Goal: Transaction & Acquisition: Purchase product/service

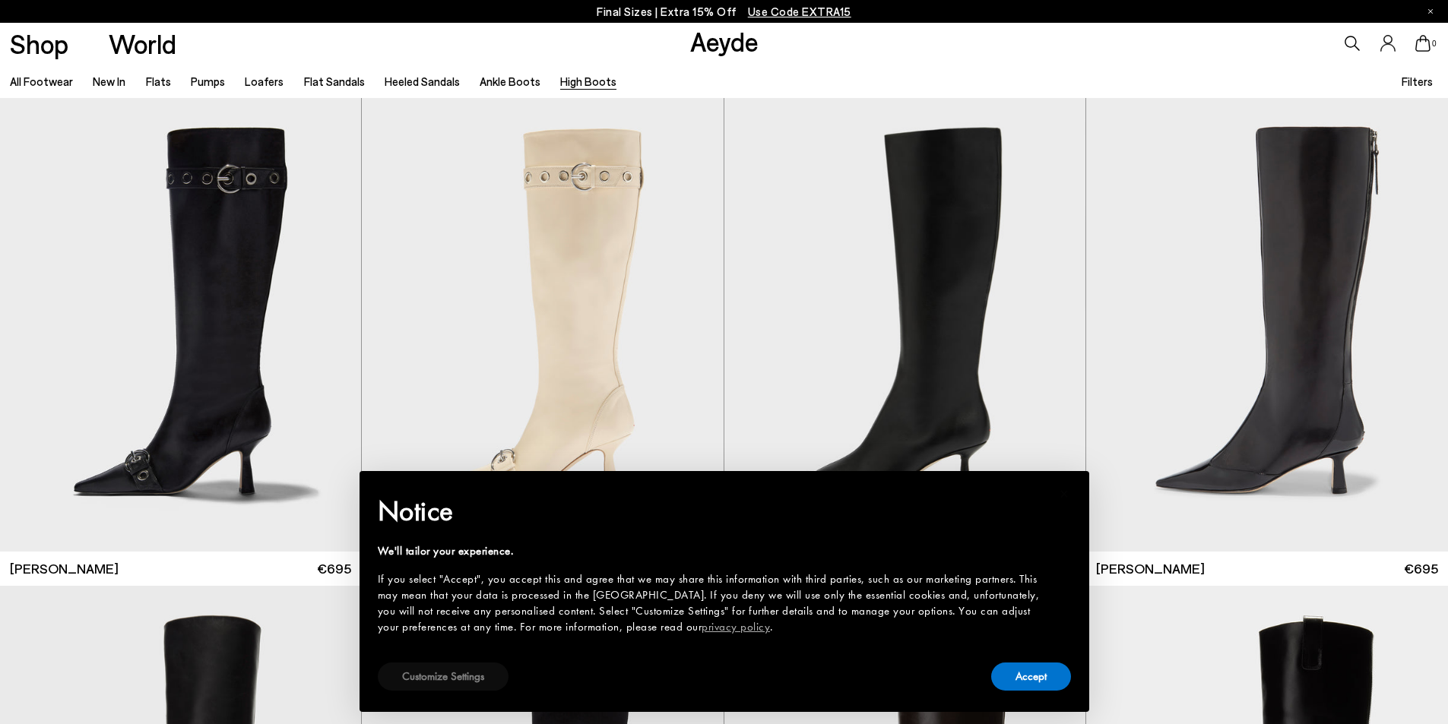
click at [430, 680] on button "Customize Settings" at bounding box center [443, 677] width 131 height 28
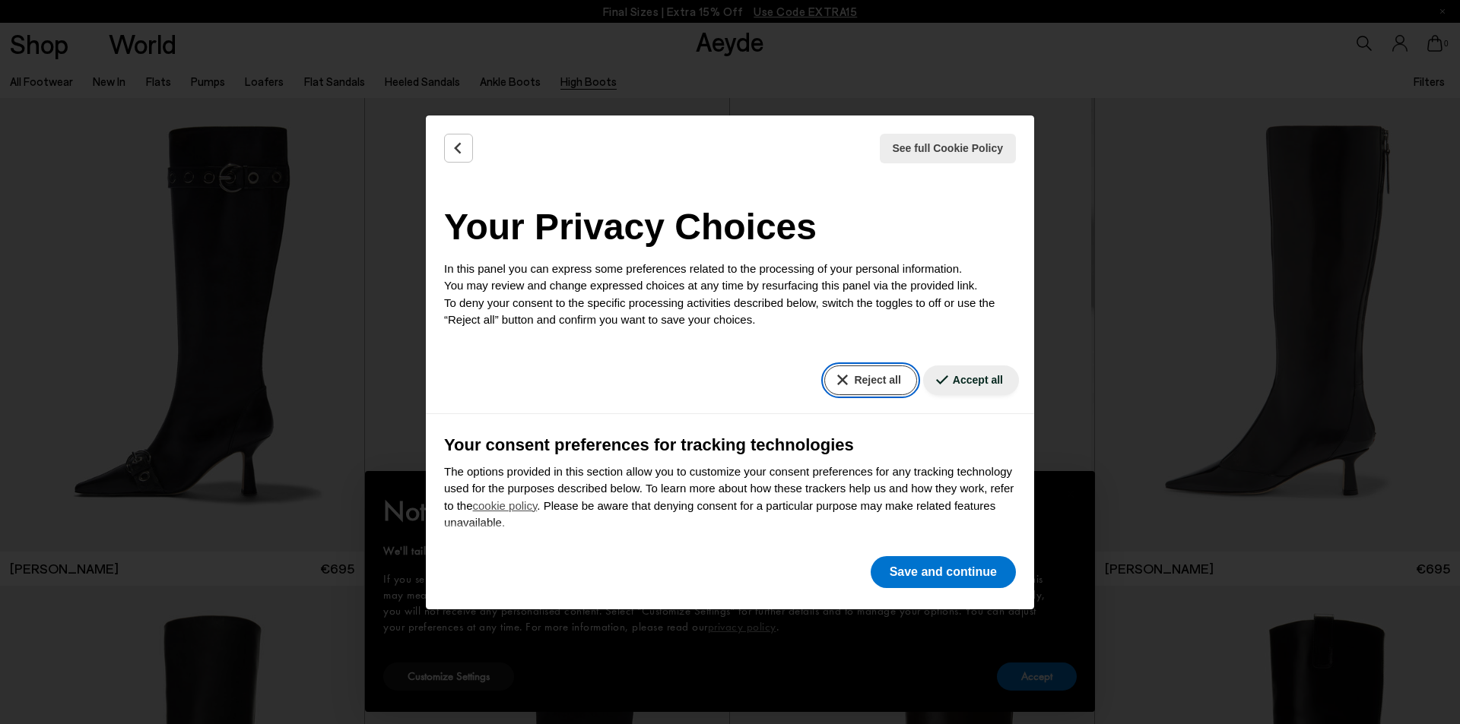
click at [845, 374] on button "Reject all" at bounding box center [870, 381] width 92 height 30
click at [940, 570] on button "Save and continue" at bounding box center [942, 572] width 145 height 32
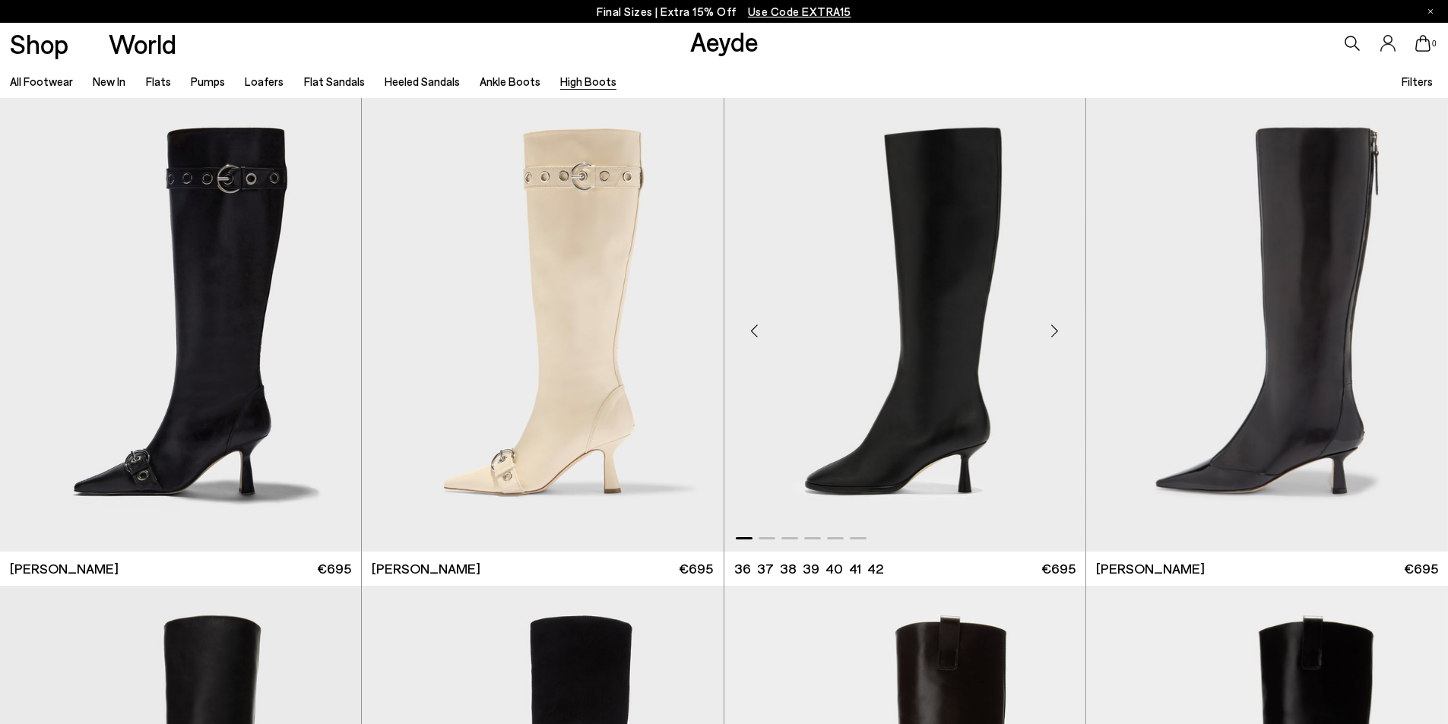
click at [1053, 331] on div "Next slide" at bounding box center [1055, 332] width 46 height 46
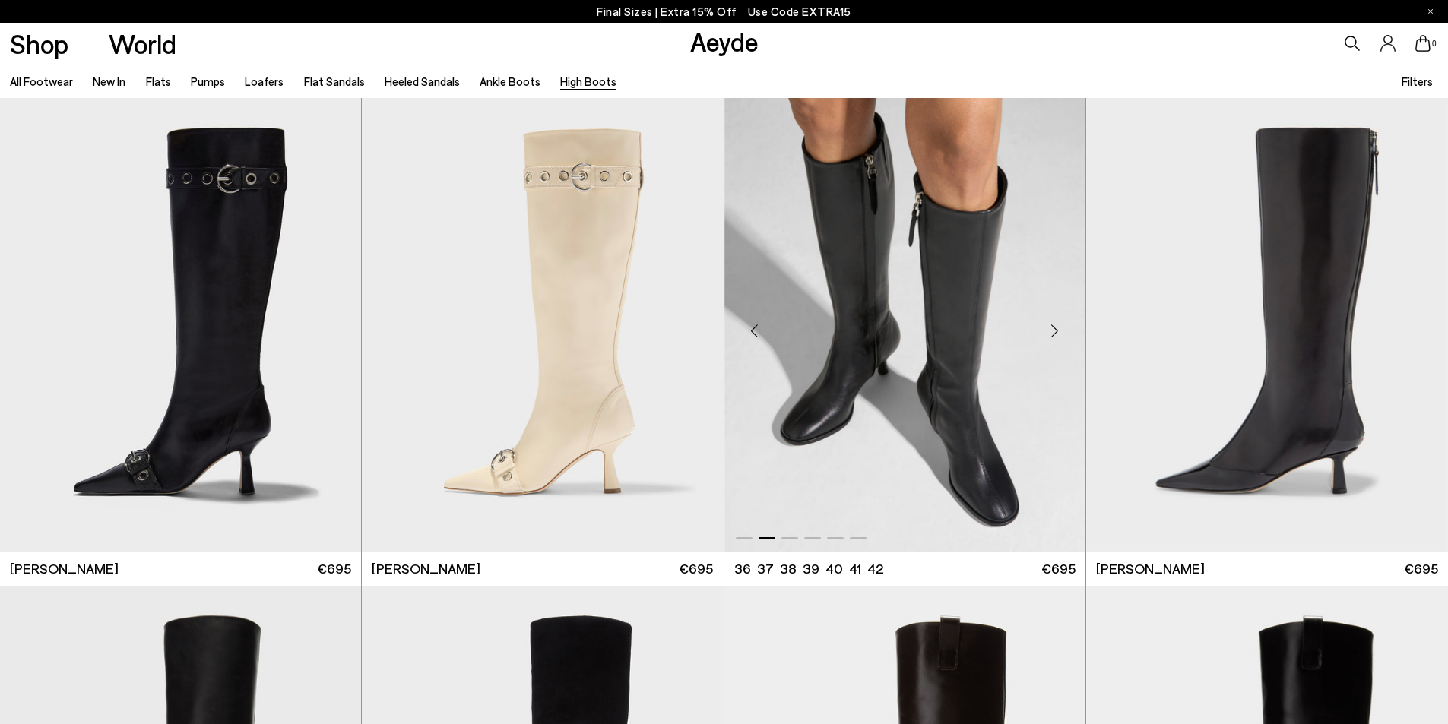
click at [1053, 331] on div "Next slide" at bounding box center [1055, 332] width 46 height 46
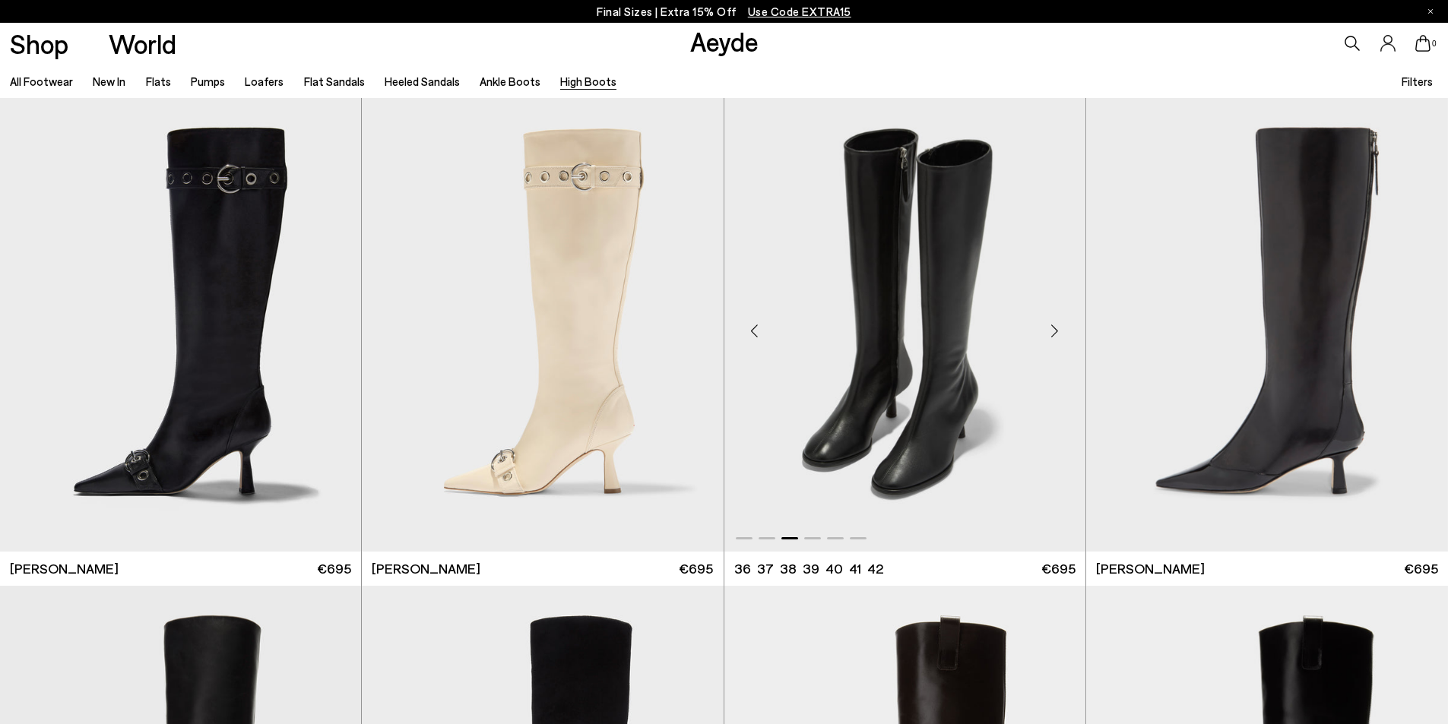
click at [946, 306] on img "3 / 6" at bounding box center [904, 325] width 361 height 454
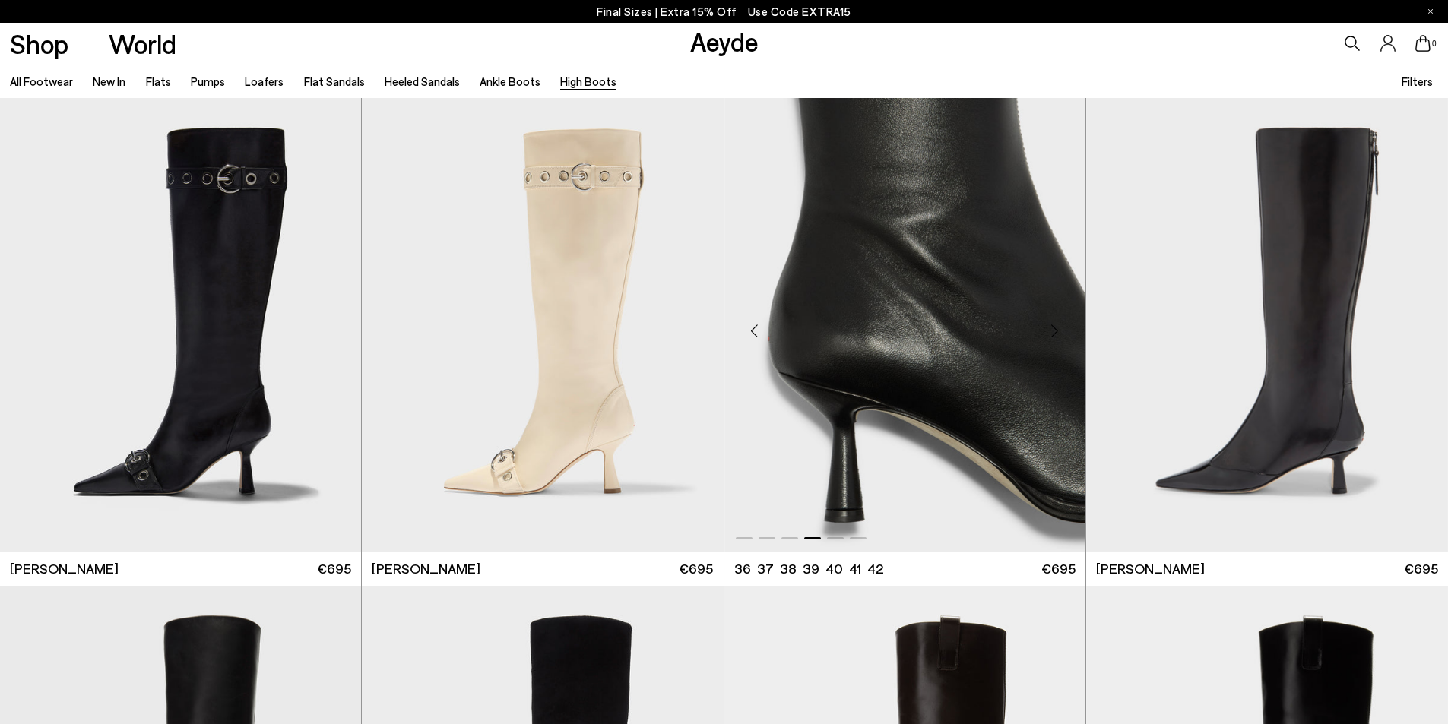
click at [946, 306] on img "4 / 6" at bounding box center [904, 325] width 361 height 454
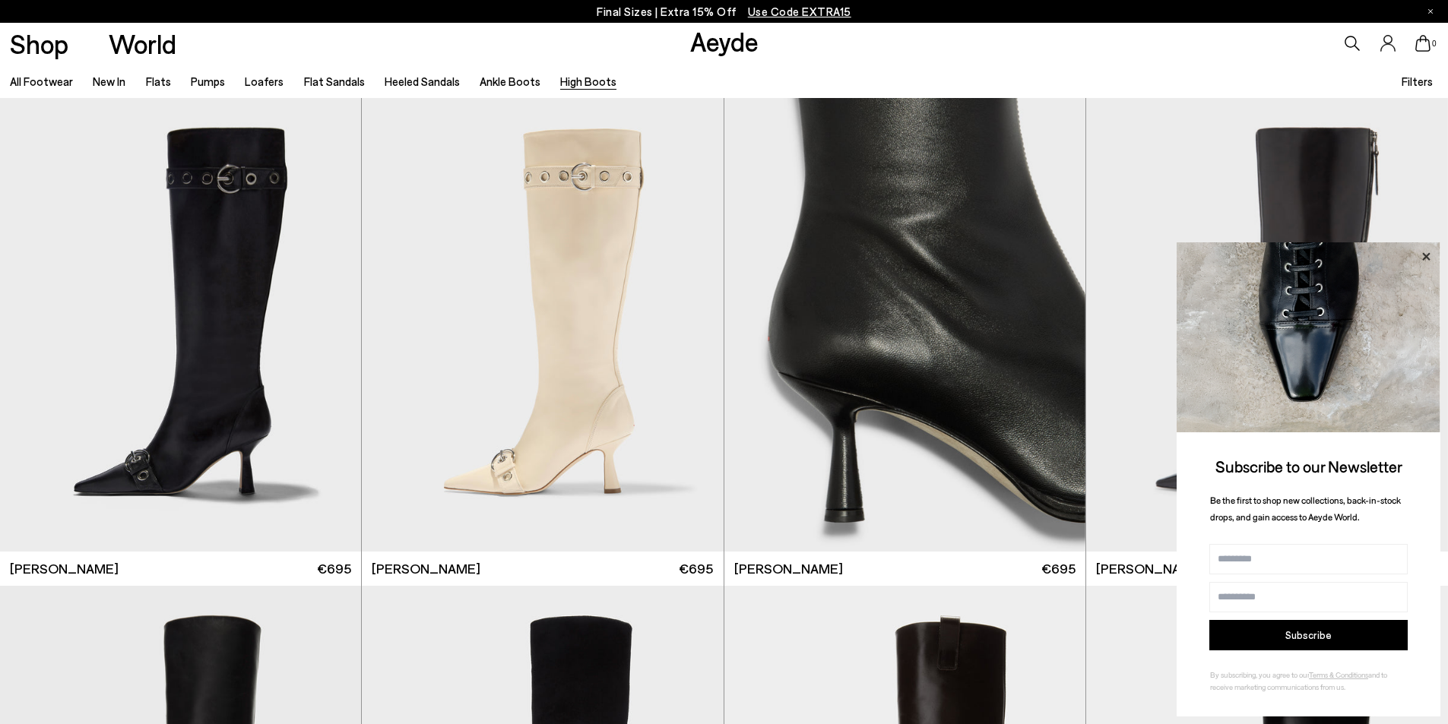
click at [1429, 255] on icon at bounding box center [1426, 256] width 8 height 8
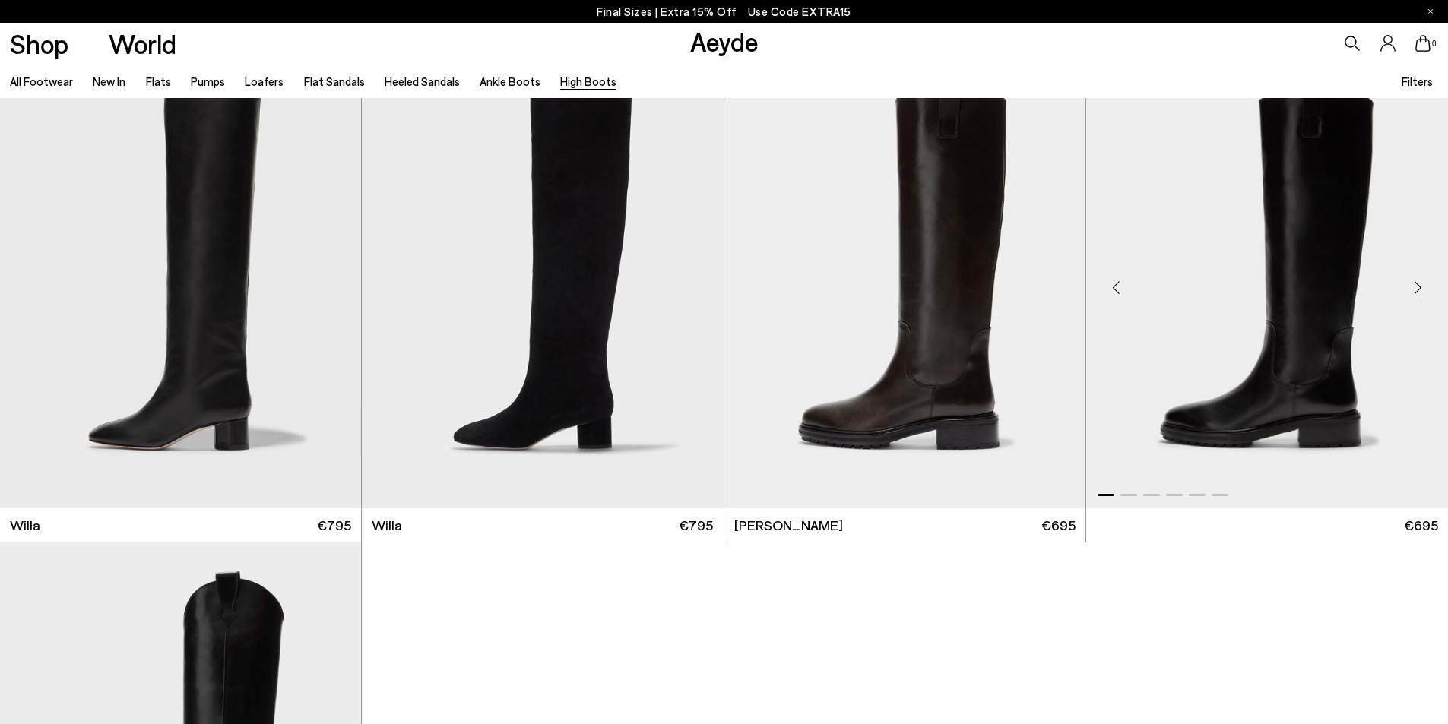
scroll to position [456, 0]
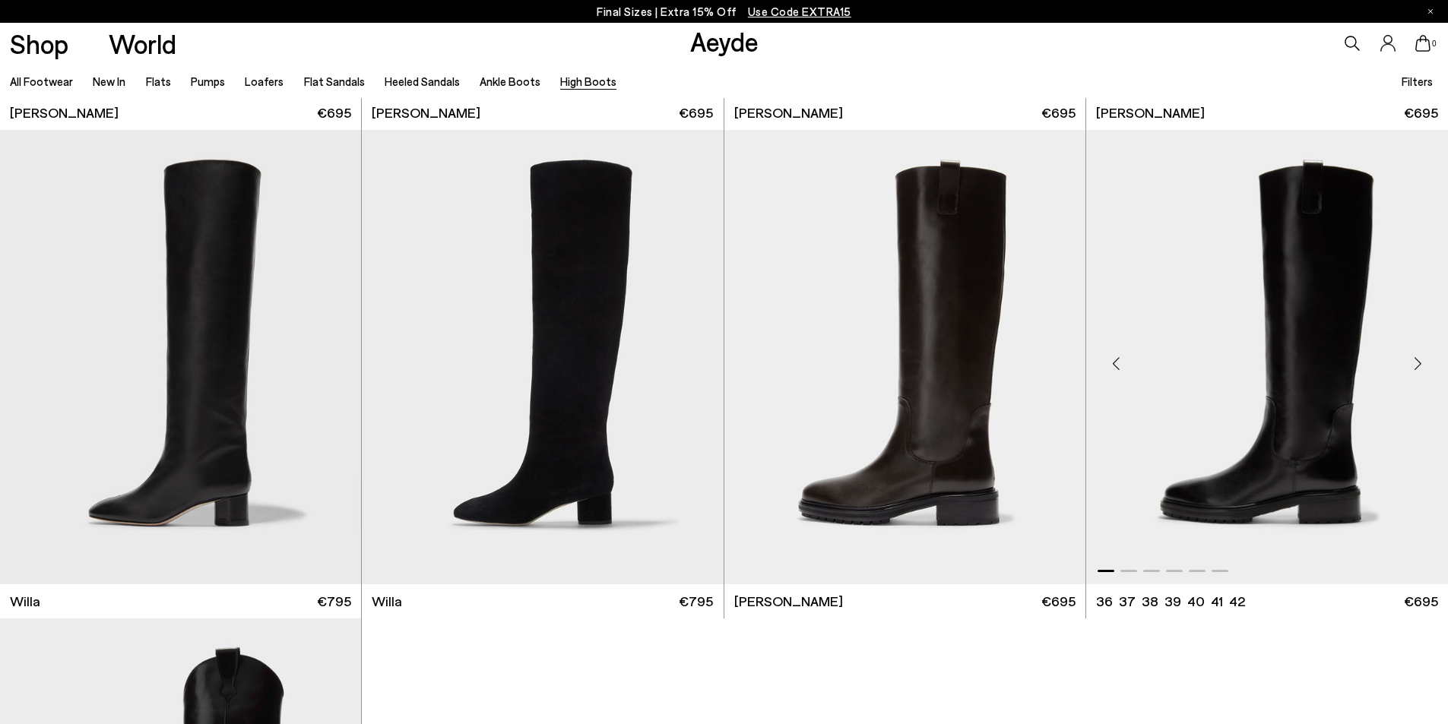
click at [1423, 361] on div "Next slide" at bounding box center [1418, 364] width 46 height 46
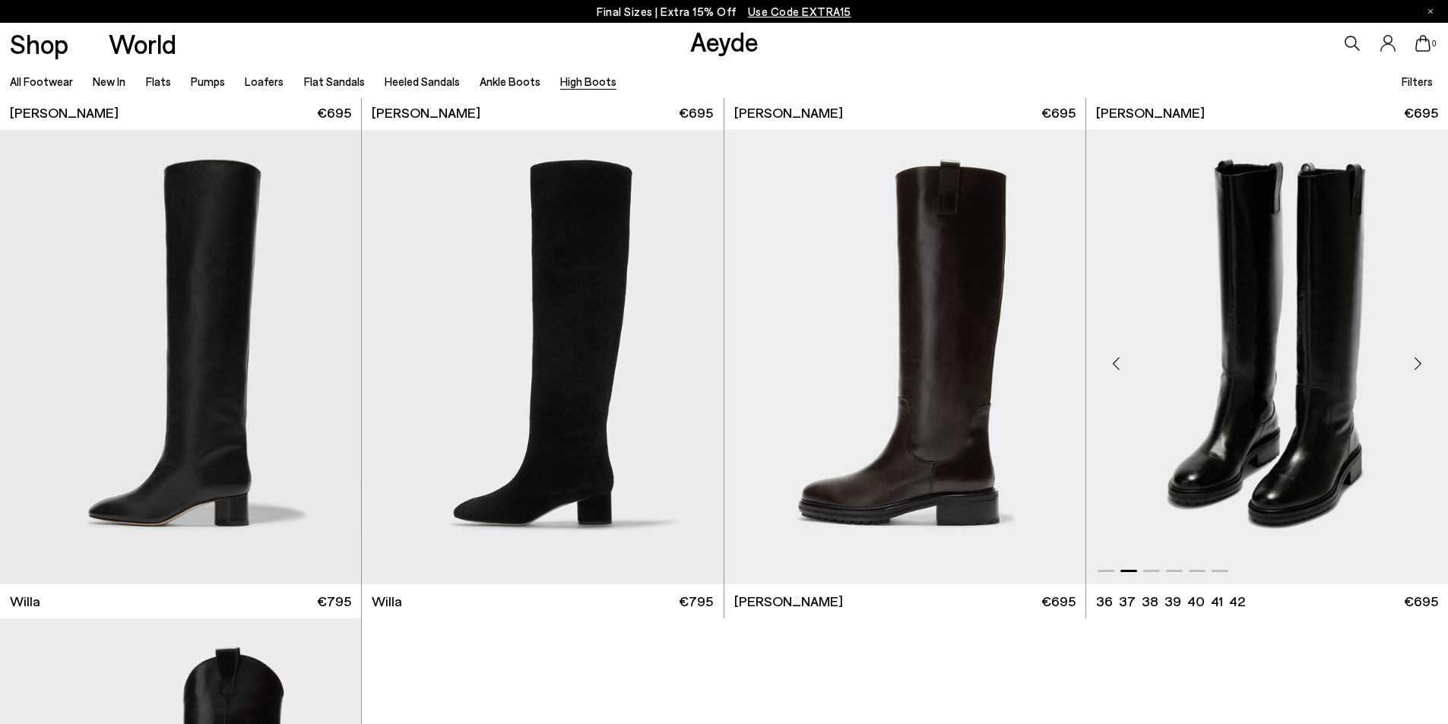
click at [1423, 361] on div "Next slide" at bounding box center [1418, 364] width 46 height 46
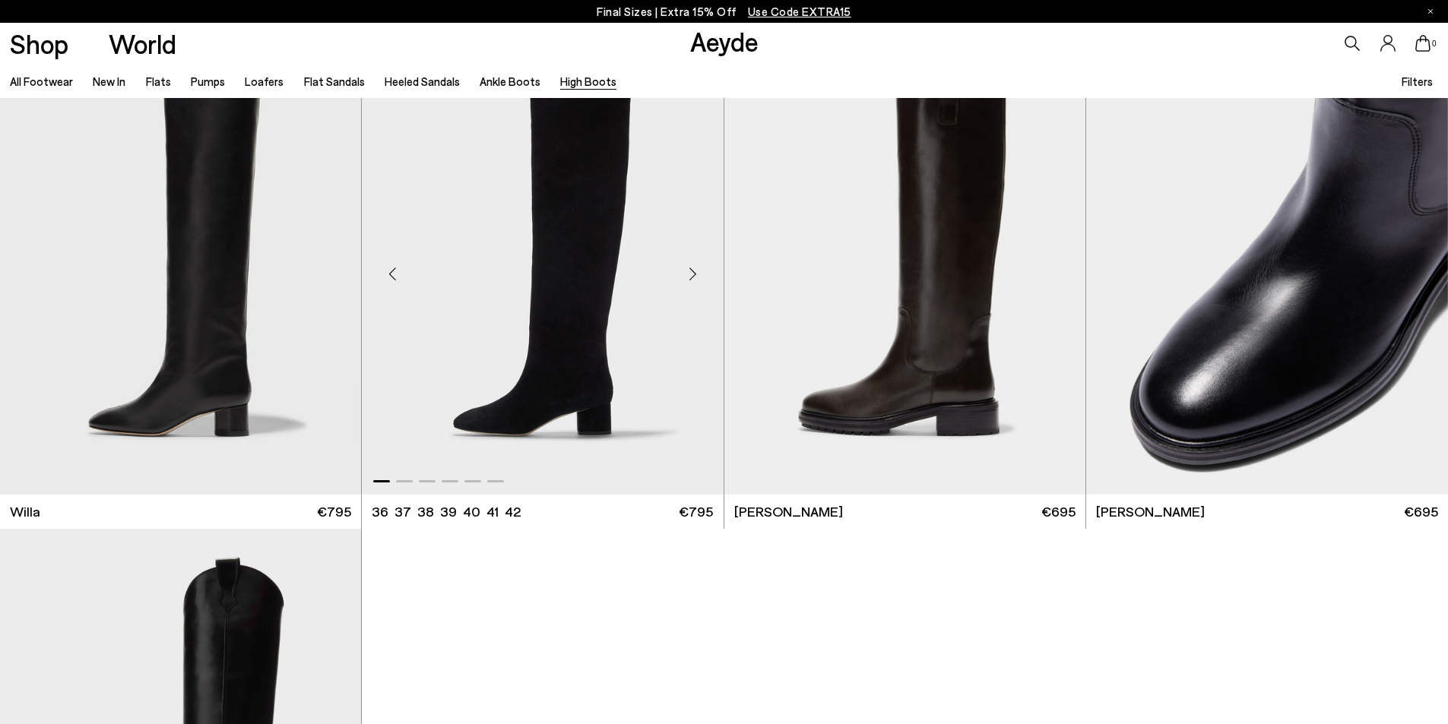
scroll to position [684, 0]
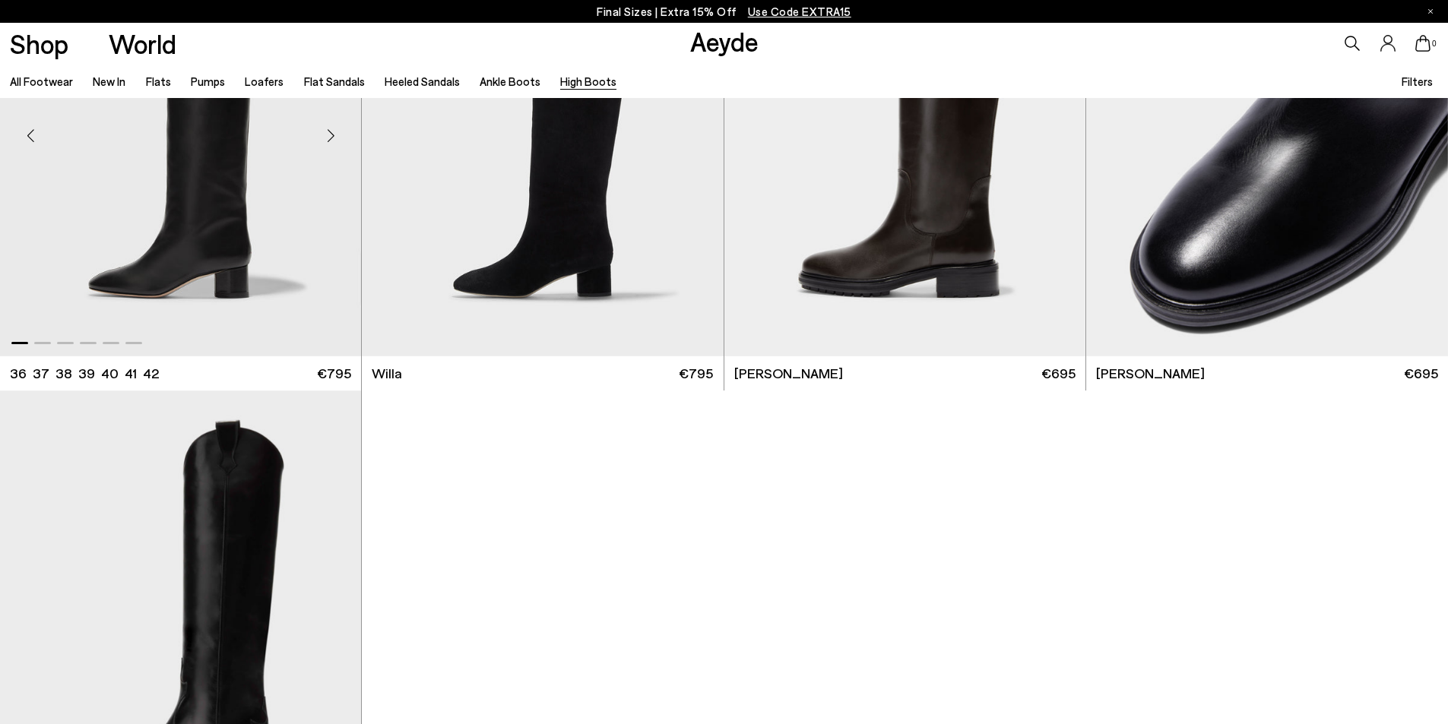
click at [327, 134] on div "Next slide" at bounding box center [331, 136] width 46 height 46
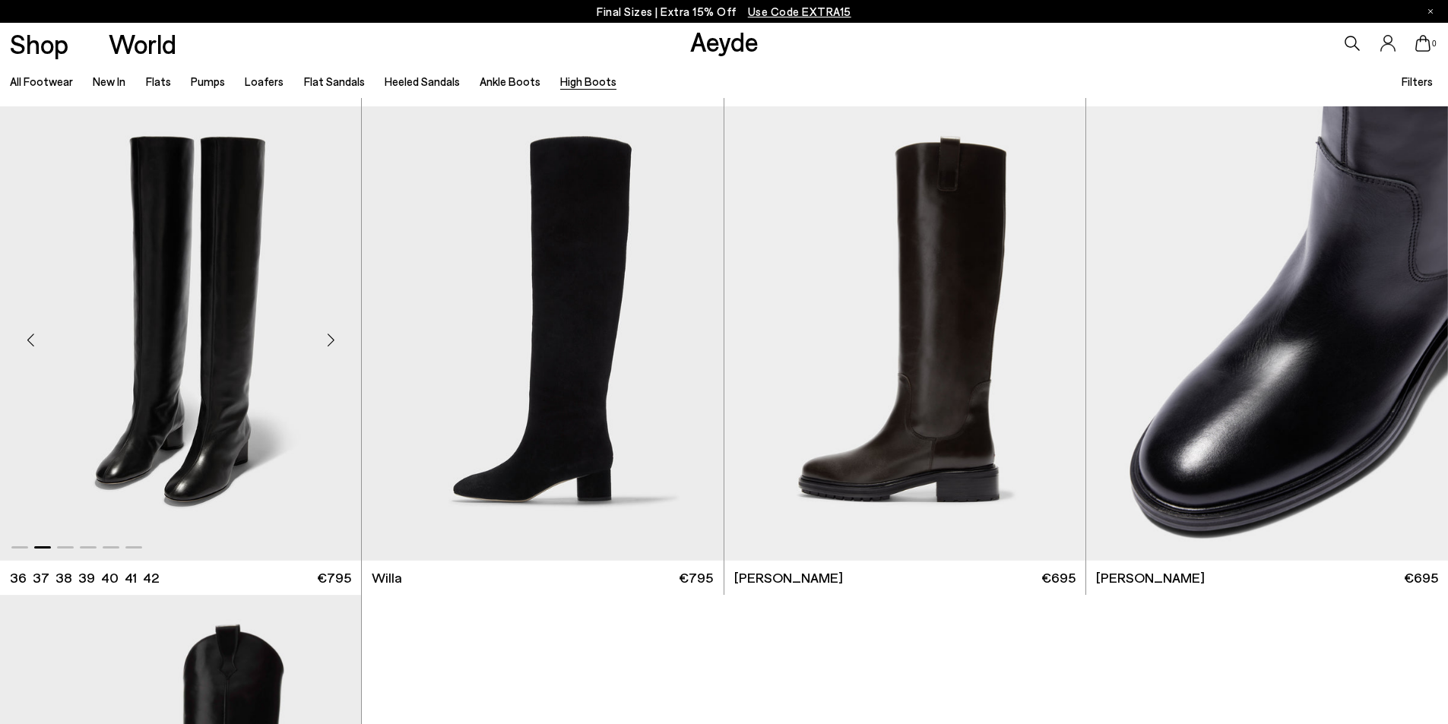
scroll to position [456, 0]
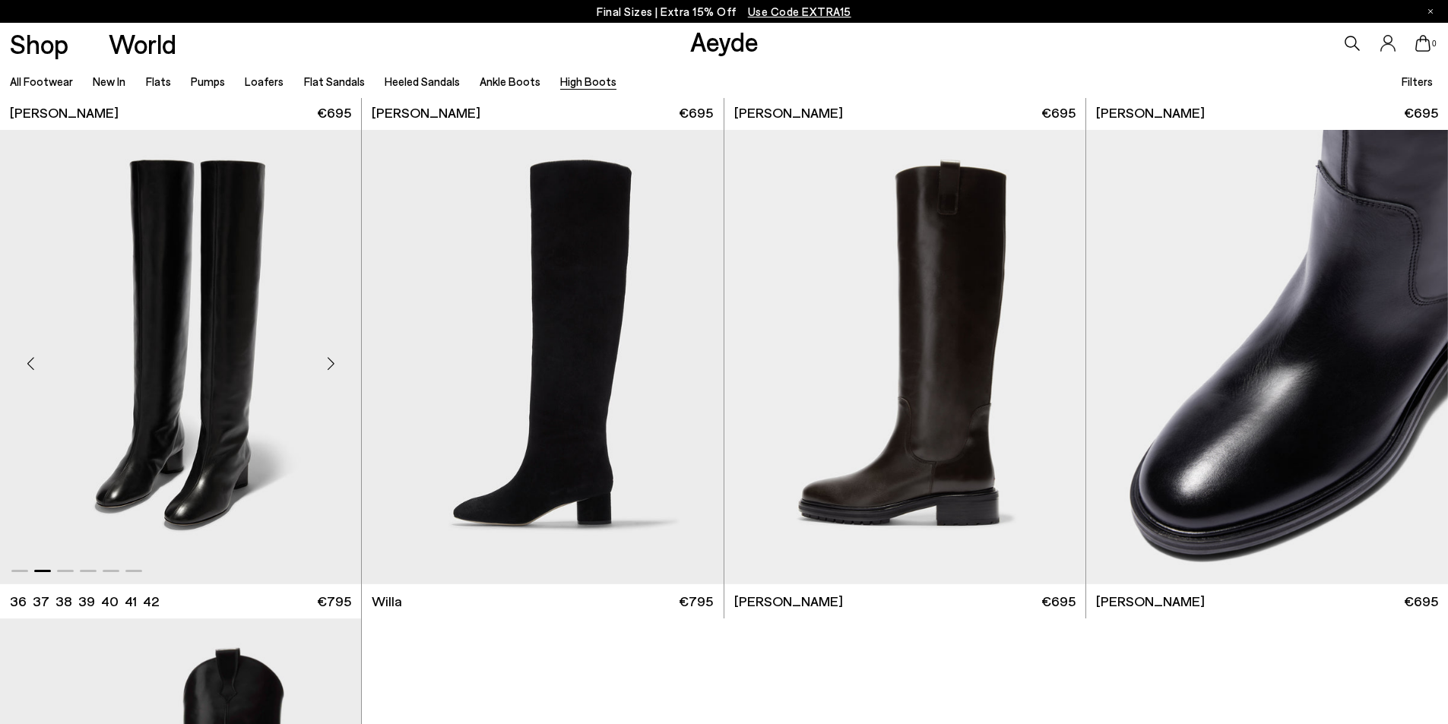
click at [336, 365] on div "Next slide" at bounding box center [331, 364] width 46 height 46
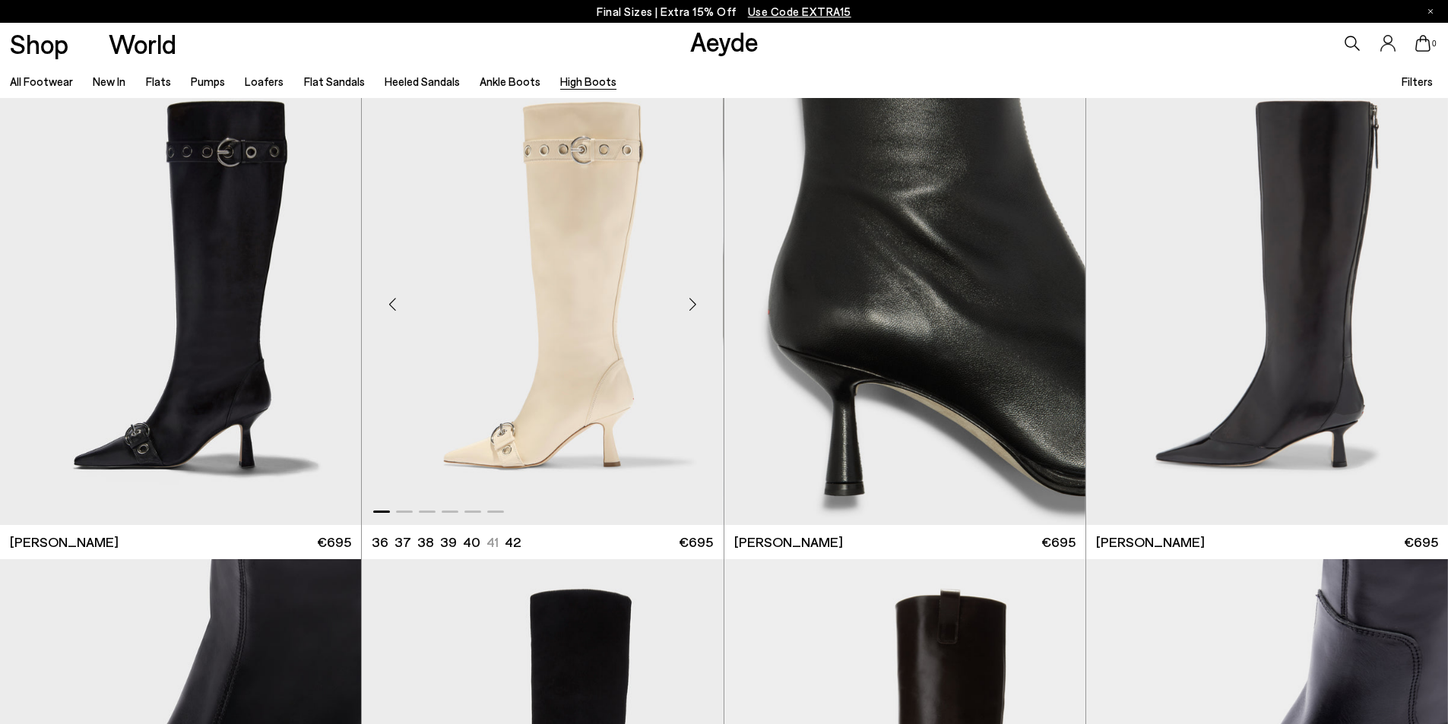
scroll to position [0, 0]
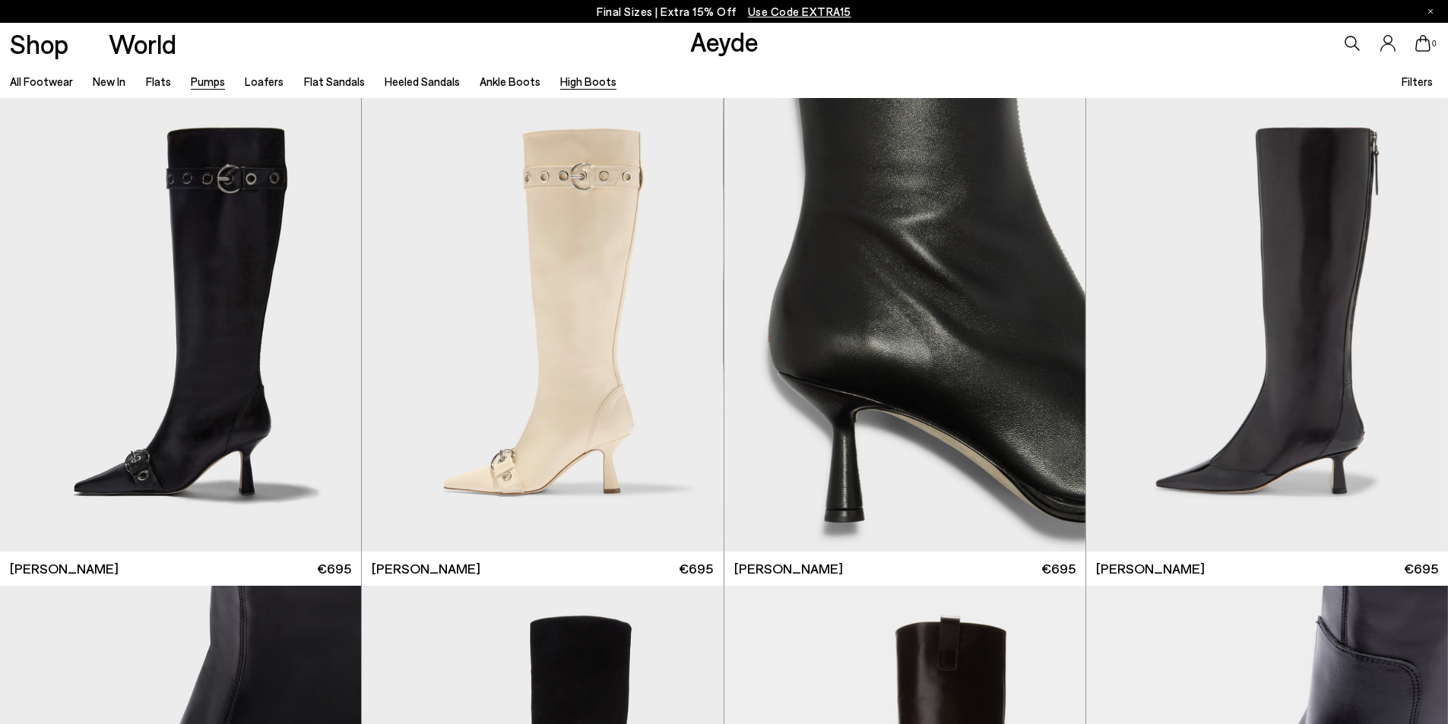
click at [207, 81] on link "Pumps" at bounding box center [208, 81] width 34 height 14
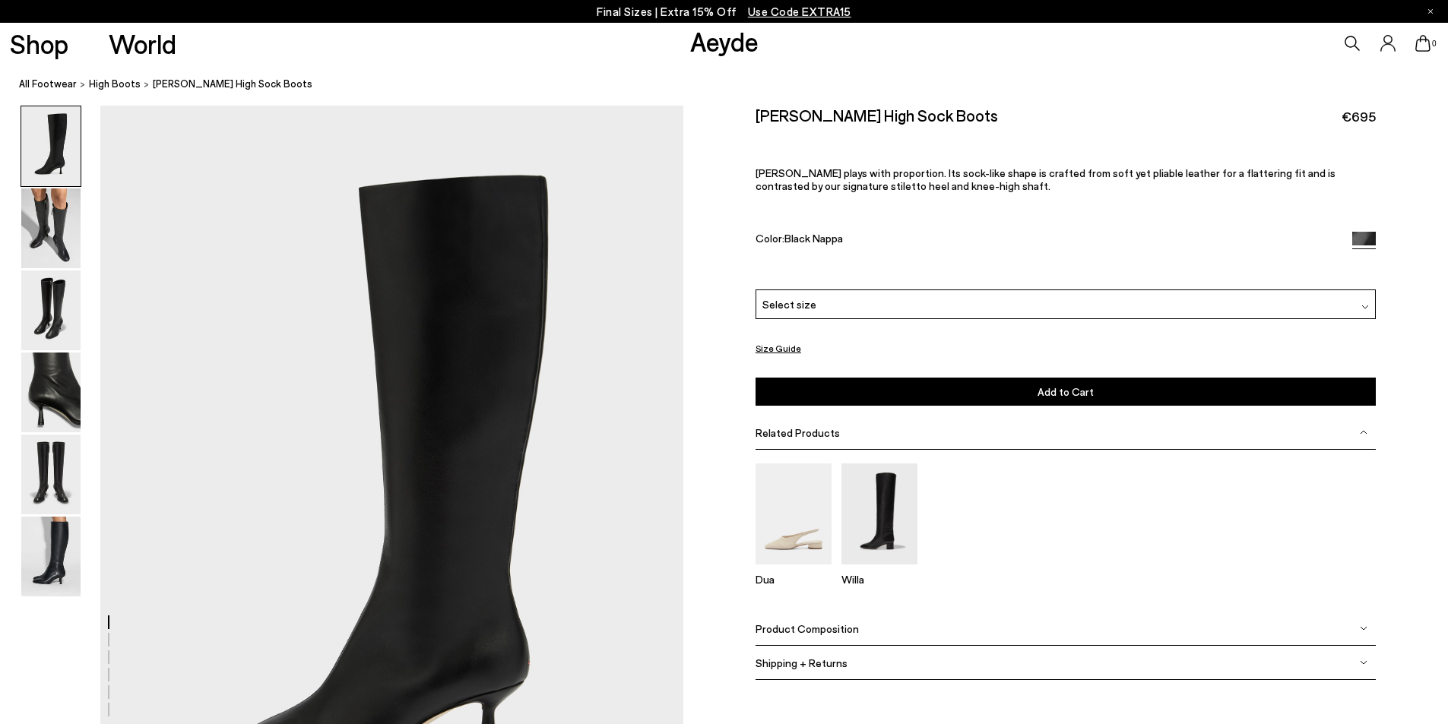
click at [1364, 306] on img at bounding box center [1366, 307] width 8 height 8
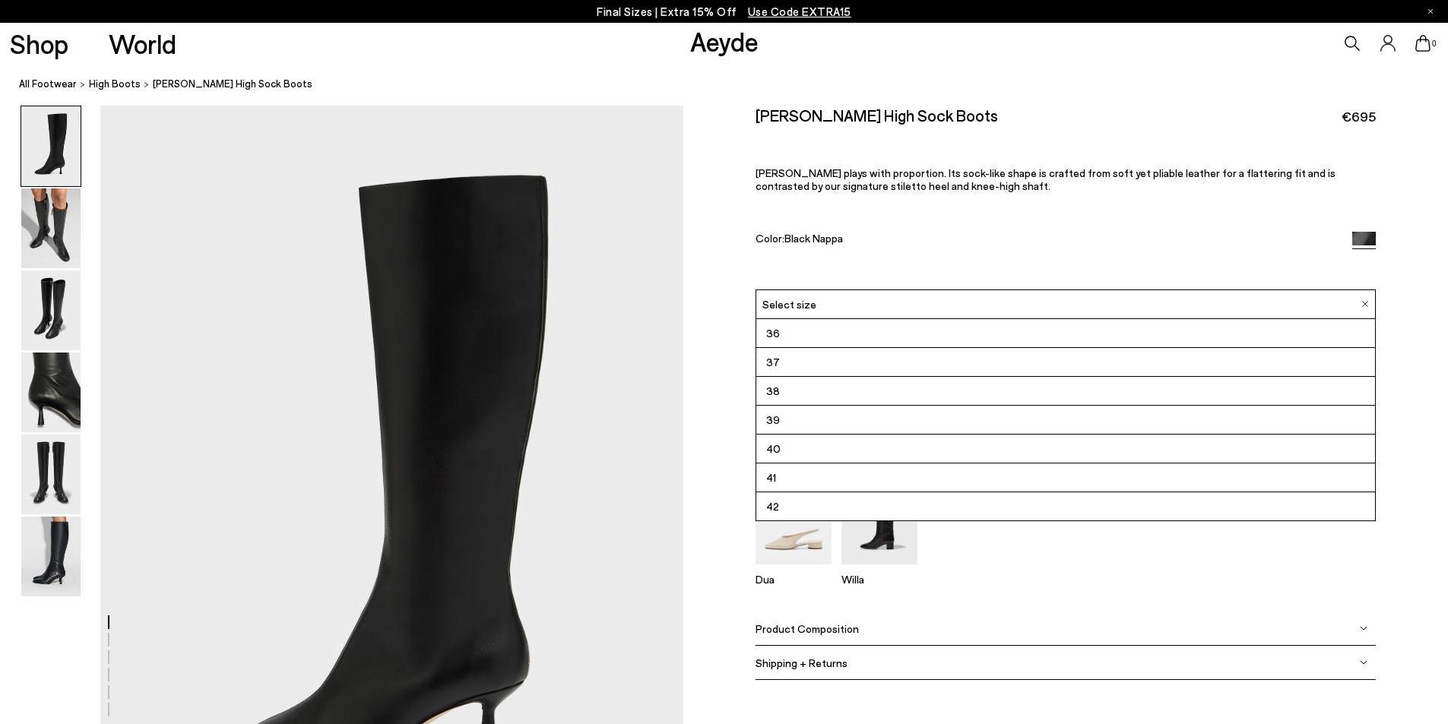
click at [776, 361] on span "37" at bounding box center [773, 362] width 14 height 19
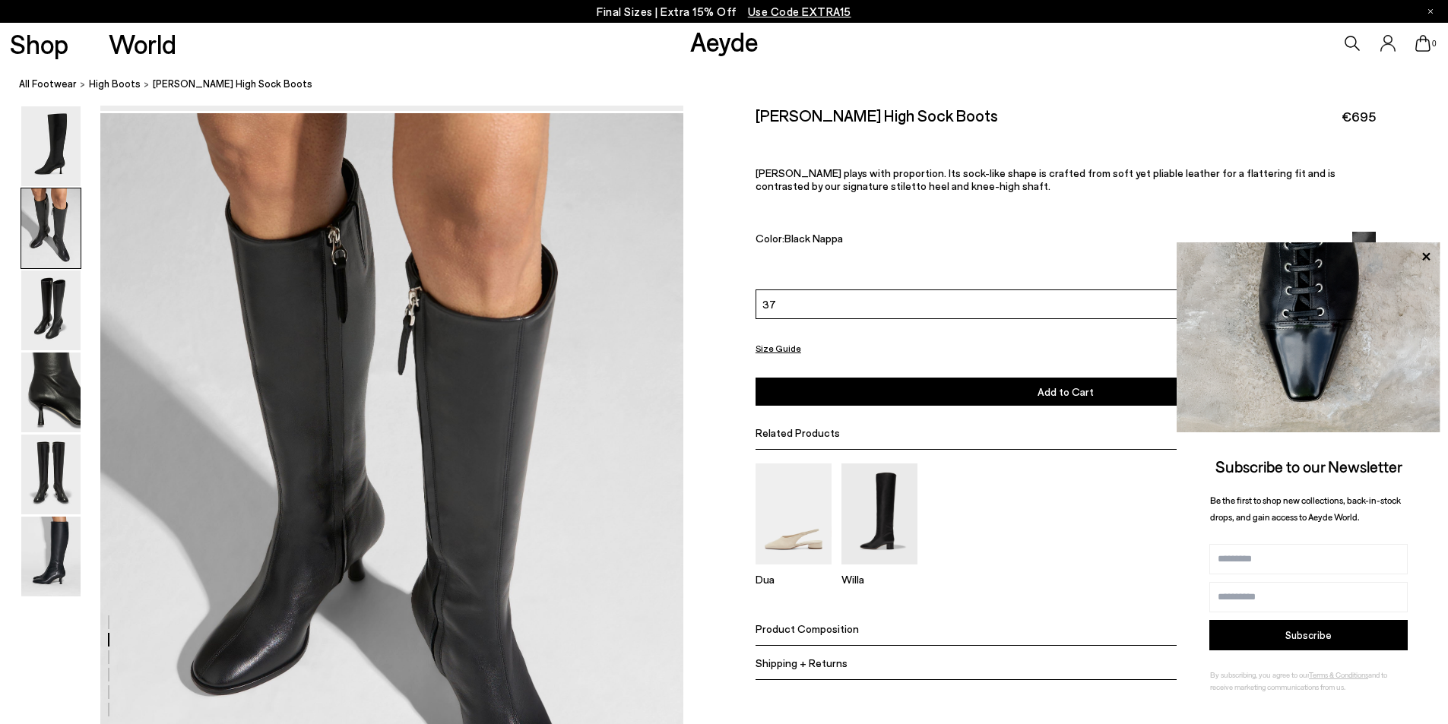
scroll to position [988, 0]
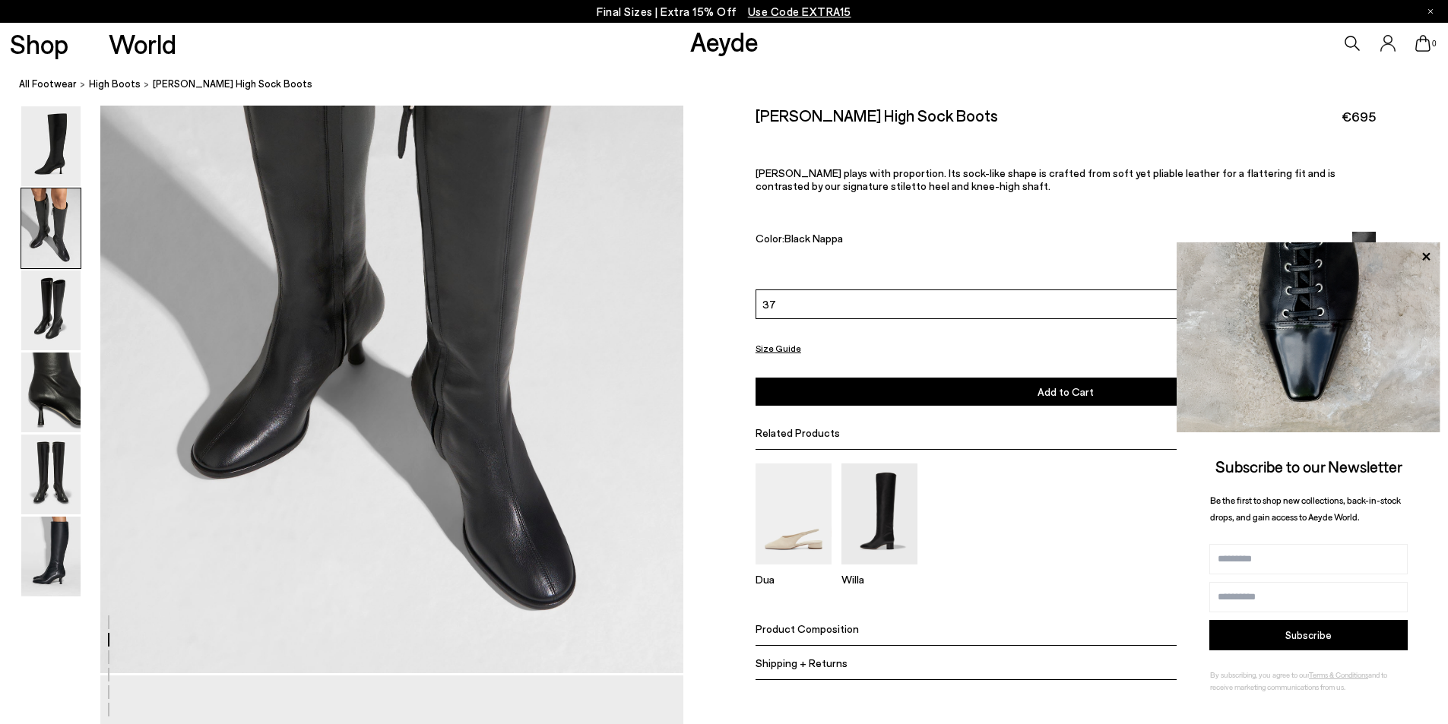
click at [52, 220] on img at bounding box center [50, 229] width 59 height 80
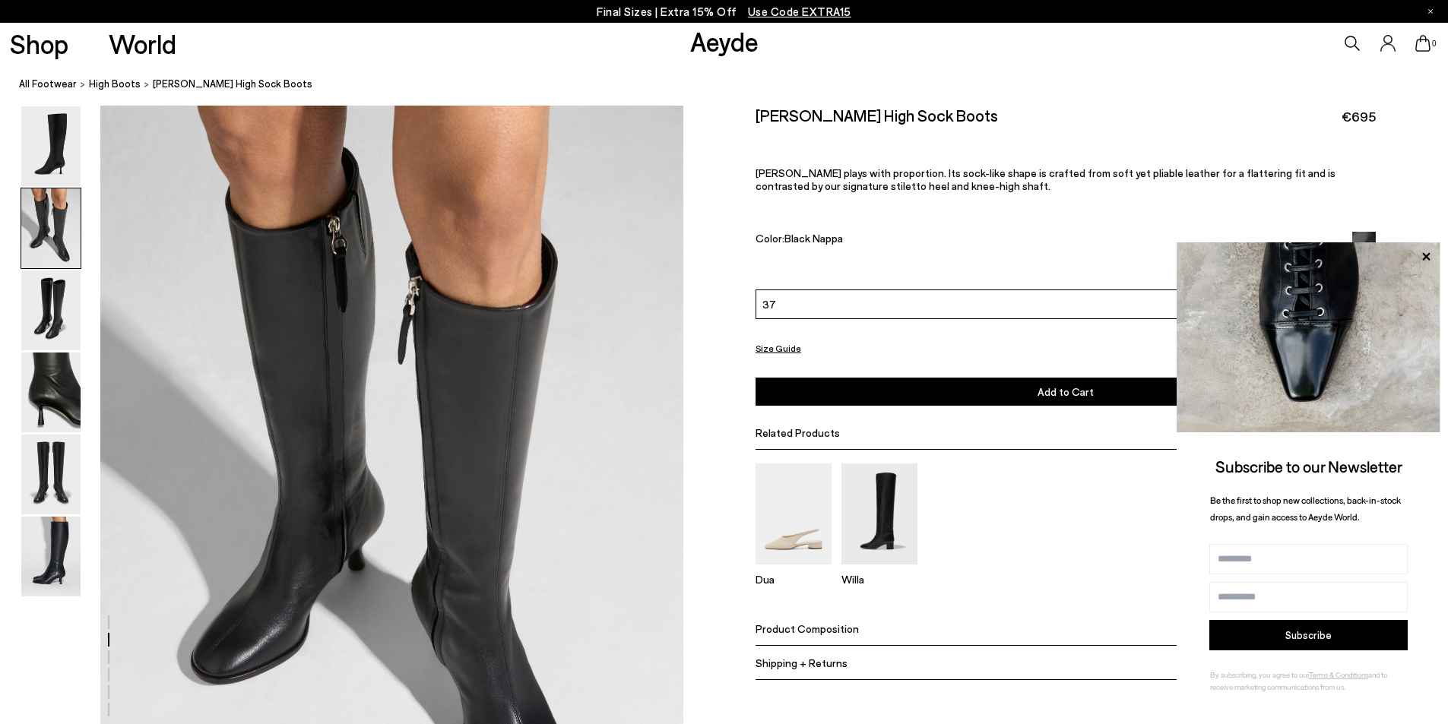
scroll to position [781, 0]
click at [46, 391] on img at bounding box center [50, 393] width 59 height 80
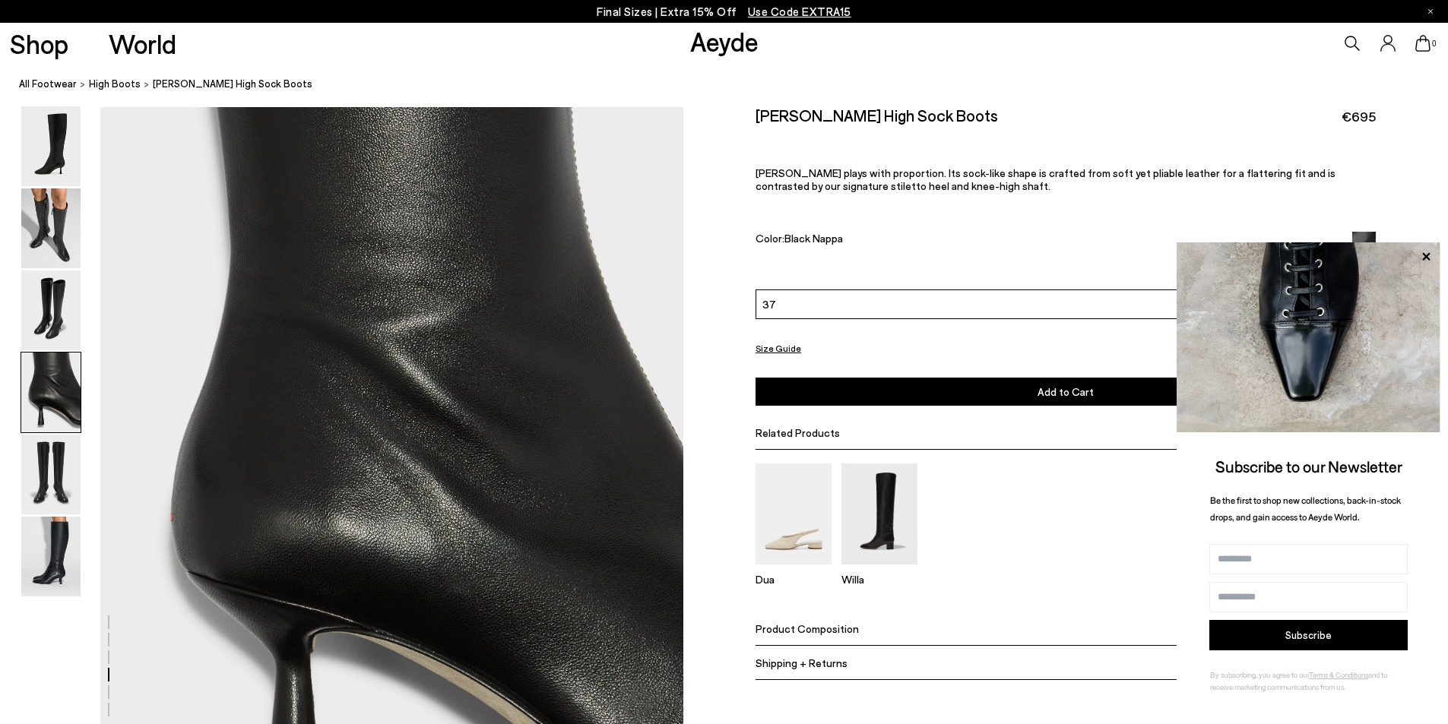
scroll to position [2339, 0]
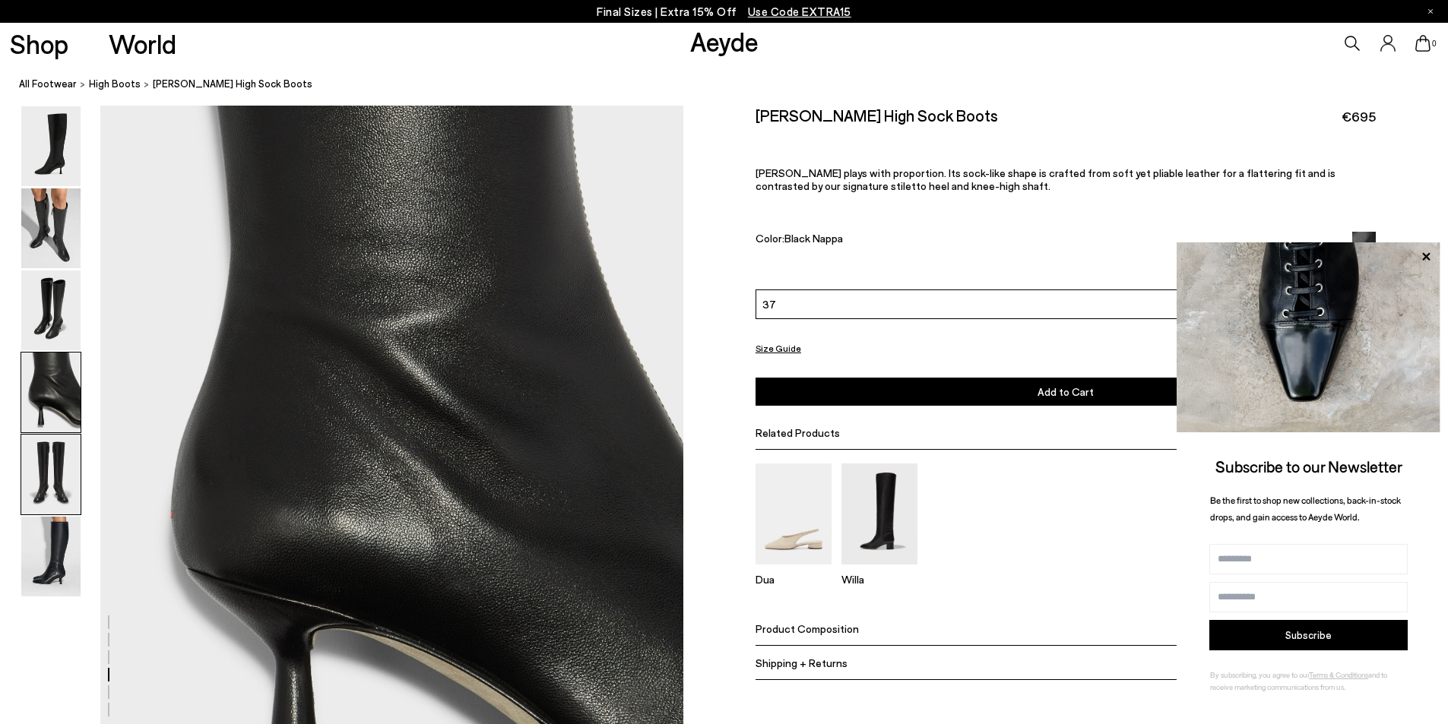
click at [43, 490] on img at bounding box center [50, 475] width 59 height 80
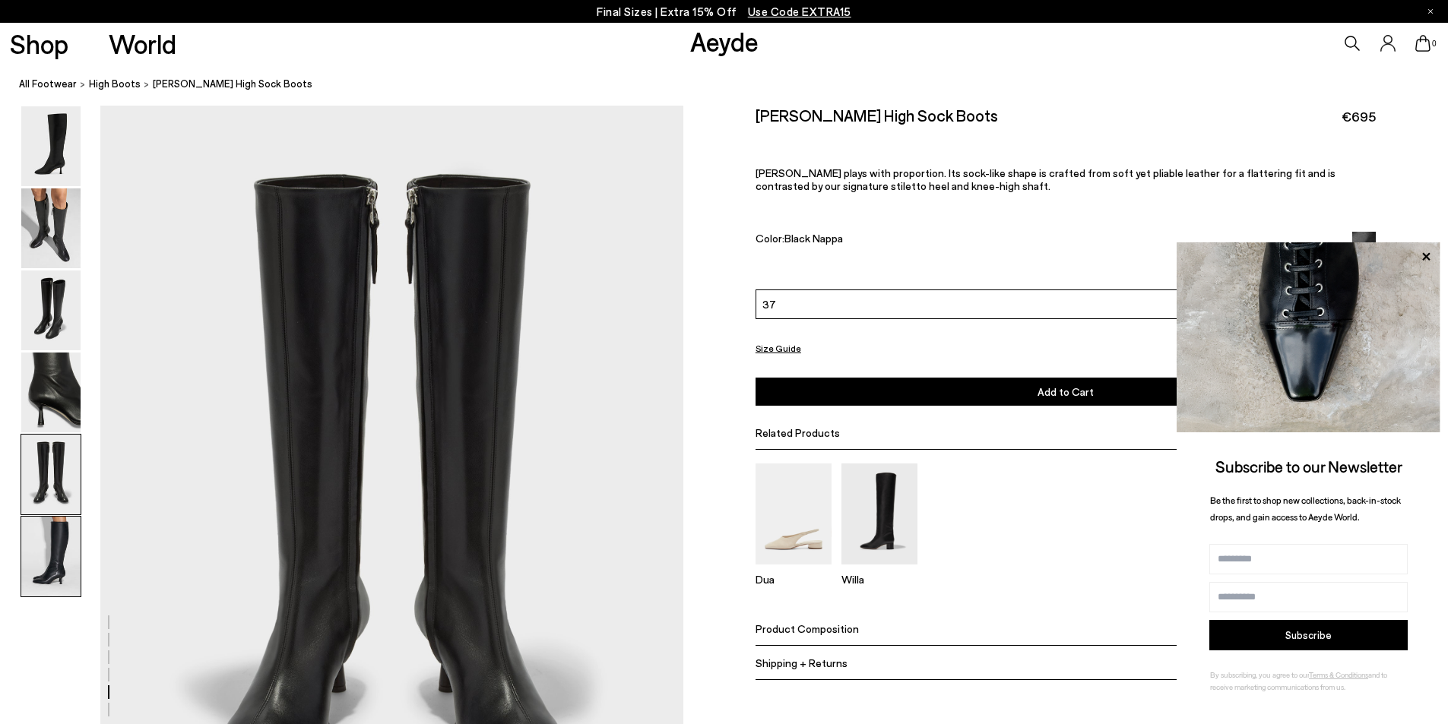
click at [54, 553] on img at bounding box center [50, 557] width 59 height 80
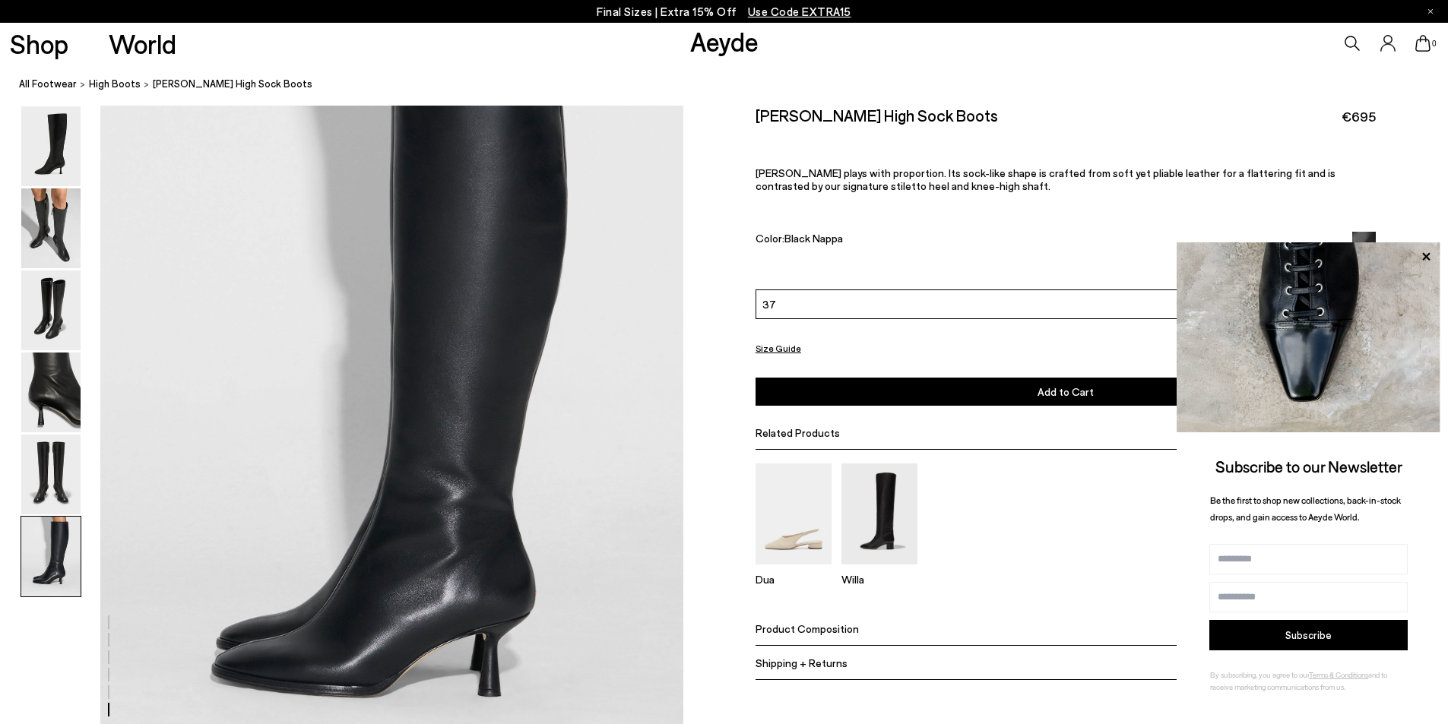
scroll to position [3926, 0]
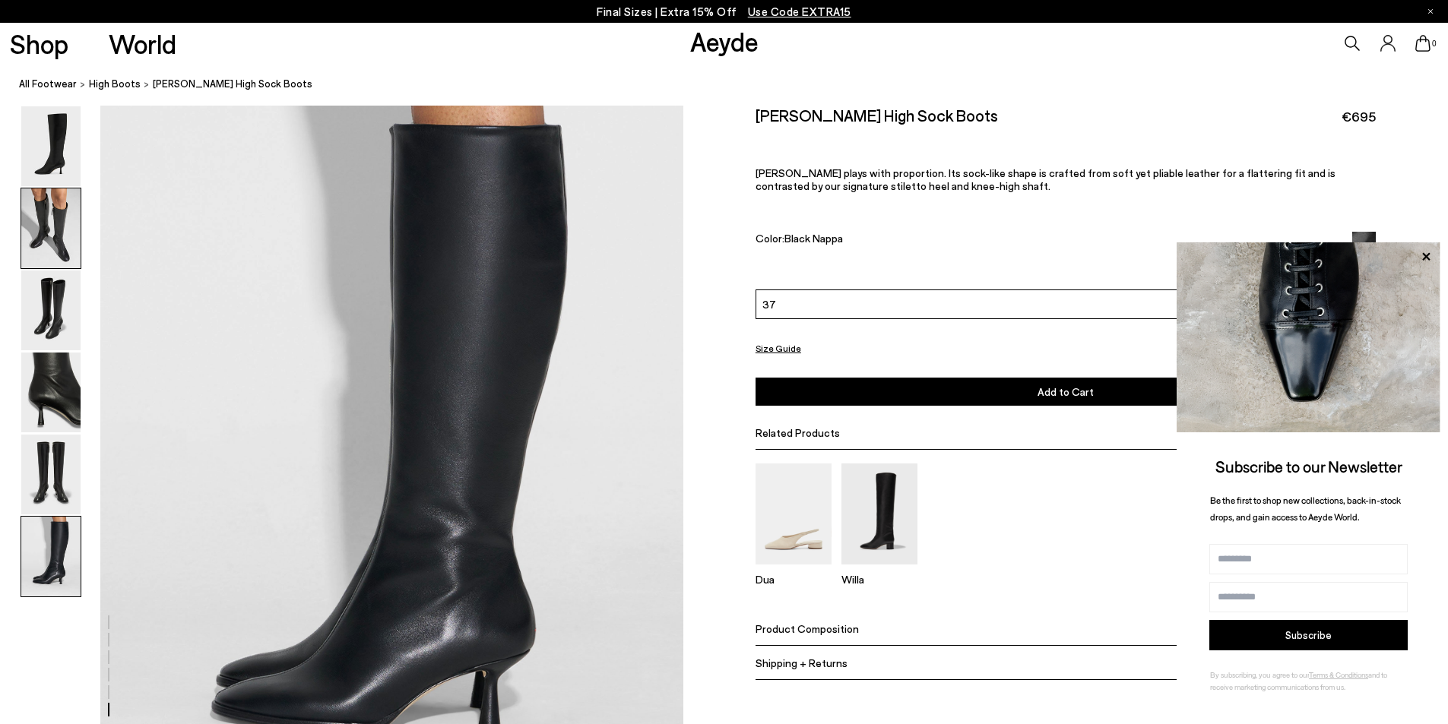
click at [52, 218] on img at bounding box center [50, 229] width 59 height 80
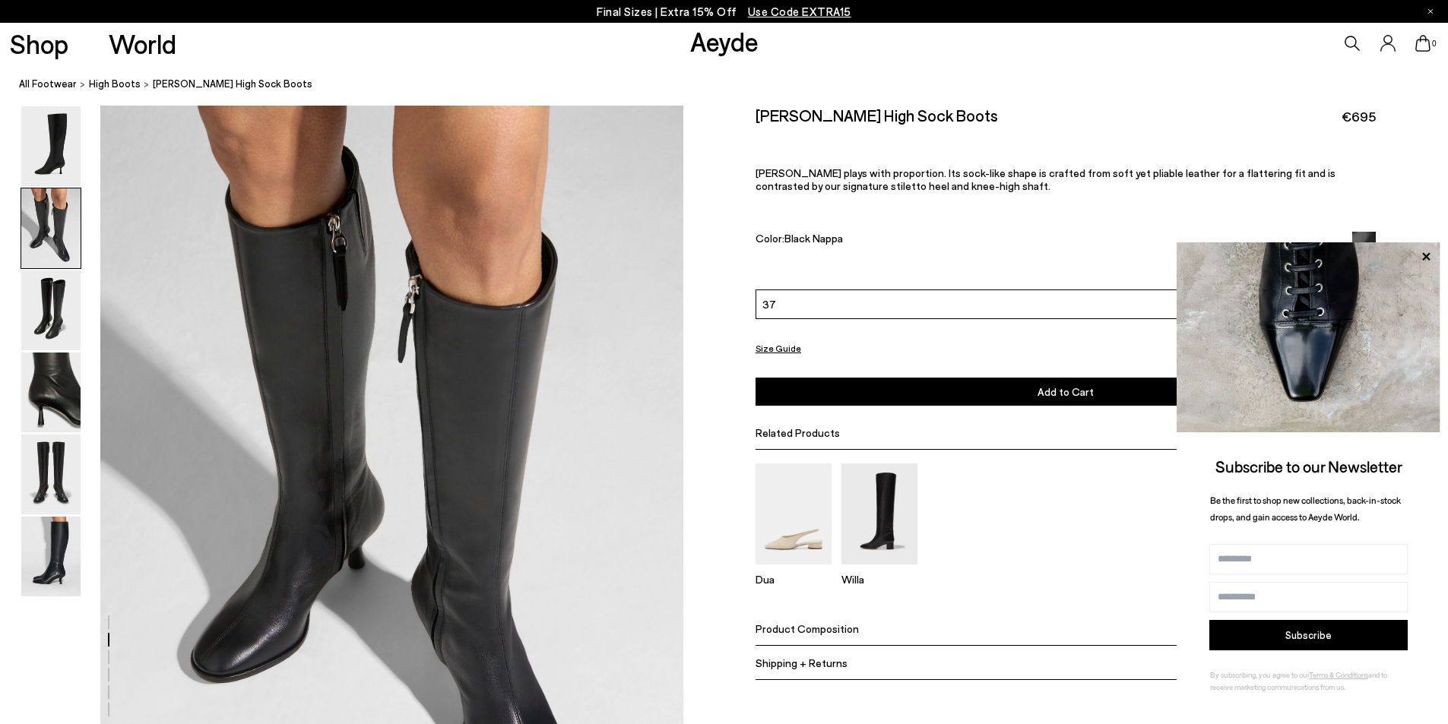
scroll to position [781, 0]
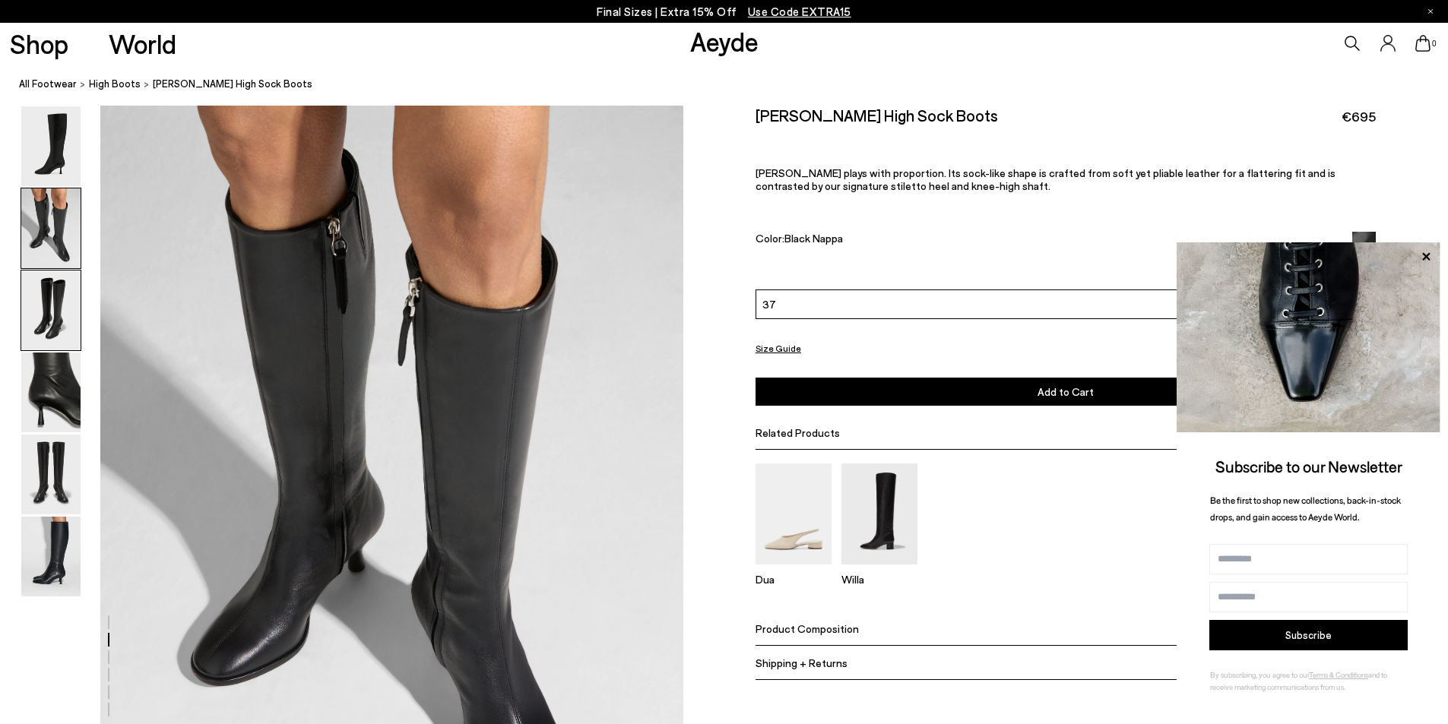
click at [49, 325] on img at bounding box center [50, 311] width 59 height 80
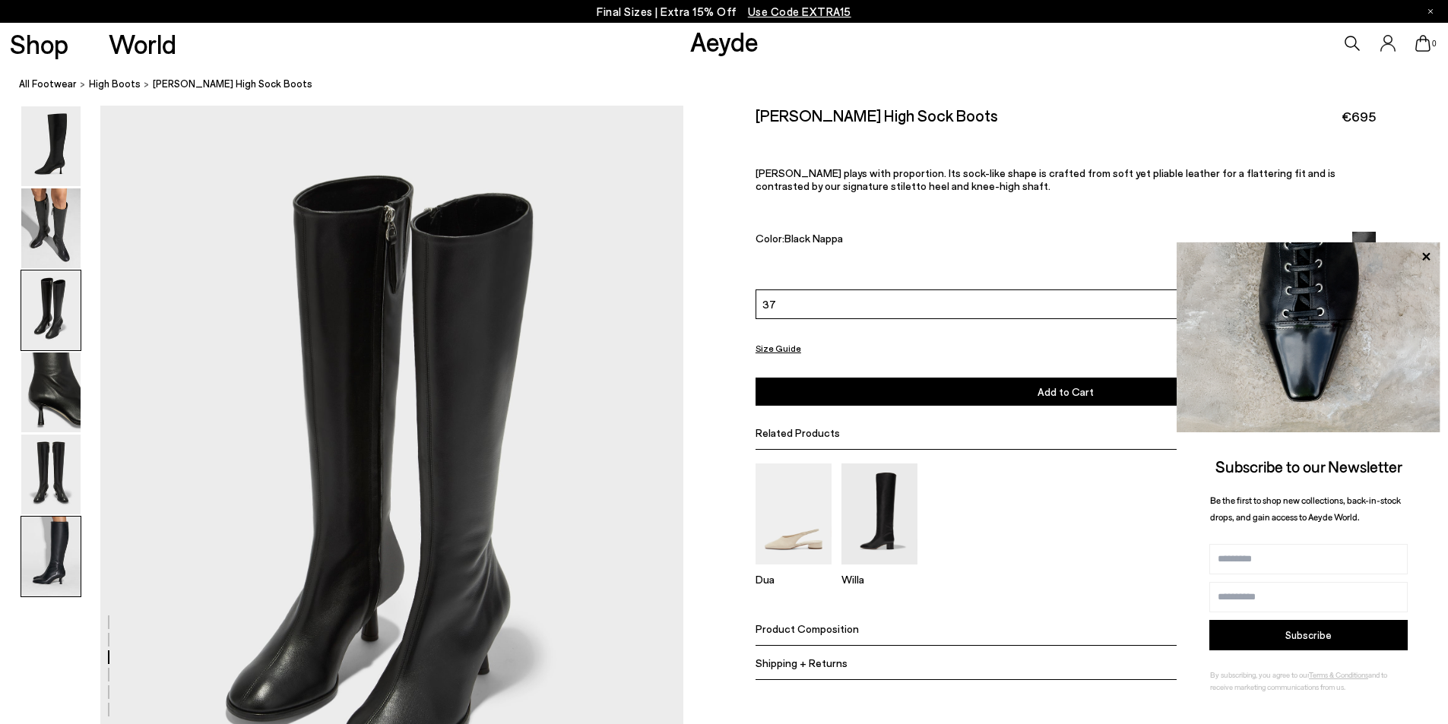
click at [54, 553] on img at bounding box center [50, 557] width 59 height 80
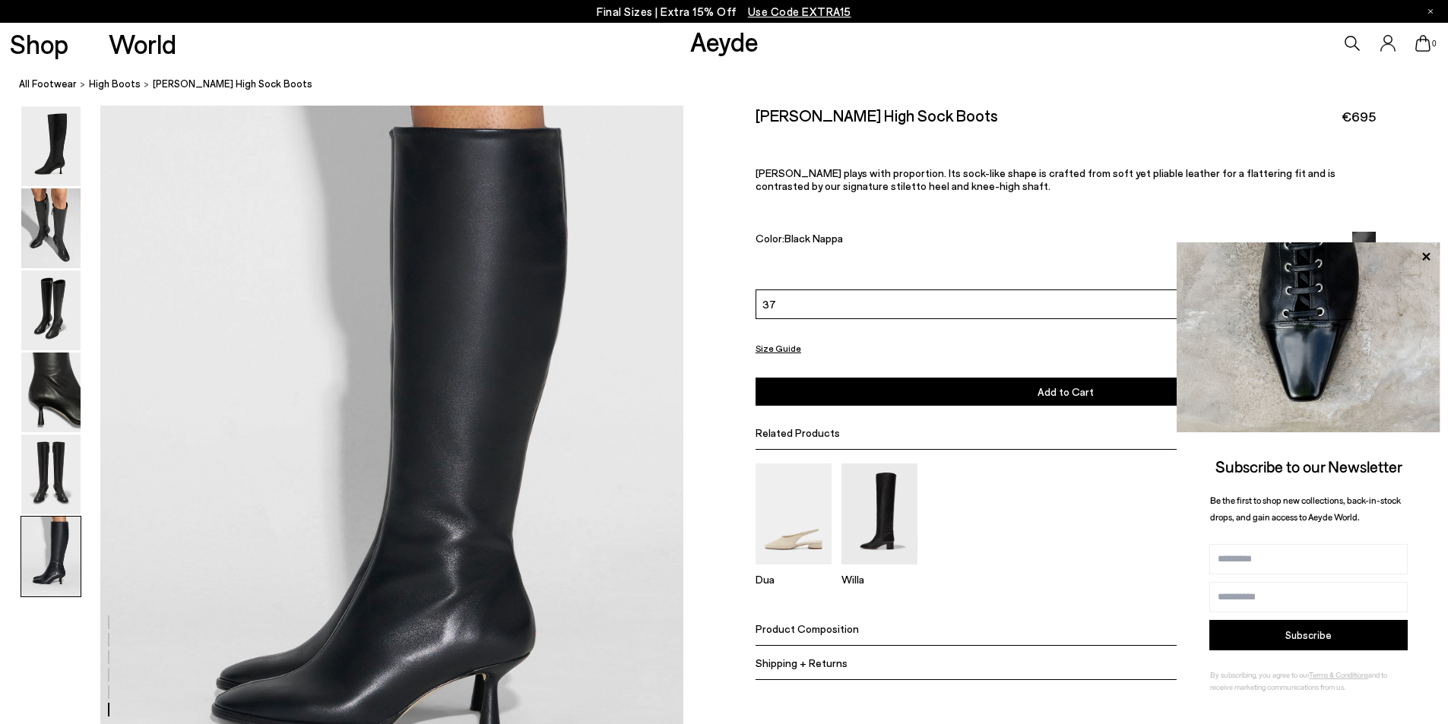
scroll to position [4002, 0]
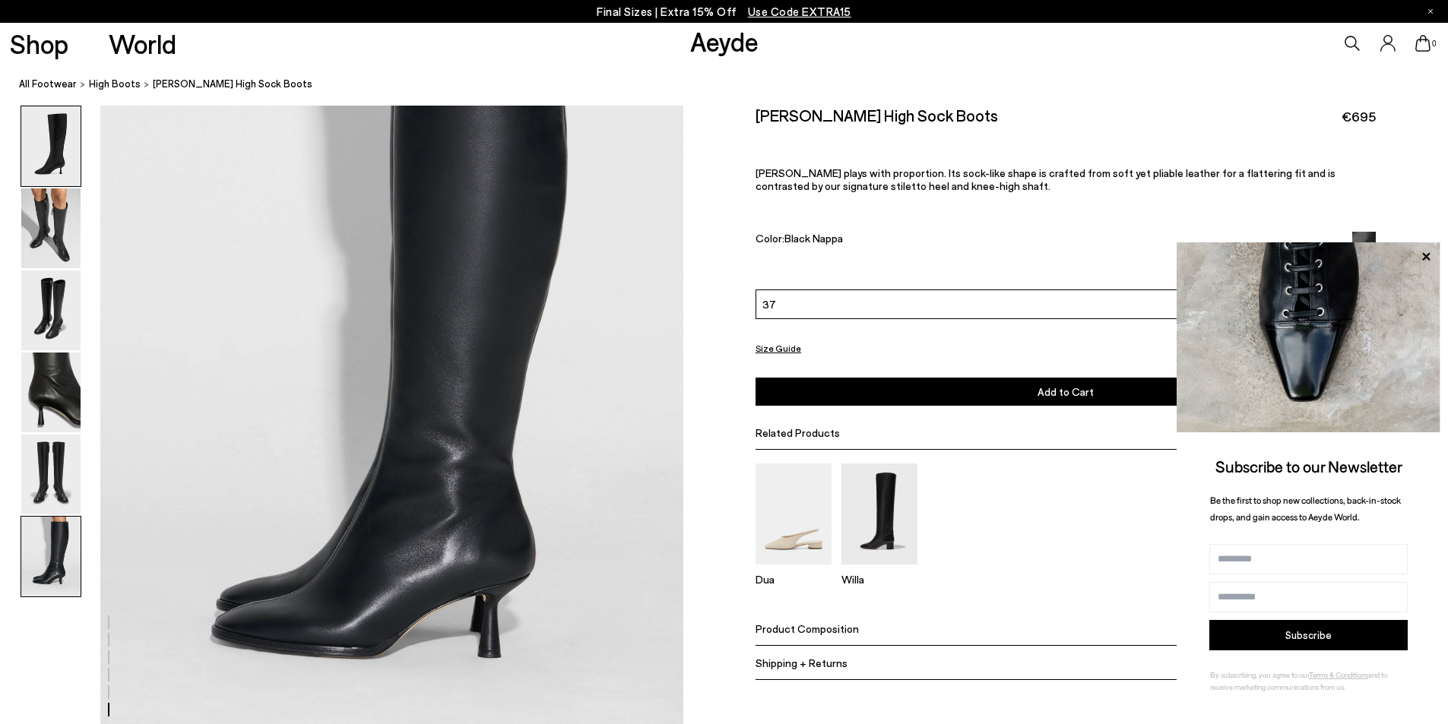
click at [52, 148] on img at bounding box center [50, 146] width 59 height 80
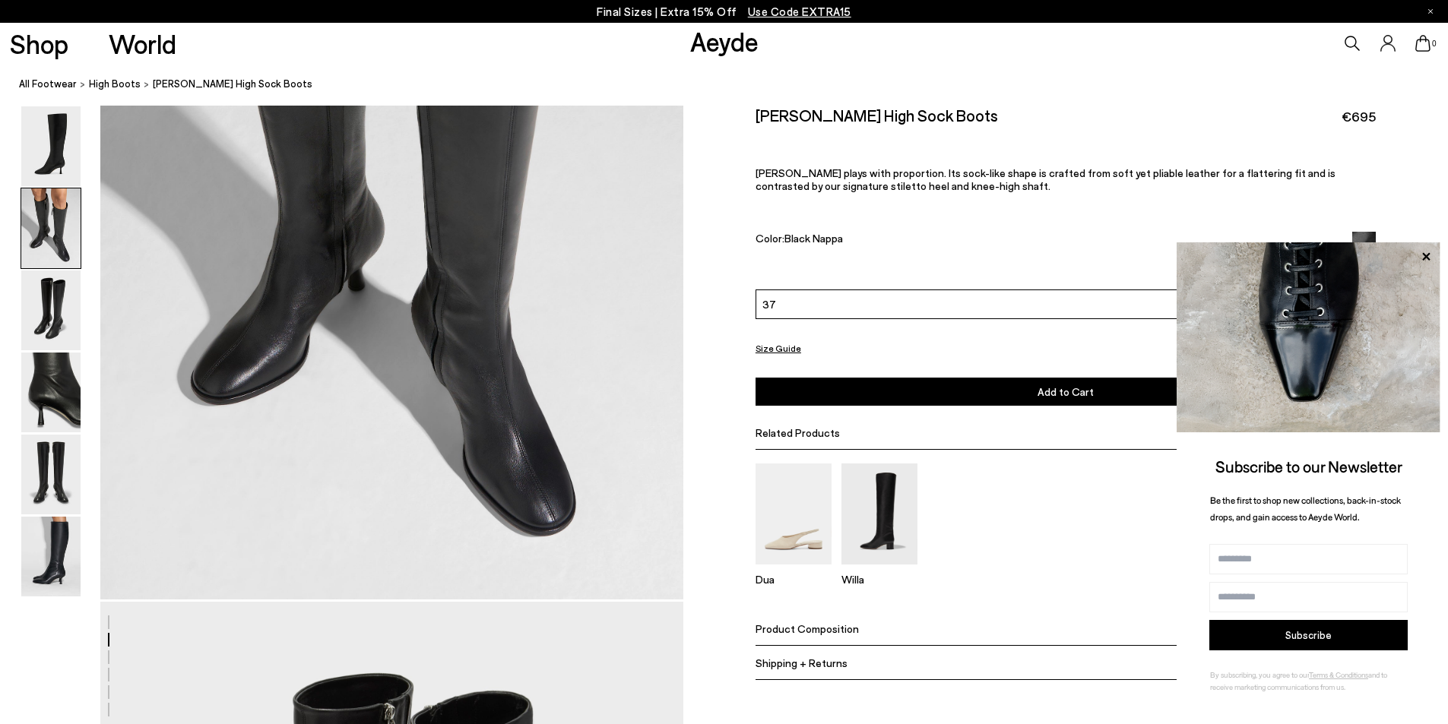
scroll to position [1064, 0]
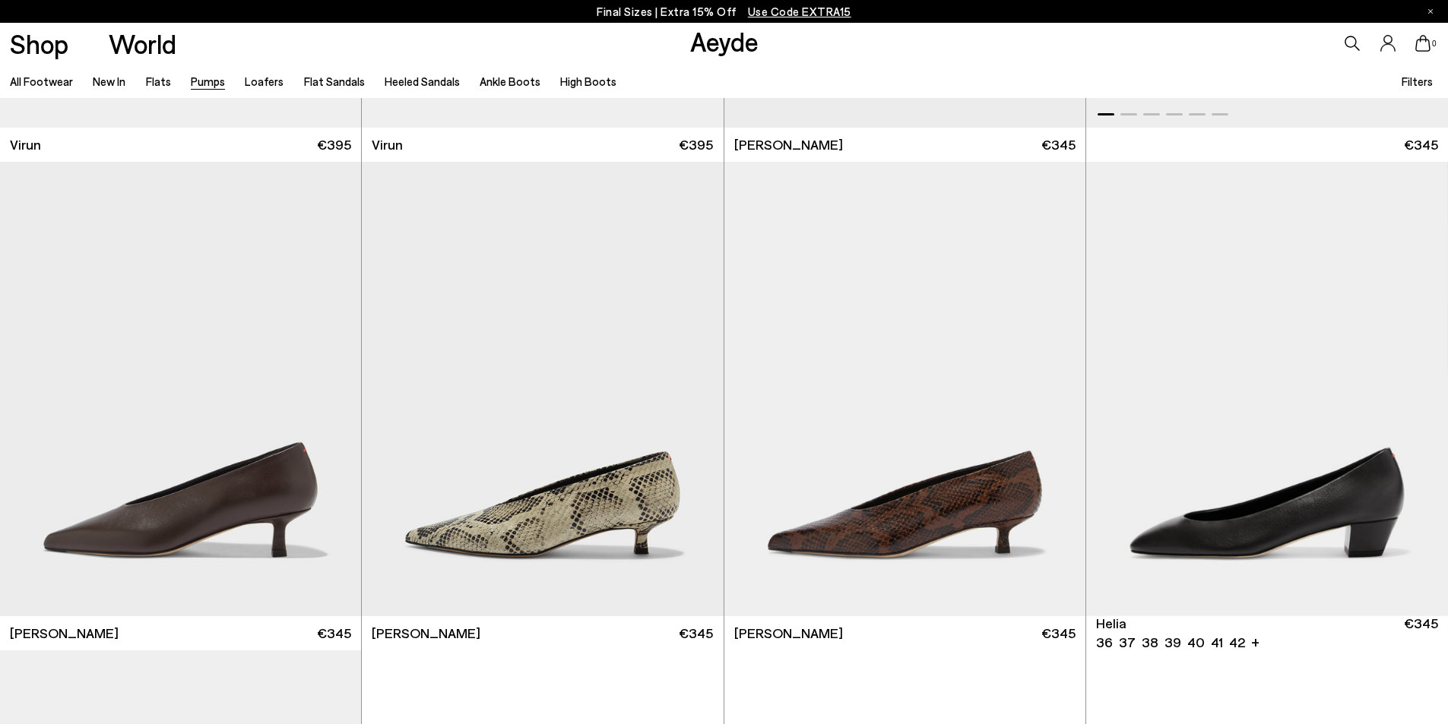
scroll to position [532, 0]
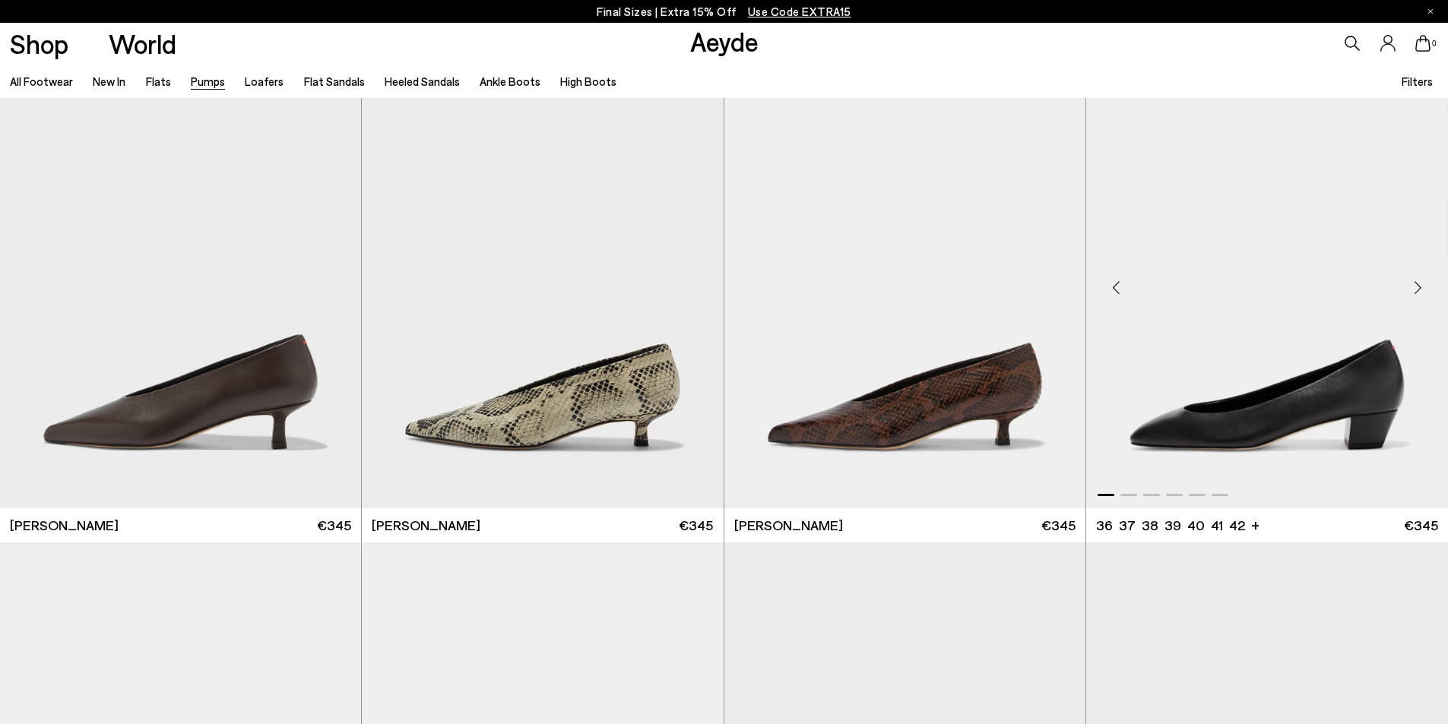
click at [1418, 288] on div "Next slide" at bounding box center [1418, 288] width 46 height 46
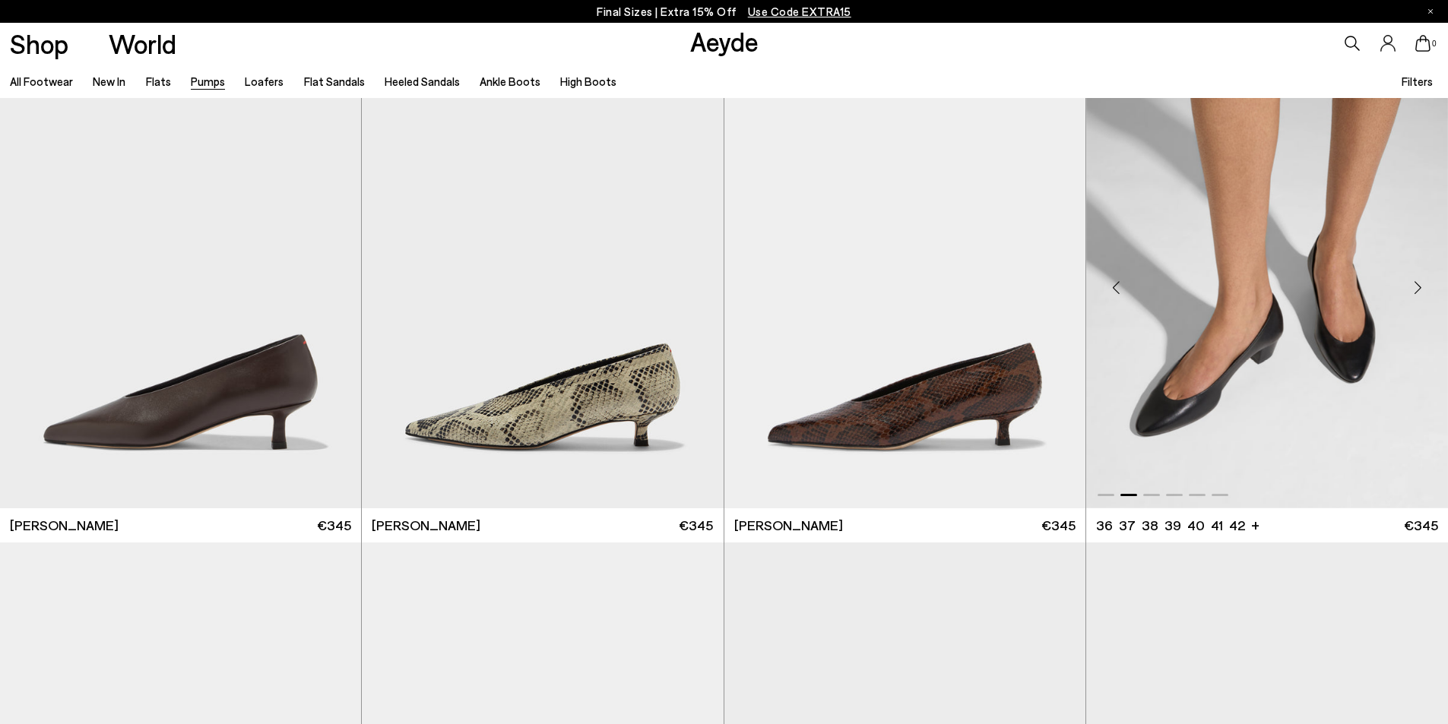
click at [1343, 355] on img "2 / 6" at bounding box center [1267, 281] width 362 height 454
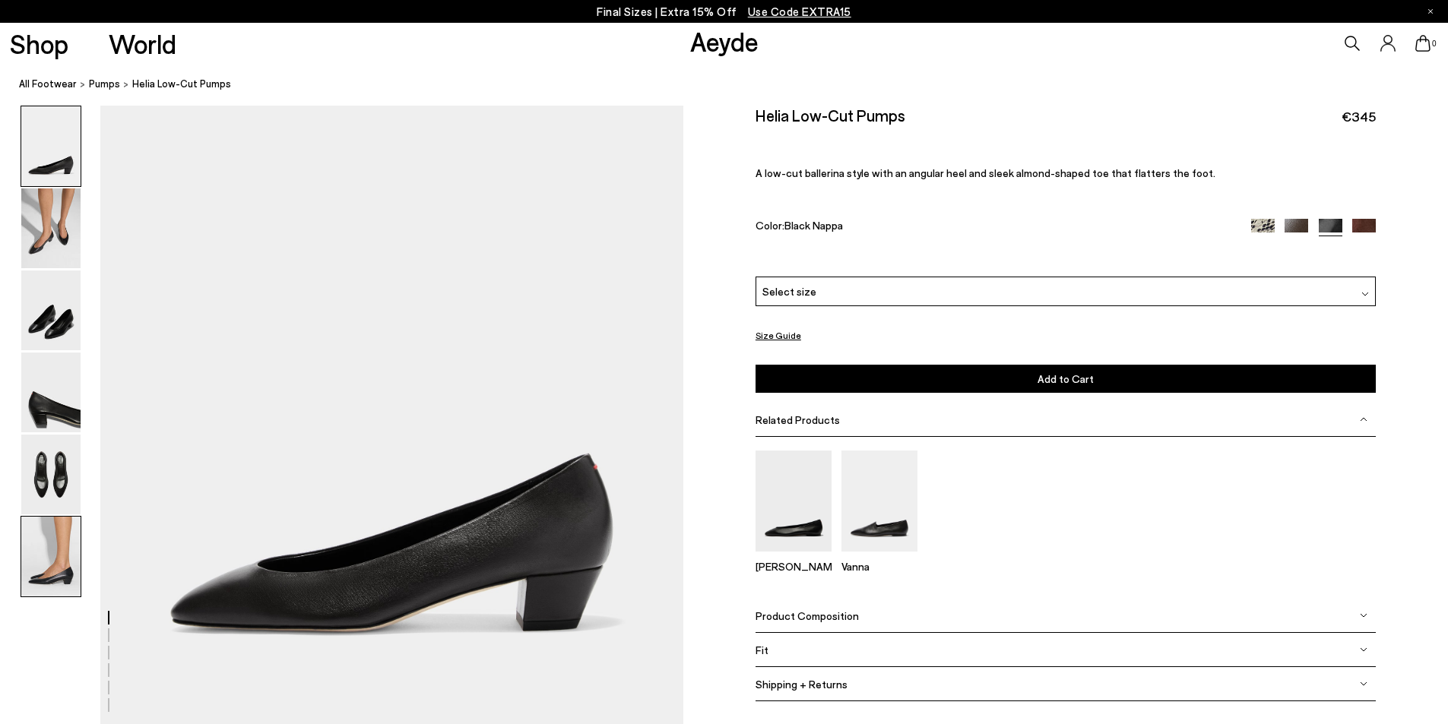
click at [57, 564] on img at bounding box center [50, 557] width 59 height 80
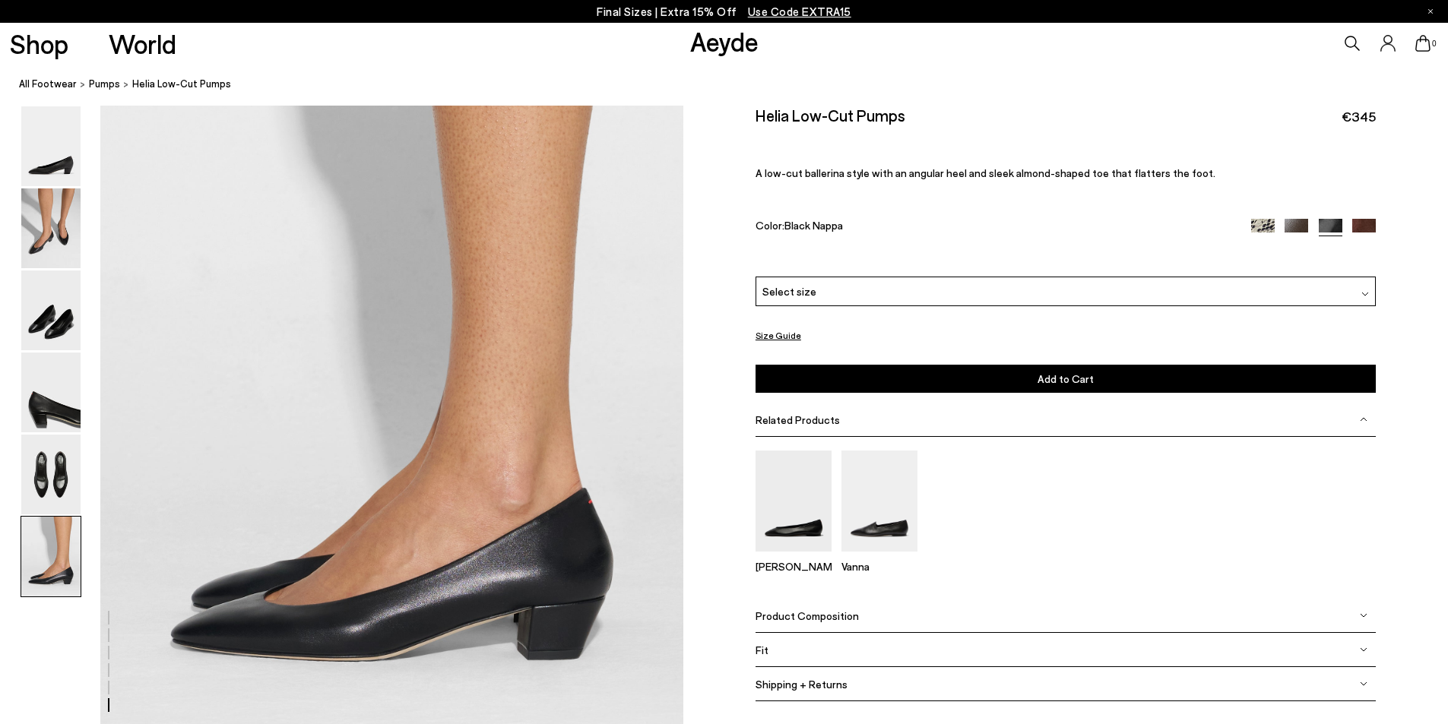
scroll to position [3844, 0]
click at [63, 229] on img at bounding box center [50, 229] width 59 height 80
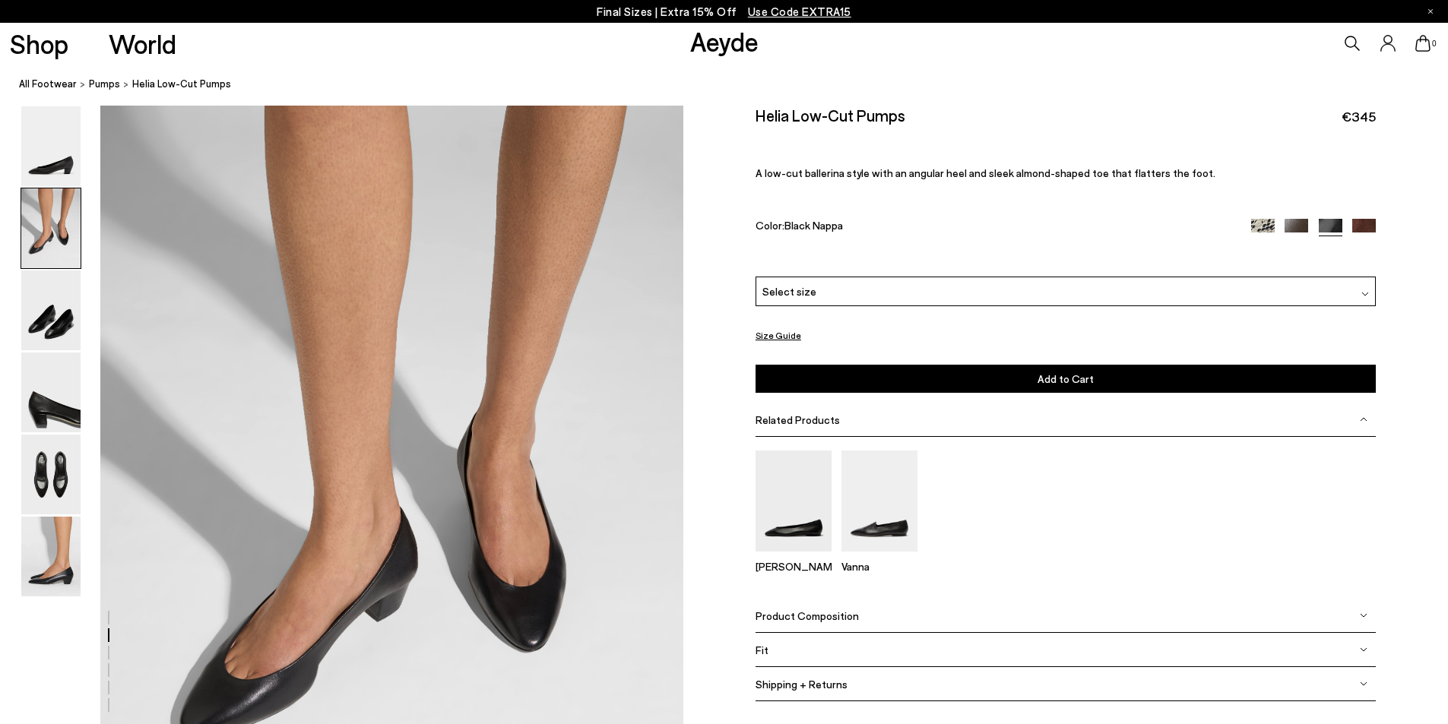
scroll to position [623, 0]
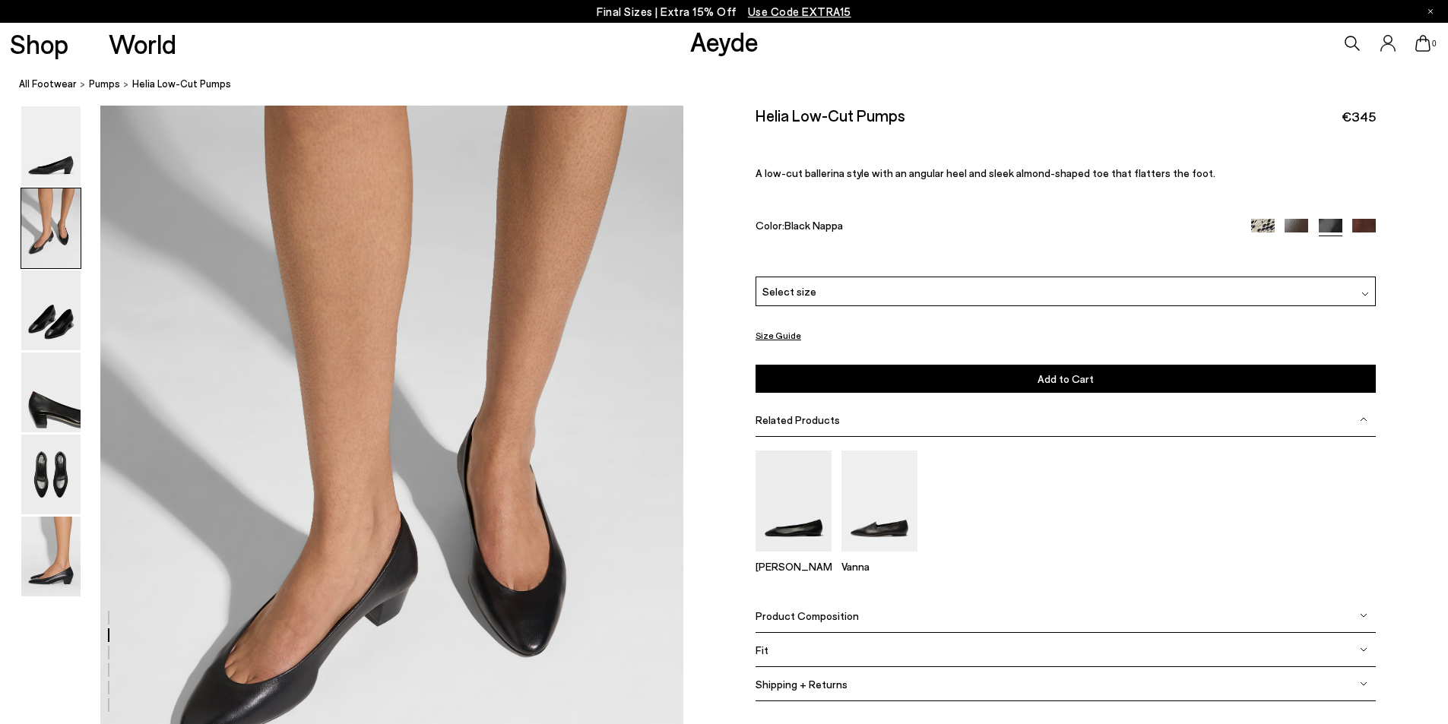
click at [1364, 288] on div at bounding box center [1366, 292] width 8 height 16
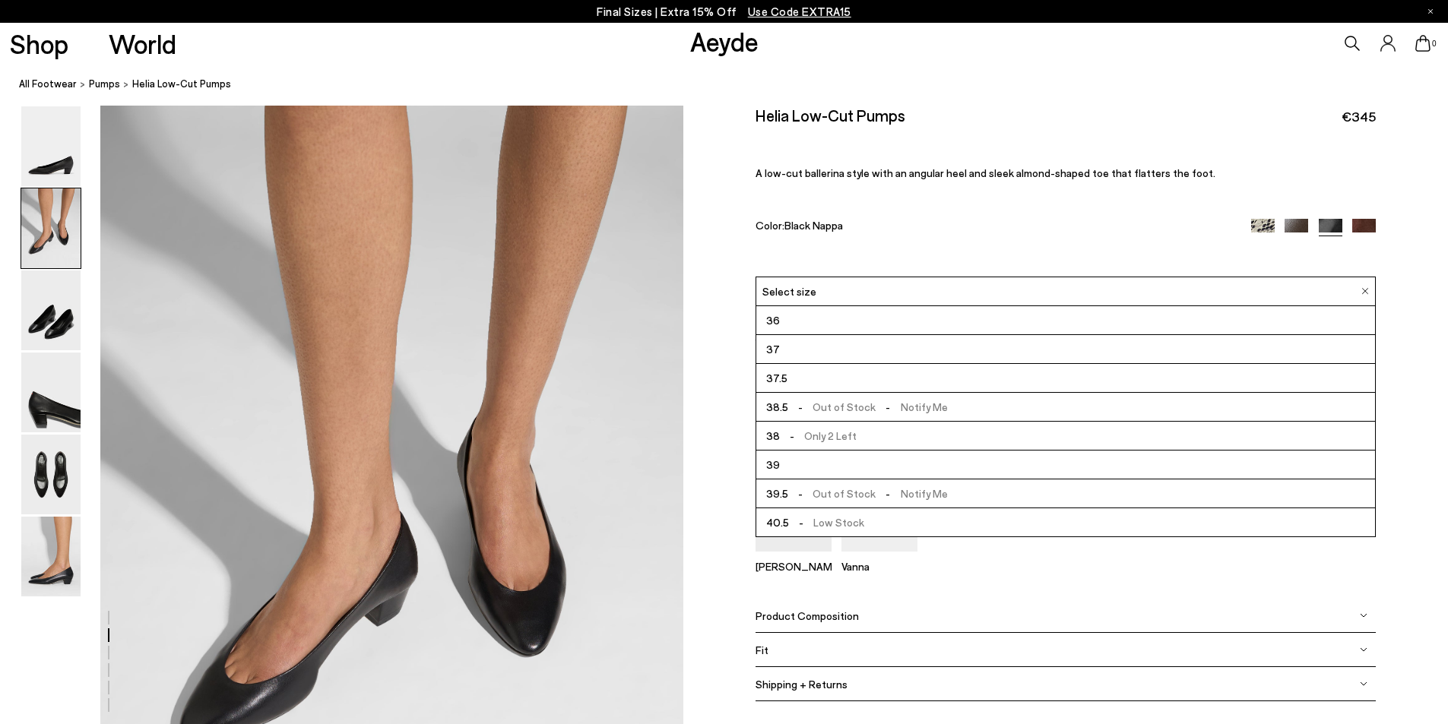
click at [937, 236] on div "Color: Black Nappa" at bounding box center [994, 227] width 476 height 17
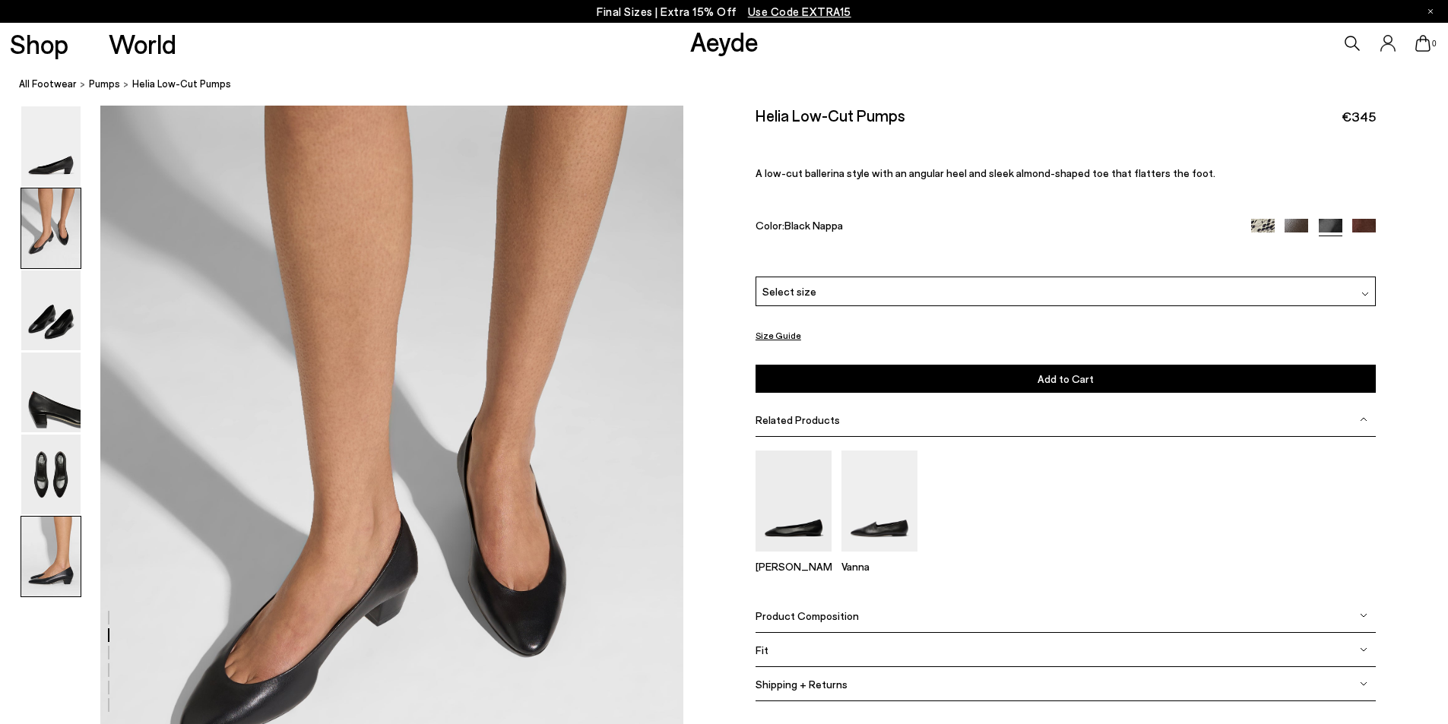
click at [62, 542] on img at bounding box center [50, 557] width 59 height 80
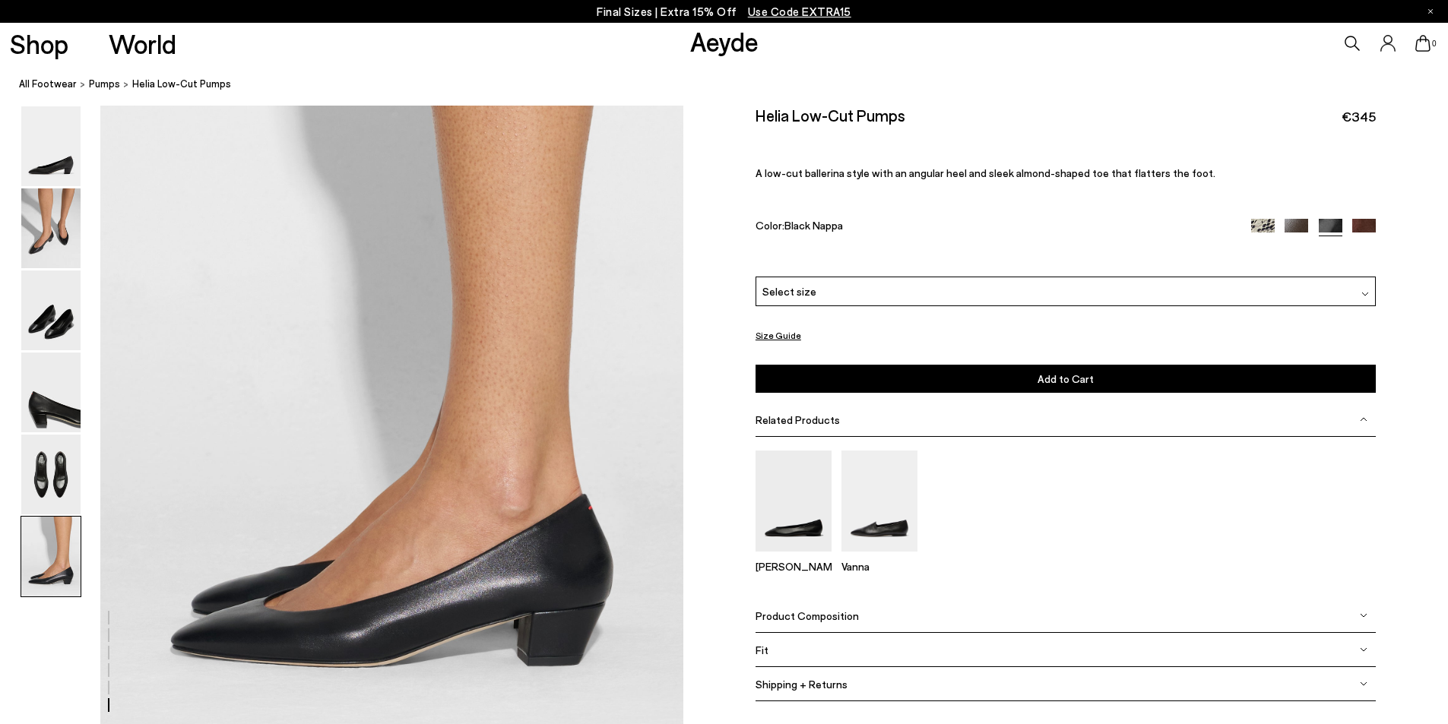
scroll to position [3844, 0]
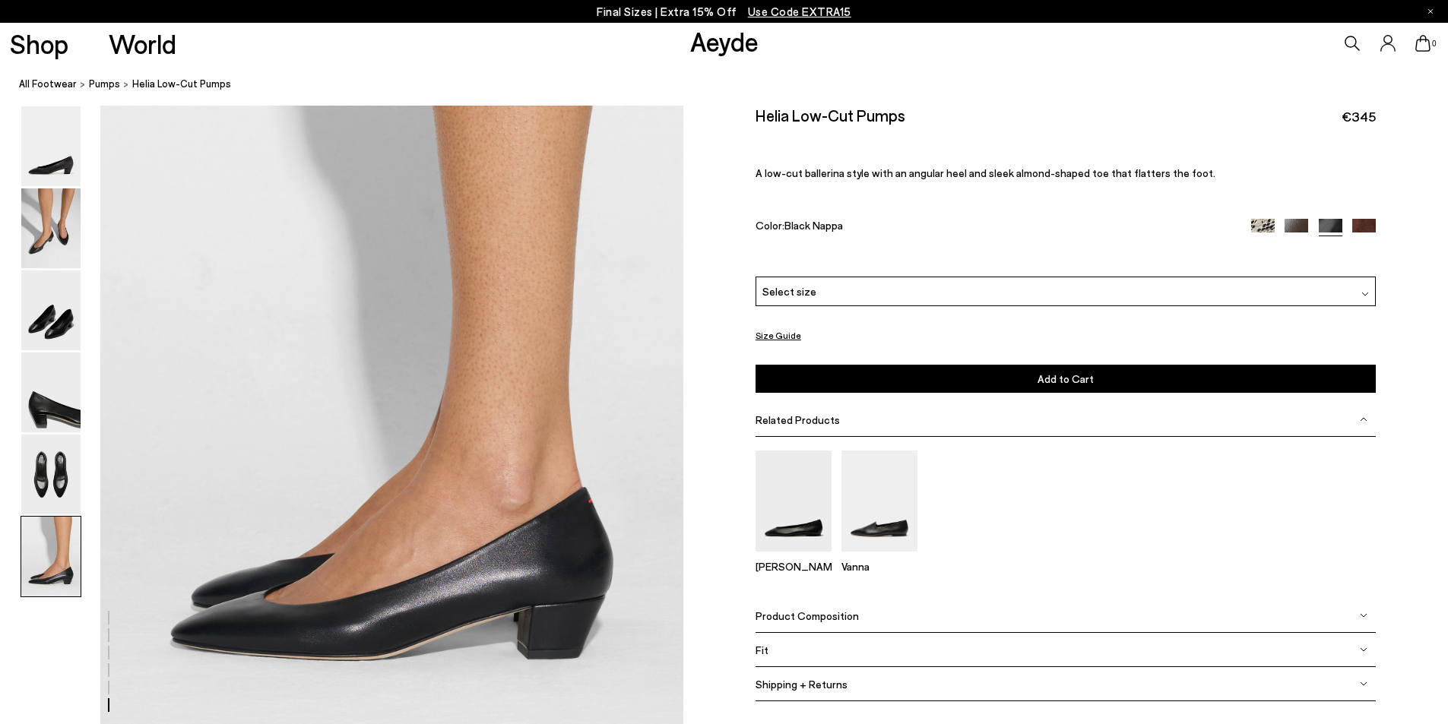
click at [1363, 647] on img at bounding box center [1364, 650] width 8 height 8
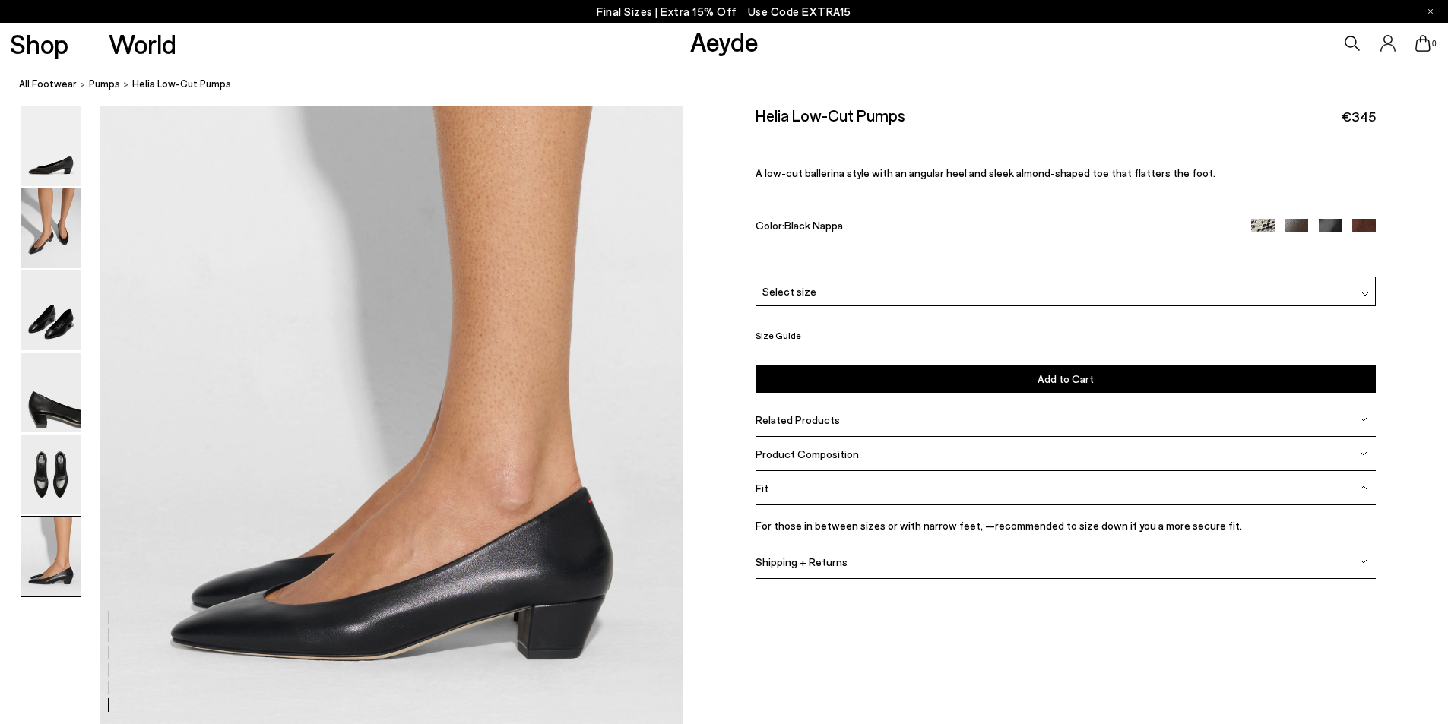
click at [750, 490] on div "Size Guide Shoes Belt Fit: For those in between sizes or with narrow feet, —rec…" at bounding box center [1065, 354] width 765 height 496
click at [1363, 560] on img at bounding box center [1364, 562] width 8 height 8
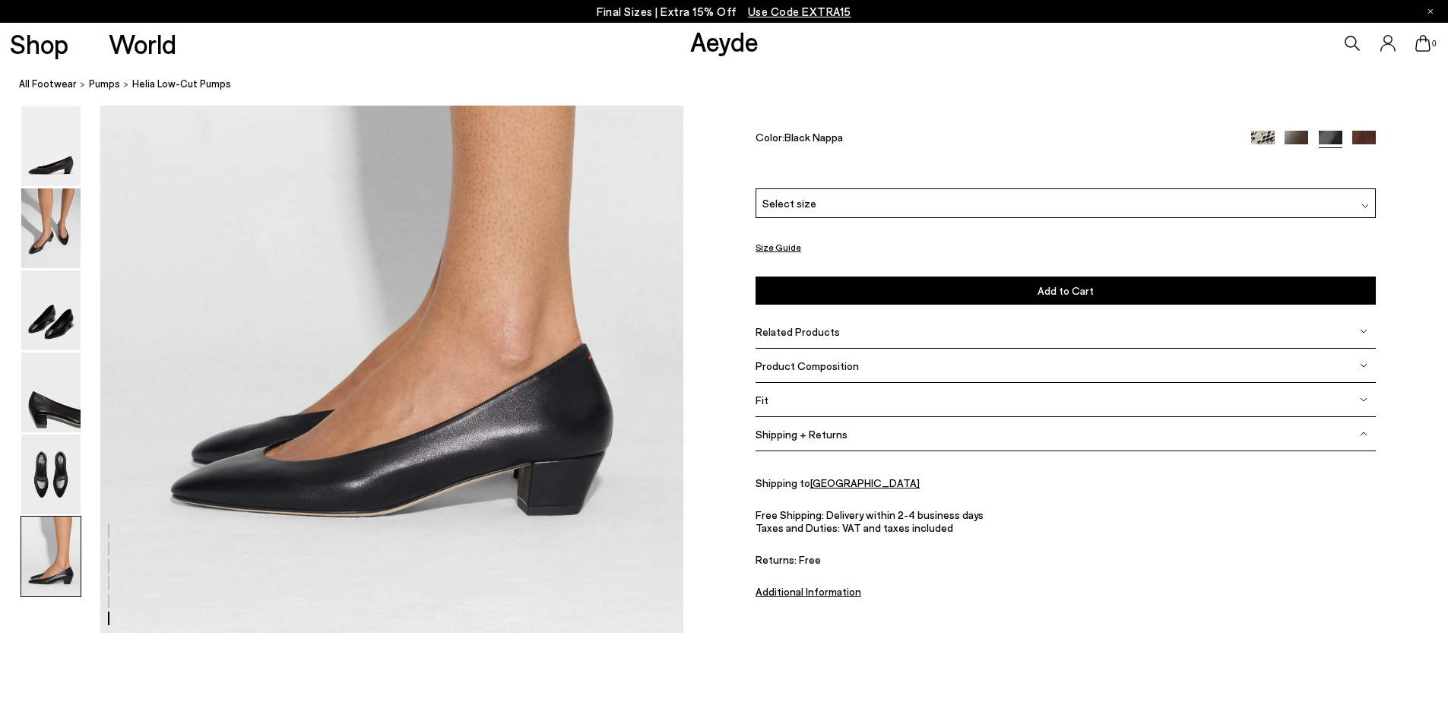
scroll to position [3996, 0]
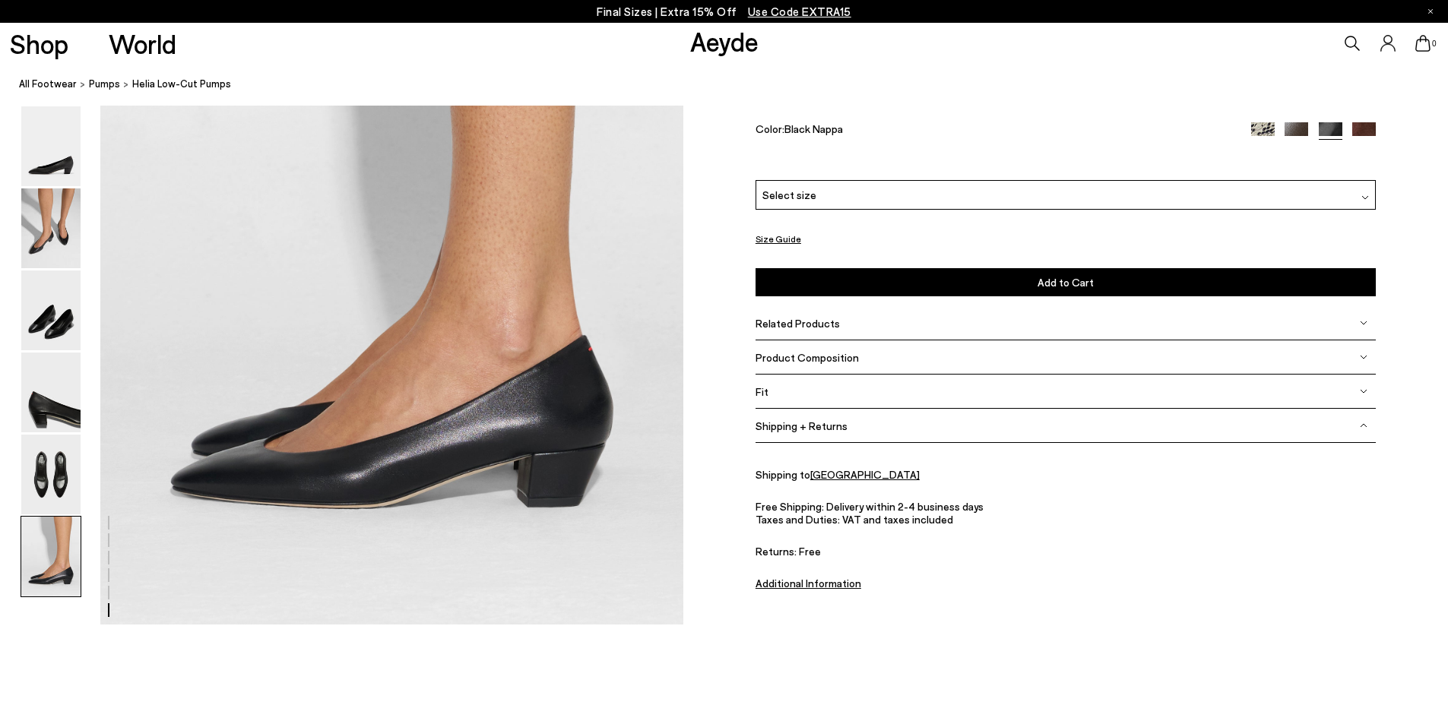
click at [781, 584] on u "Additional Information" at bounding box center [809, 583] width 106 height 13
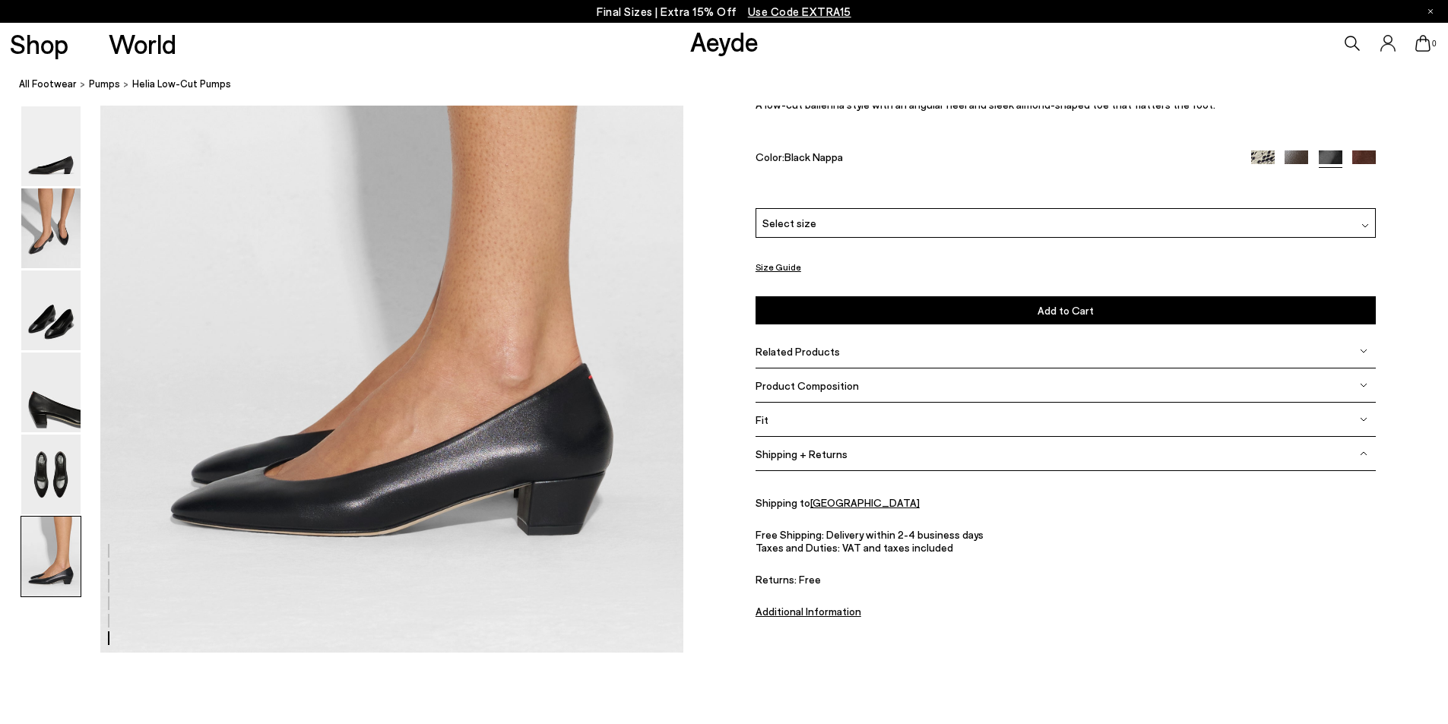
click at [1291, 154] on img at bounding box center [1297, 163] width 24 height 24
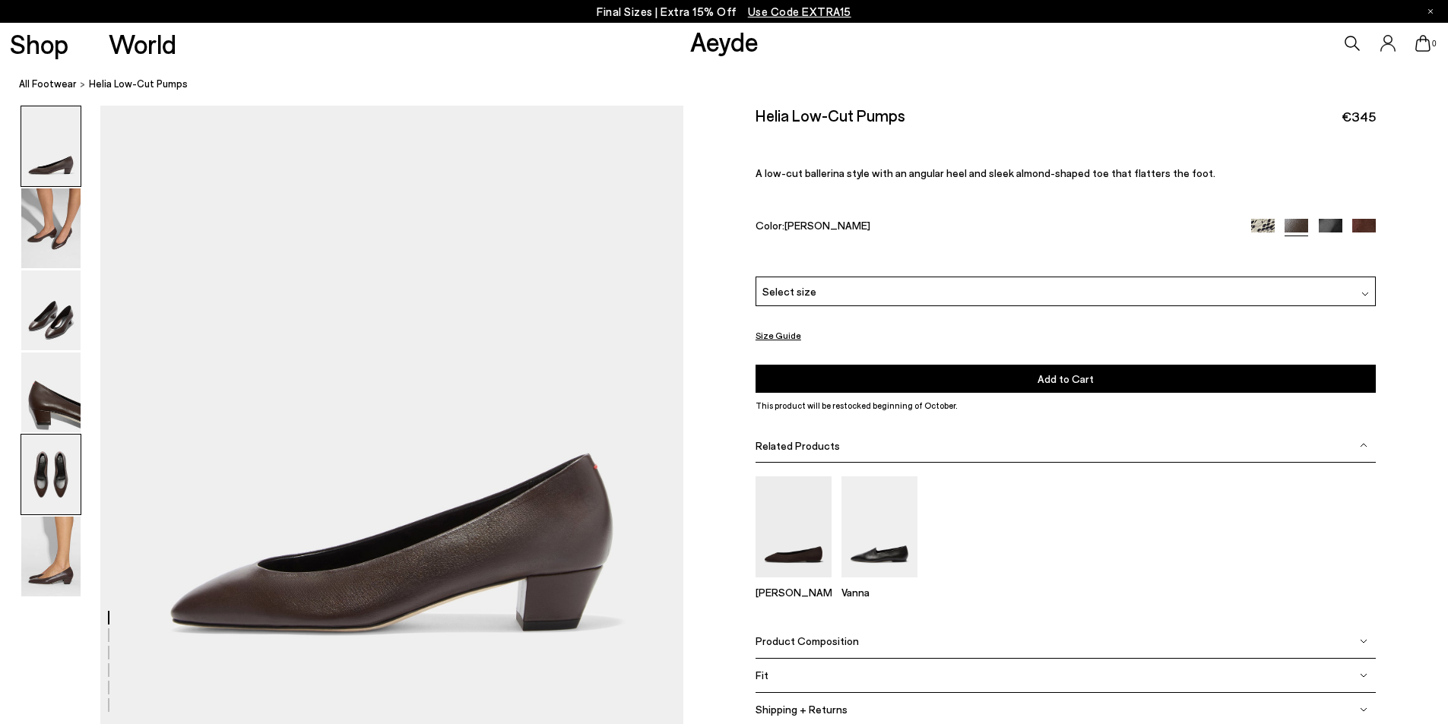
click at [40, 474] on img at bounding box center [50, 475] width 59 height 80
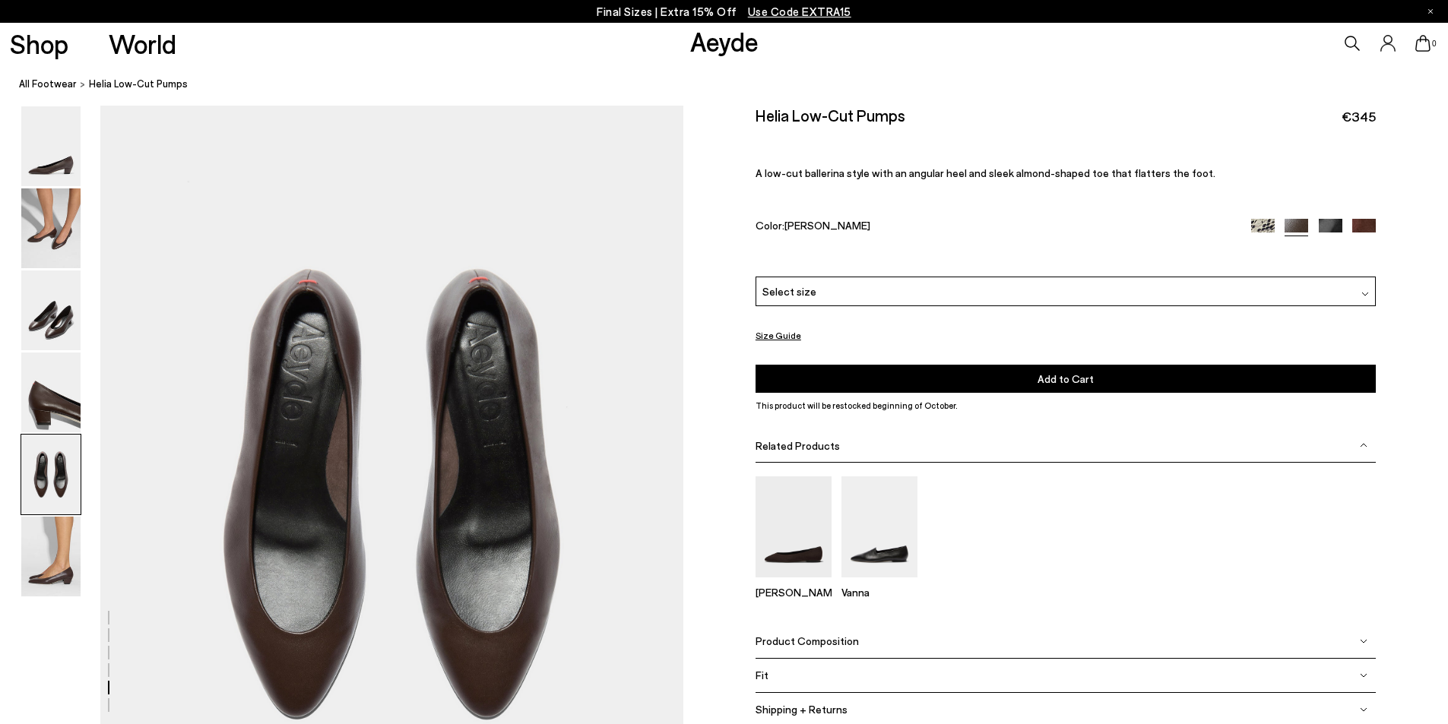
scroll to position [2960, 0]
click at [52, 411] on img at bounding box center [50, 393] width 59 height 80
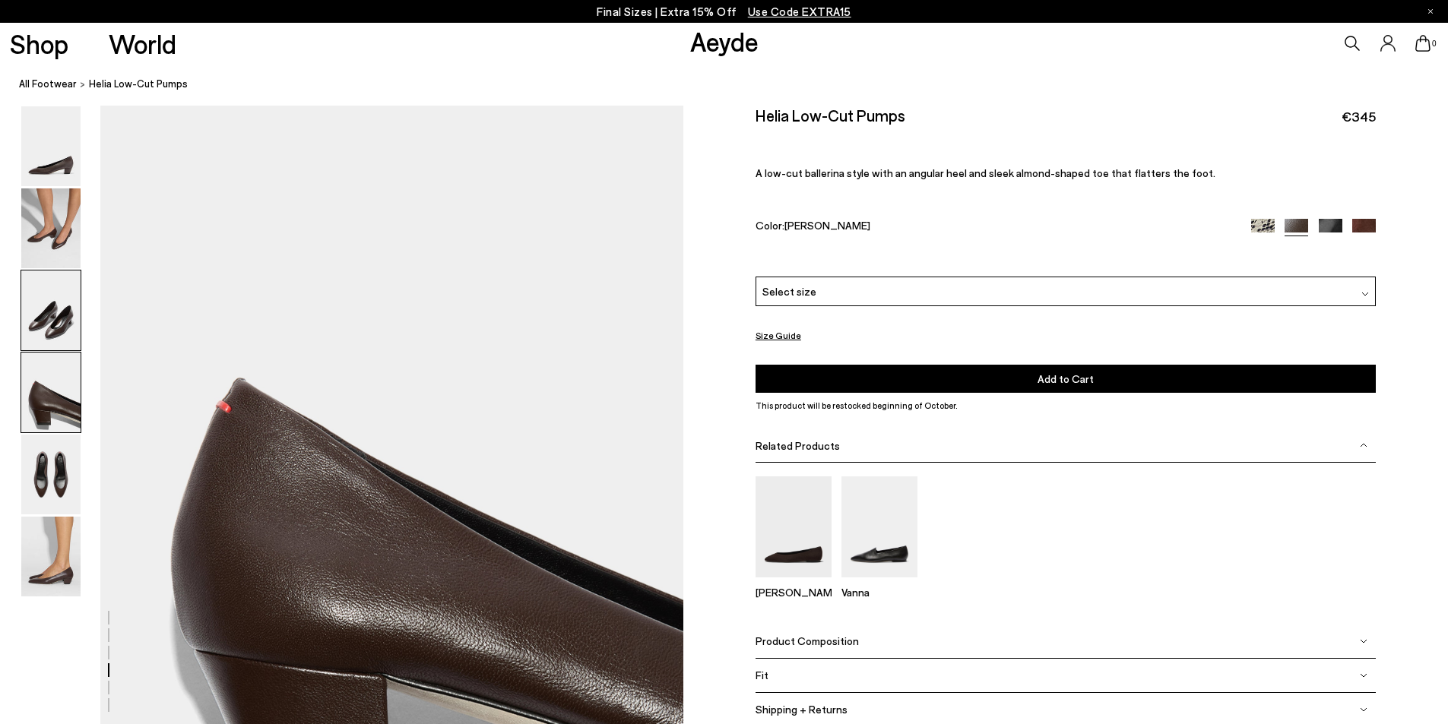
click at [55, 331] on img at bounding box center [50, 311] width 59 height 80
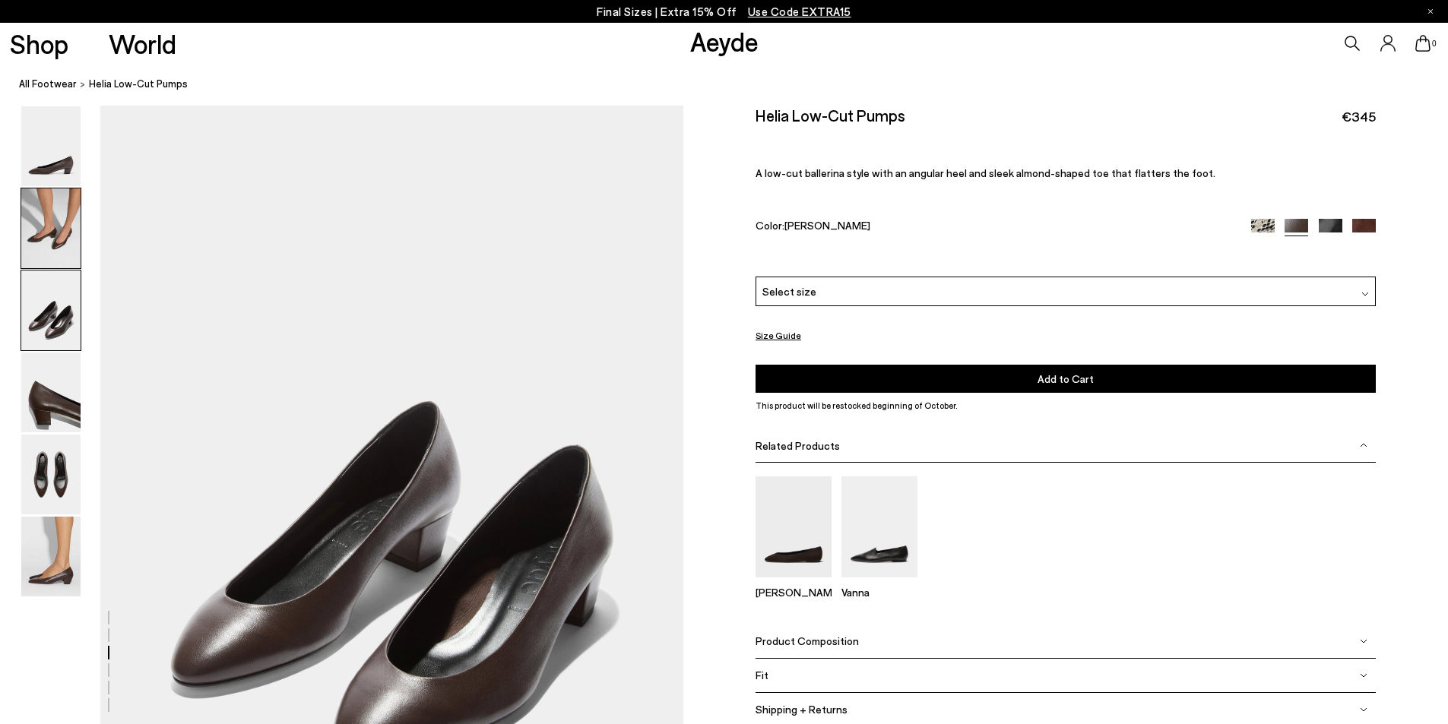
click at [54, 239] on img at bounding box center [50, 229] width 59 height 80
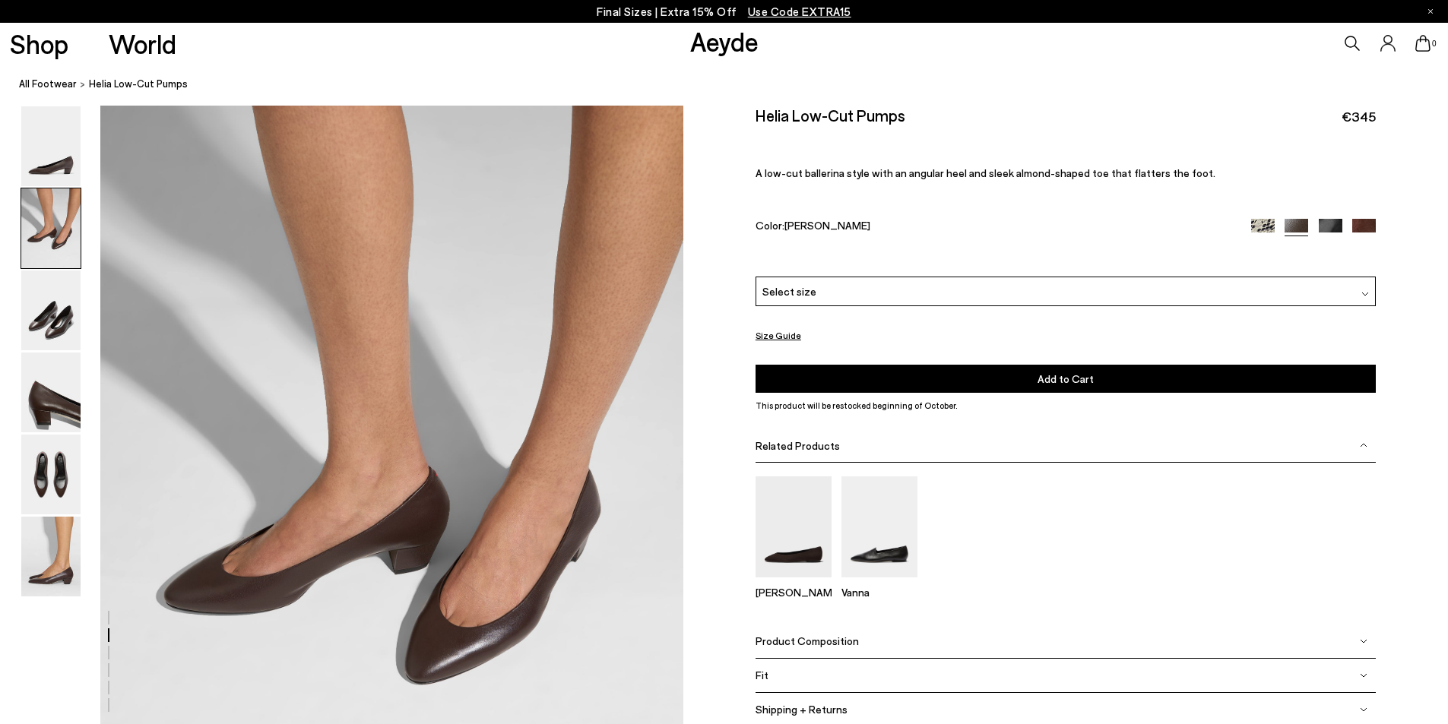
scroll to position [623, 0]
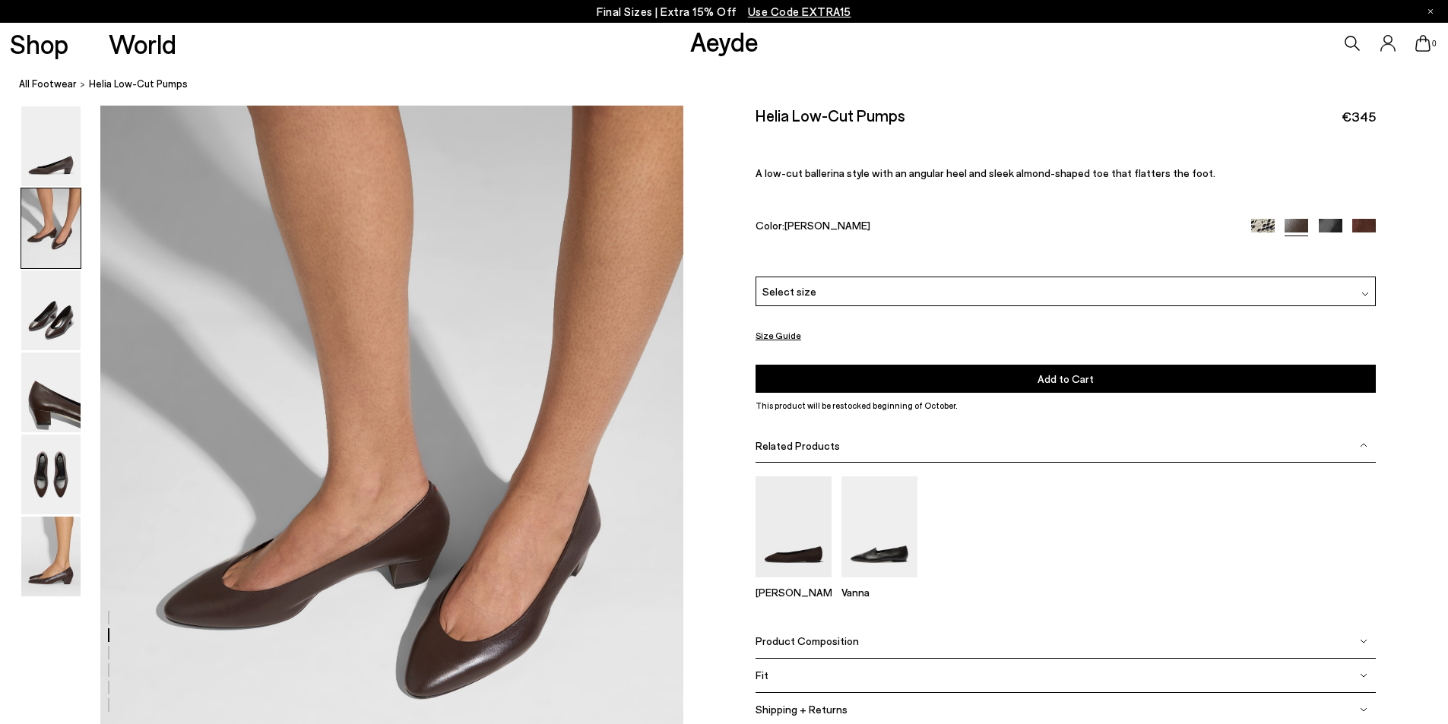
click at [1361, 227] on img at bounding box center [1364, 231] width 24 height 24
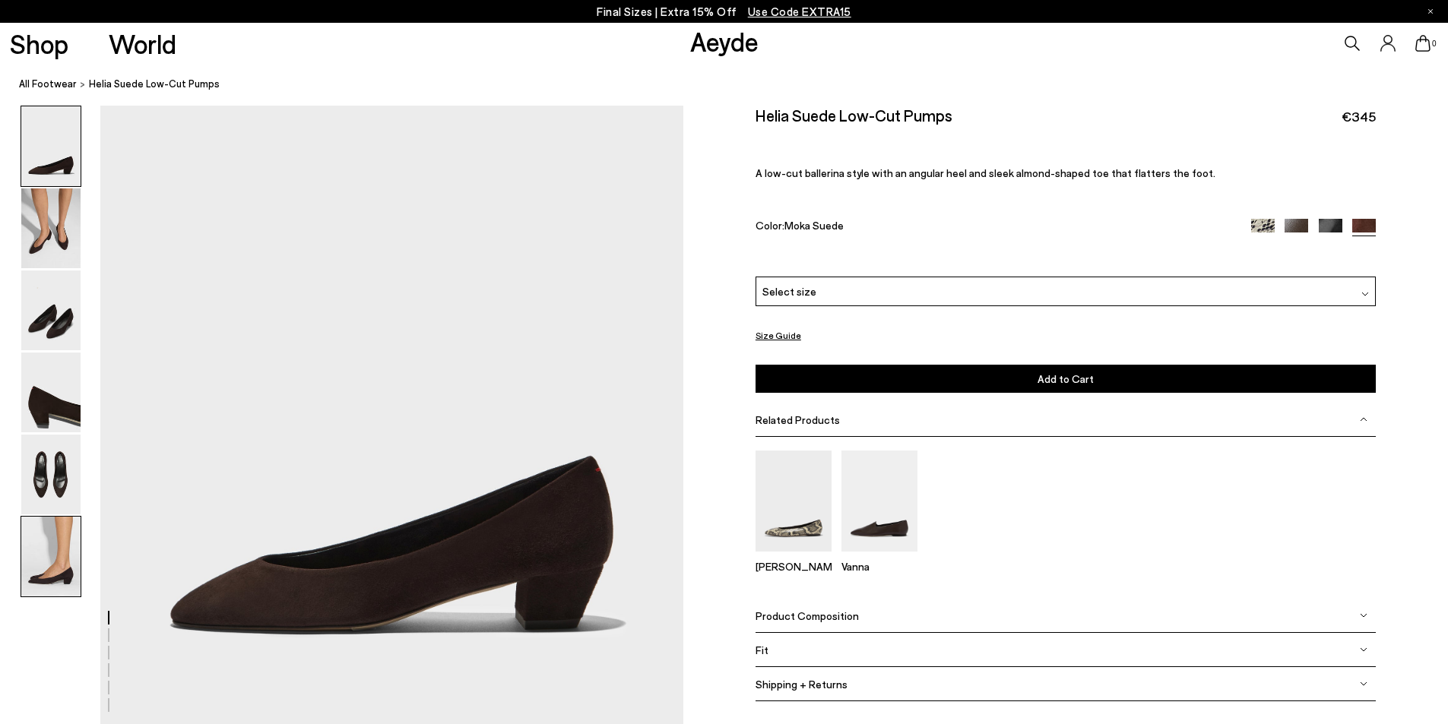
click at [41, 565] on img at bounding box center [50, 557] width 59 height 80
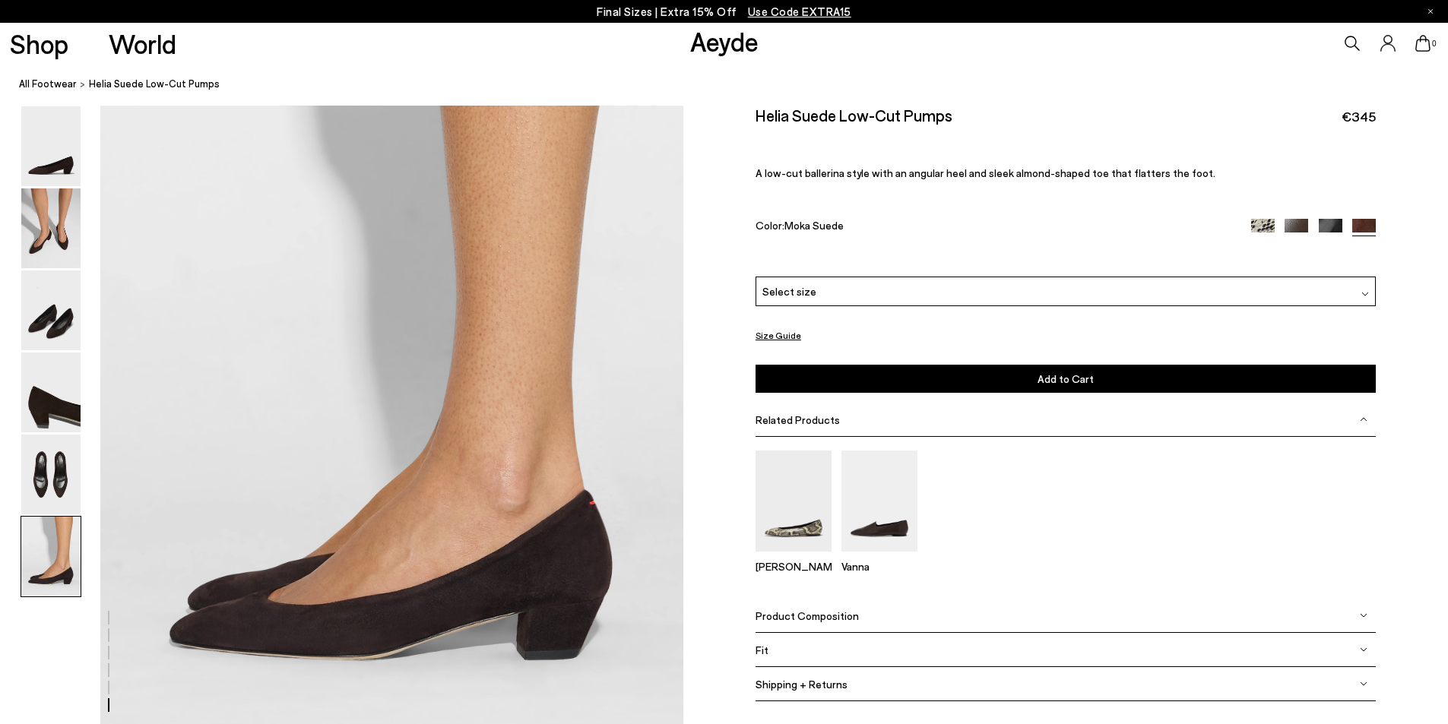
scroll to position [3844, 0]
click at [55, 319] on img at bounding box center [50, 311] width 59 height 80
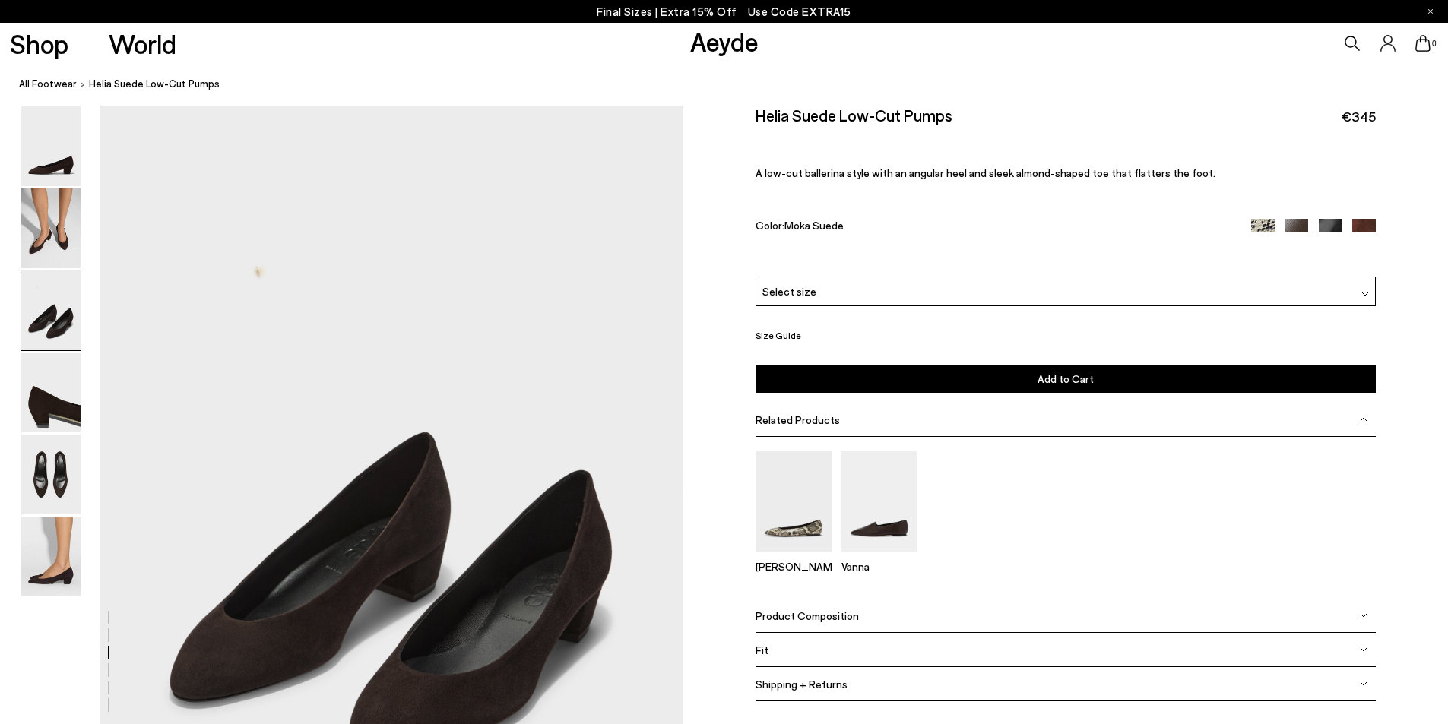
scroll to position [1402, 0]
click at [1363, 292] on img at bounding box center [1366, 294] width 8 height 8
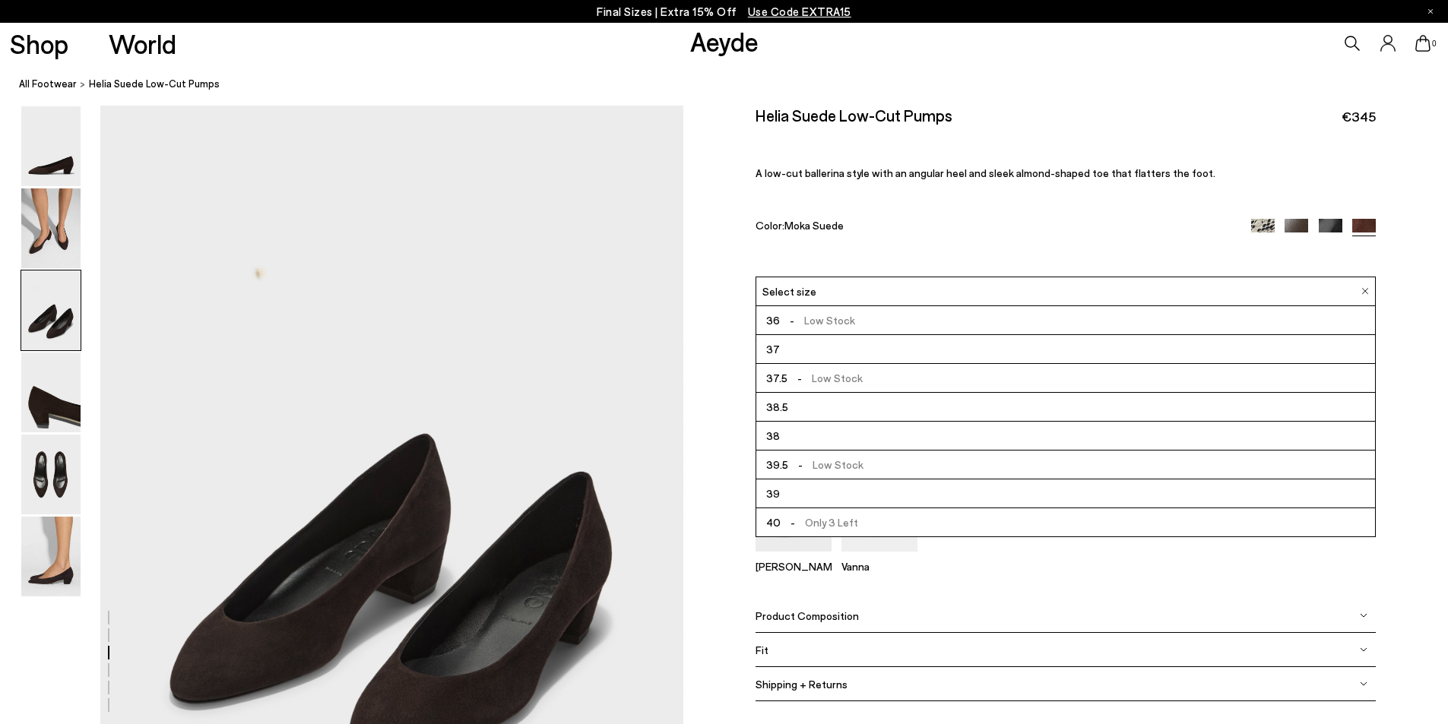
click at [1296, 225] on img at bounding box center [1297, 231] width 24 height 24
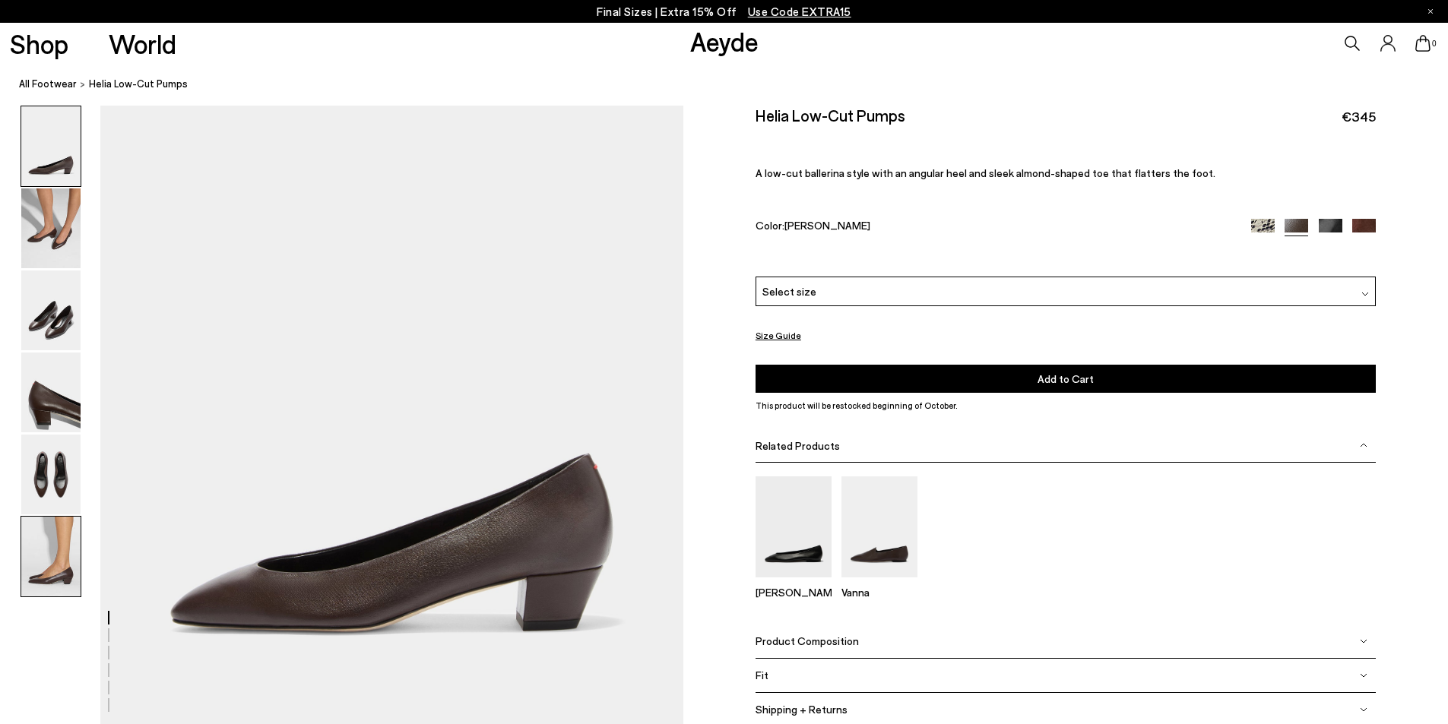
click at [52, 582] on img at bounding box center [50, 557] width 59 height 80
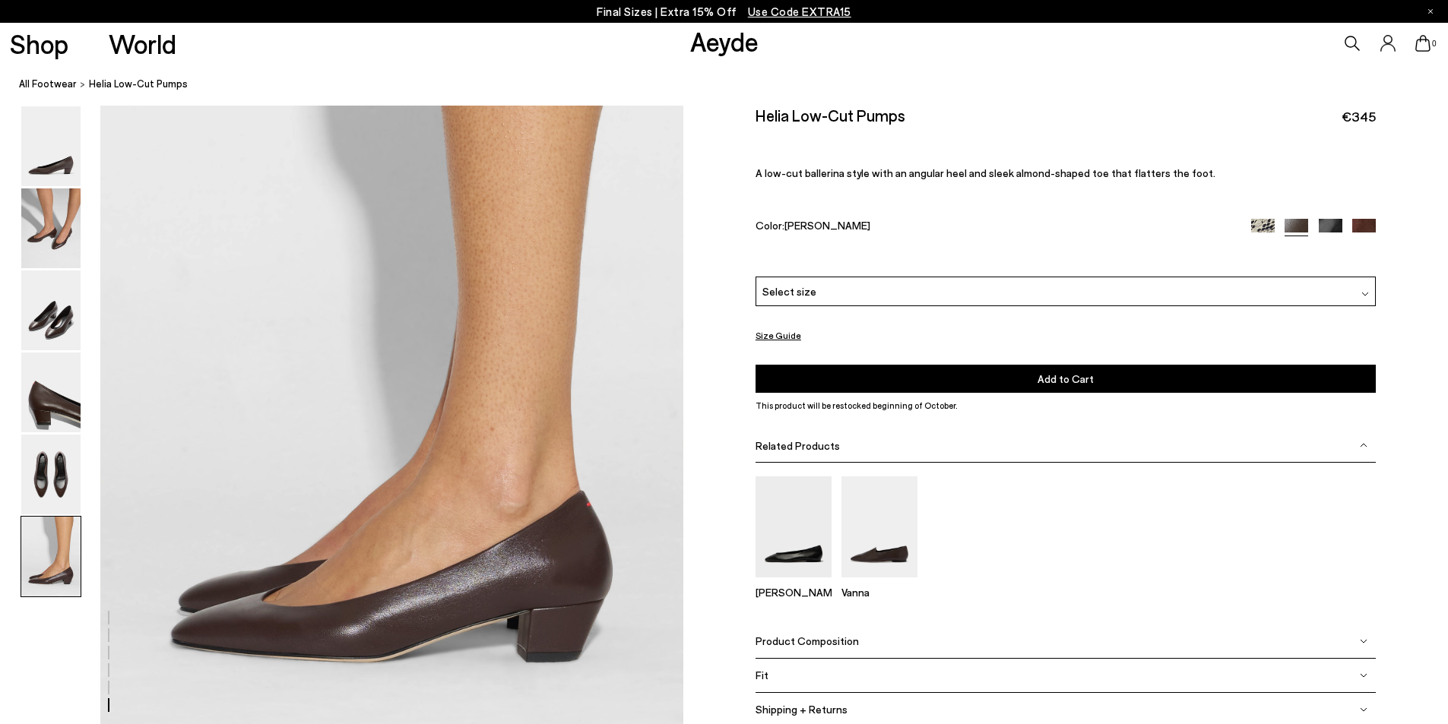
scroll to position [3844, 0]
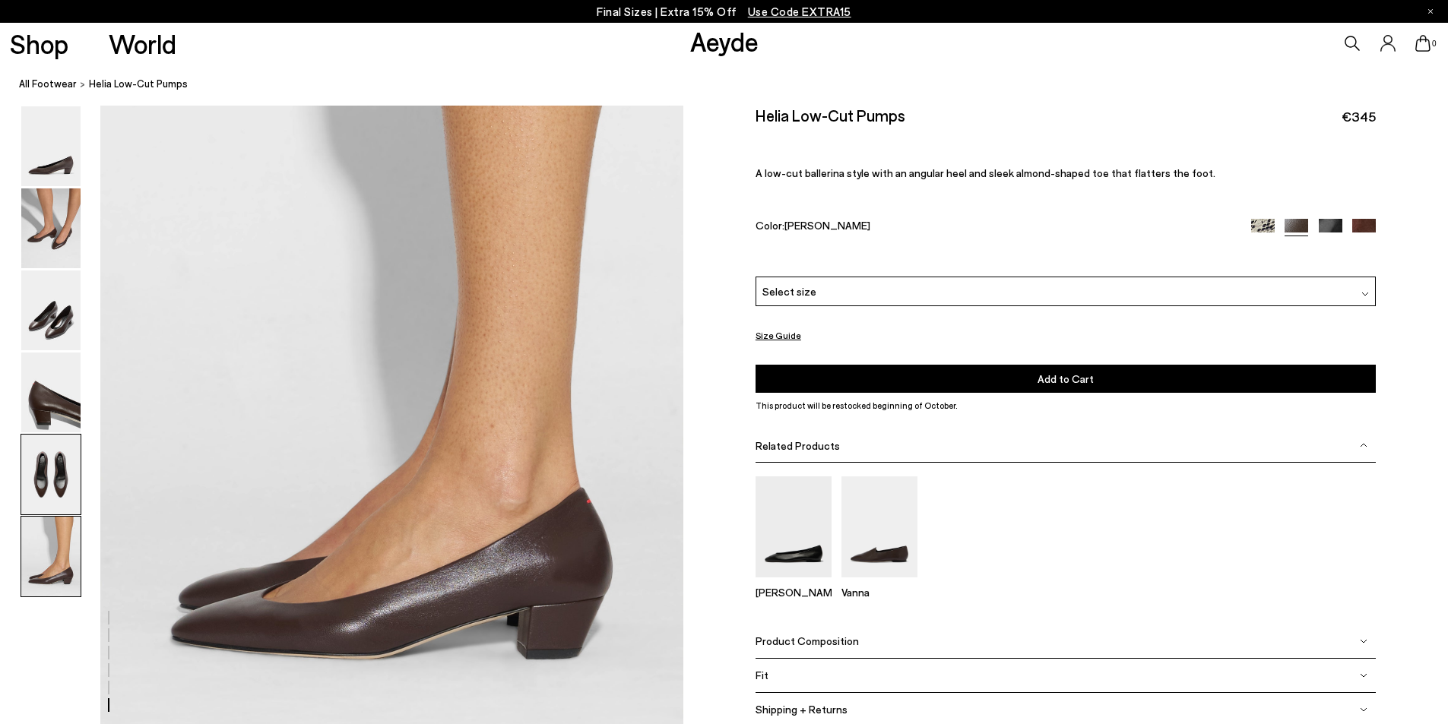
click at [57, 476] on img at bounding box center [50, 475] width 59 height 80
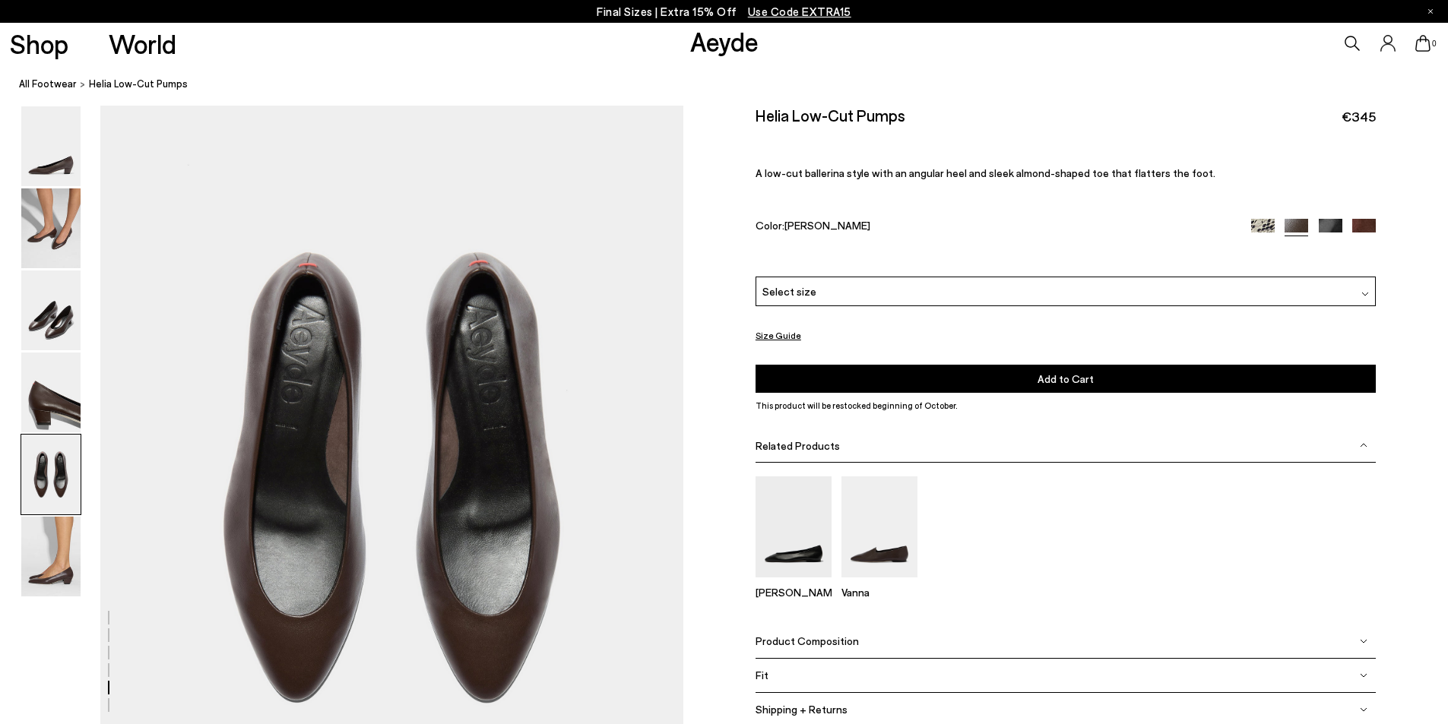
scroll to position [2960, 0]
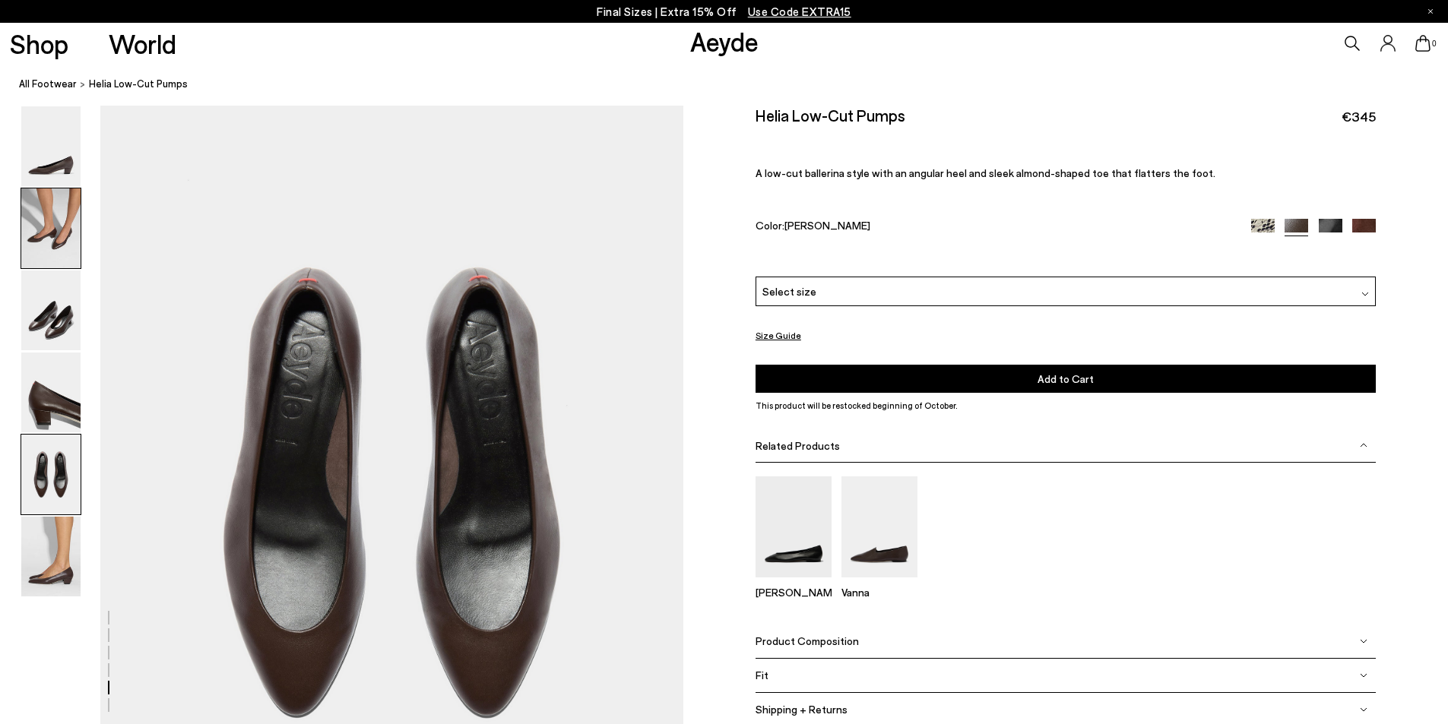
click at [66, 229] on img at bounding box center [50, 229] width 59 height 80
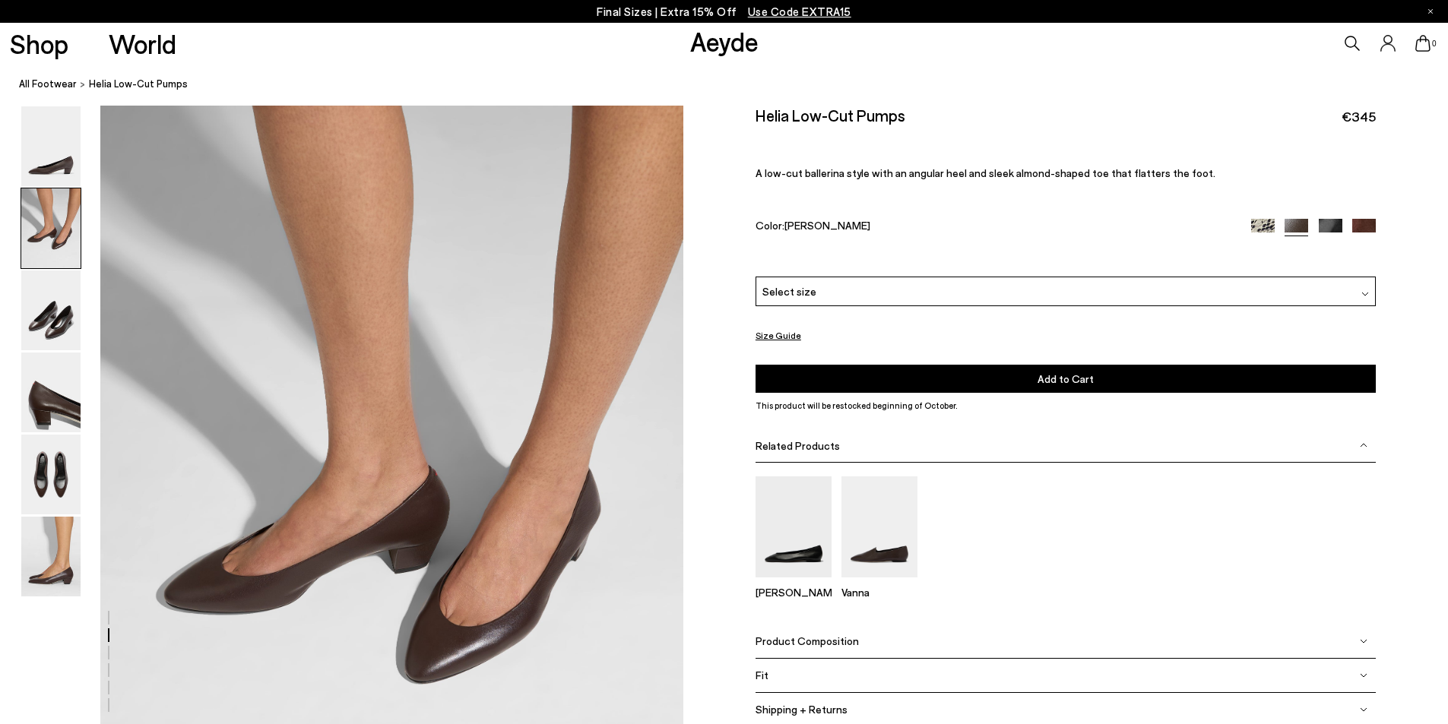
scroll to position [623, 0]
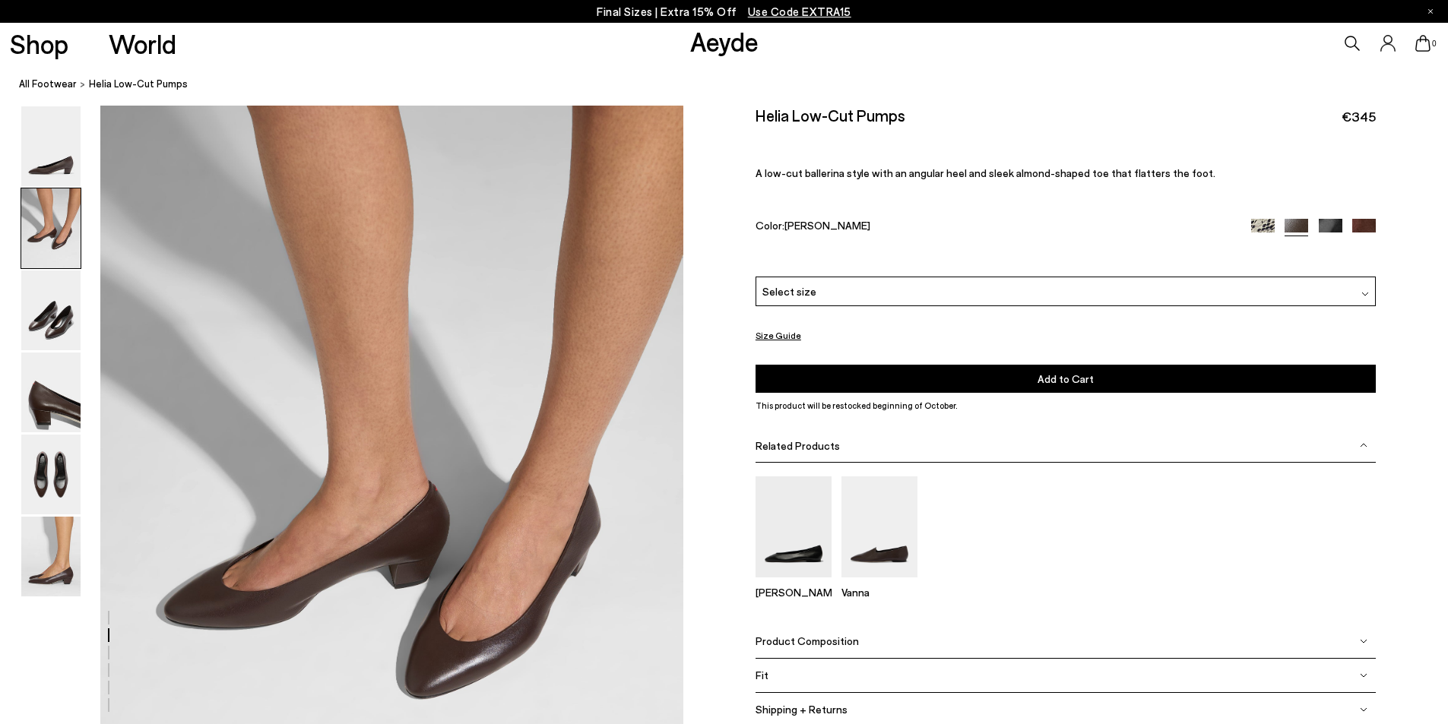
click at [1368, 226] on img at bounding box center [1364, 231] width 24 height 24
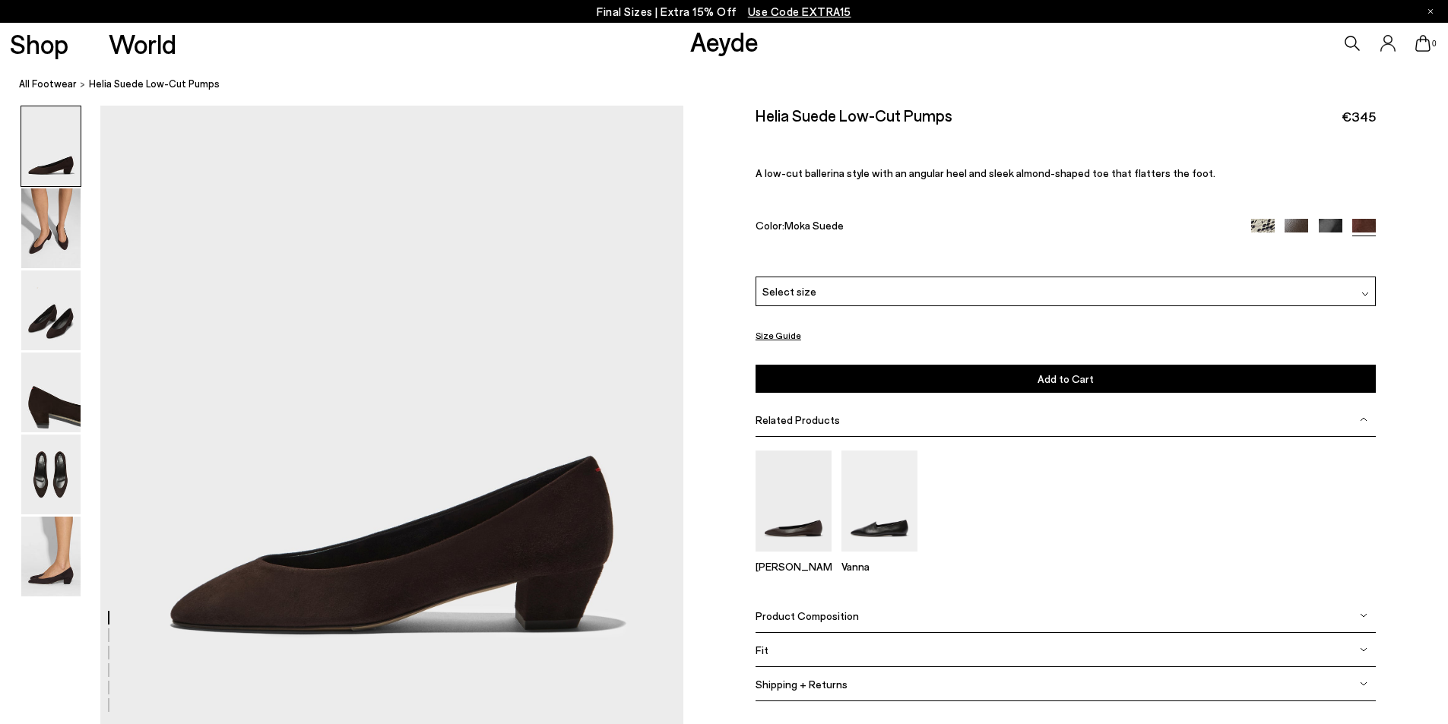
click at [1259, 224] on img at bounding box center [1263, 231] width 24 height 24
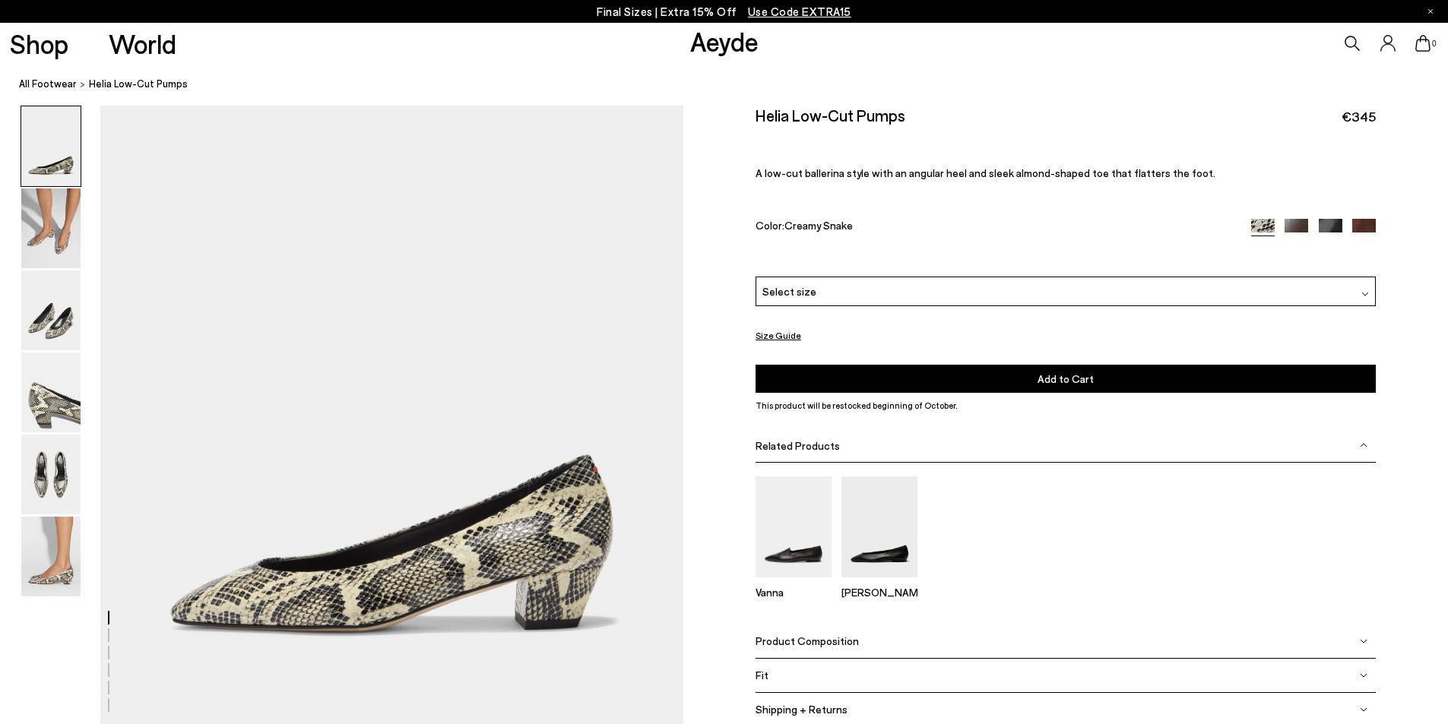
click at [1334, 224] on img at bounding box center [1331, 231] width 24 height 24
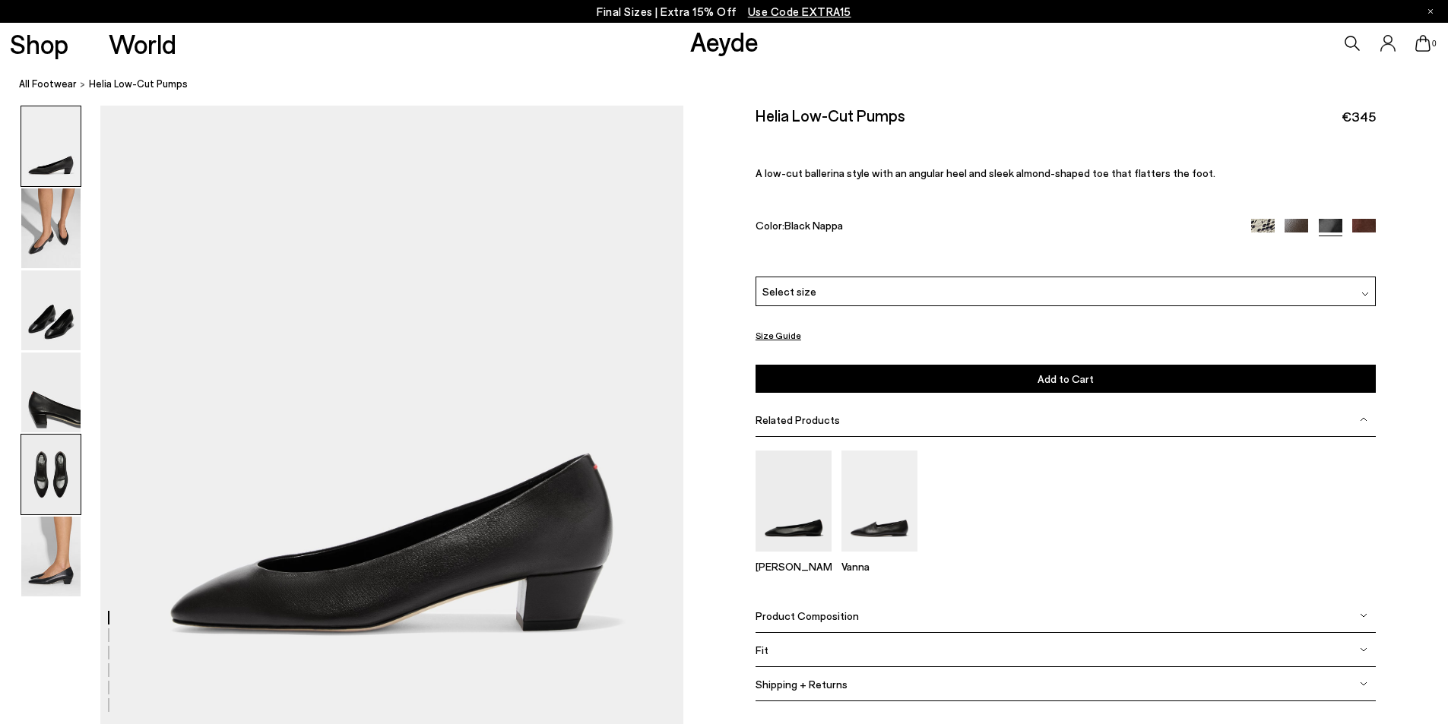
click at [50, 477] on img at bounding box center [50, 475] width 59 height 80
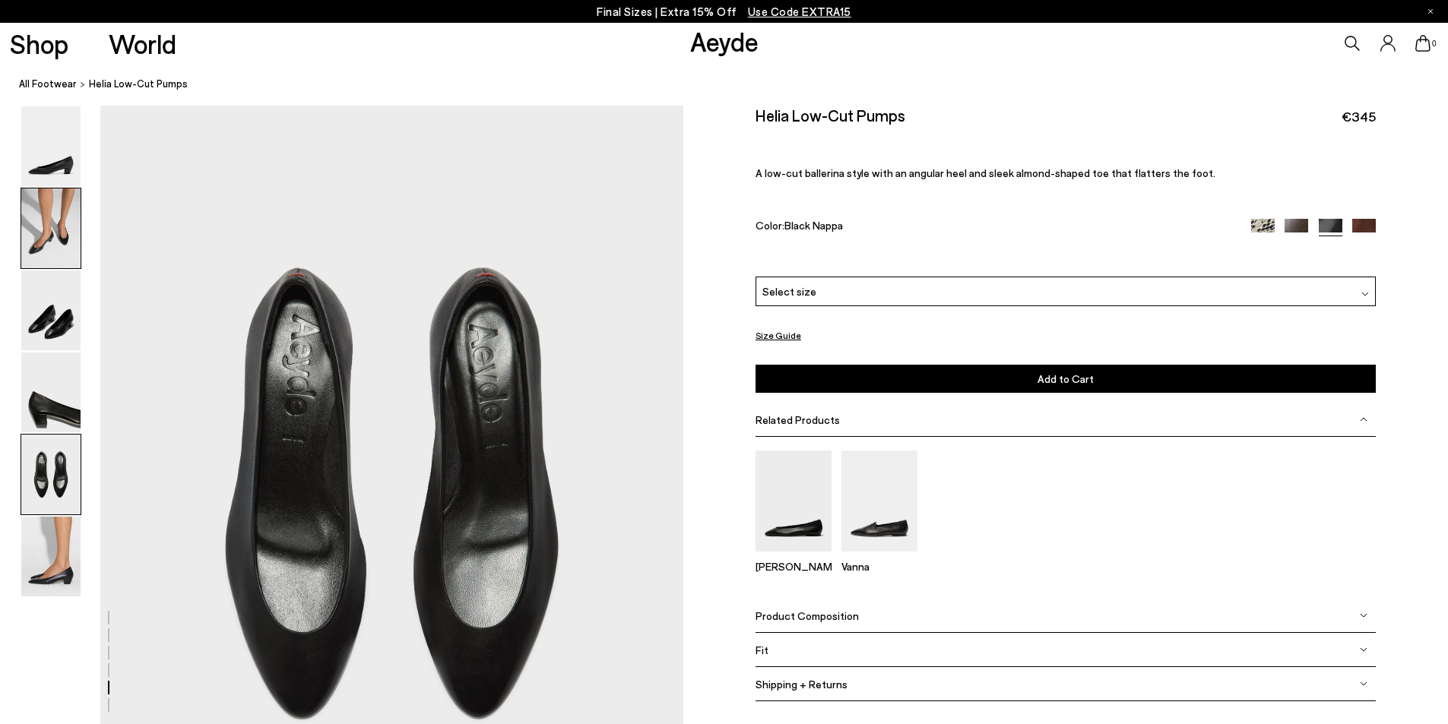
click at [49, 240] on img at bounding box center [50, 229] width 59 height 80
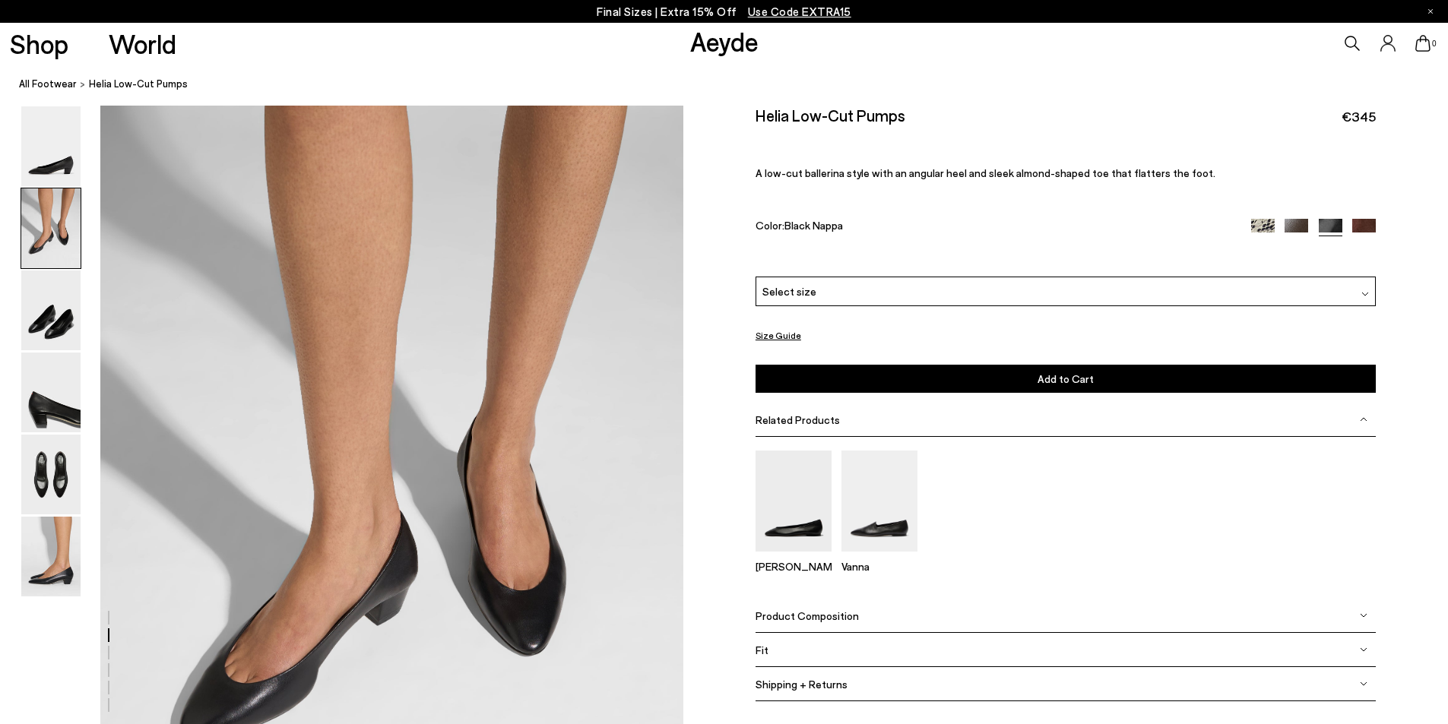
scroll to position [623, 0]
click at [1363, 291] on img at bounding box center [1366, 294] width 8 height 8
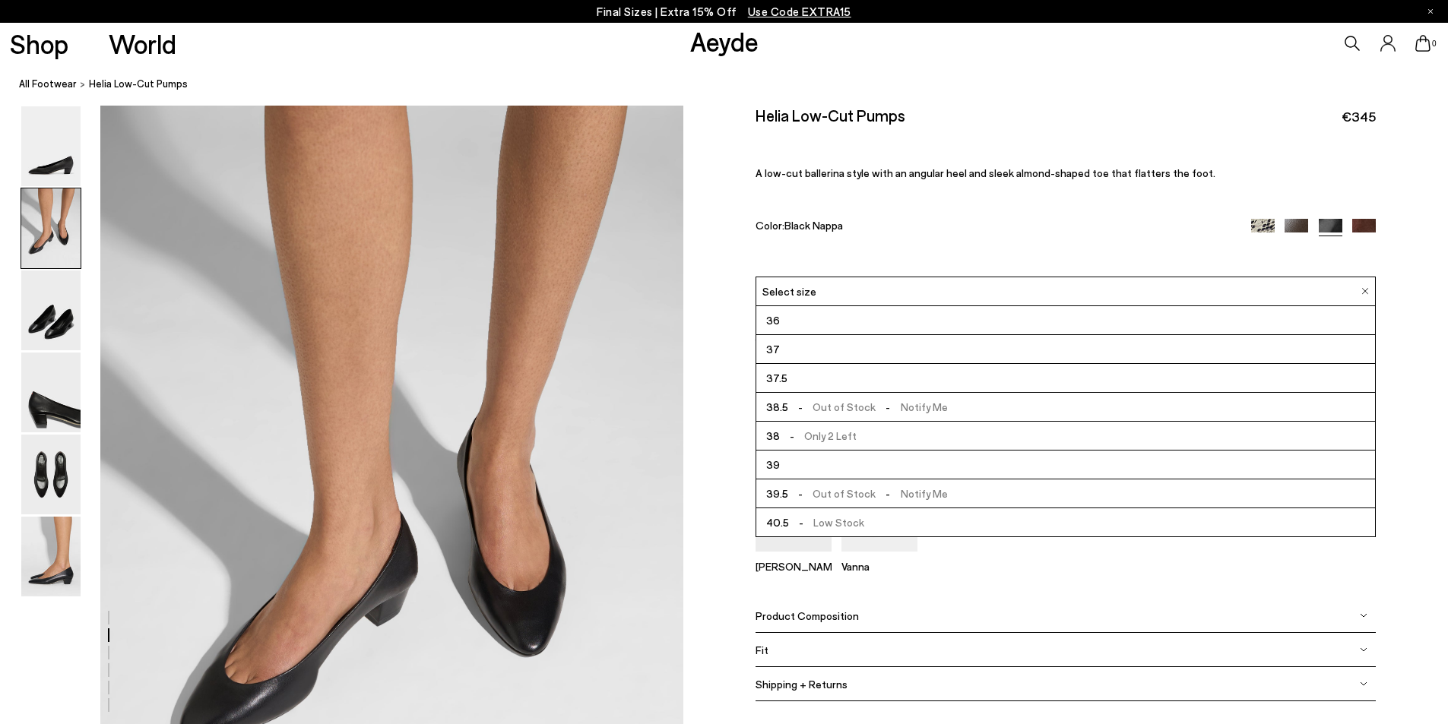
click at [781, 323] on li "36" at bounding box center [1065, 320] width 619 height 29
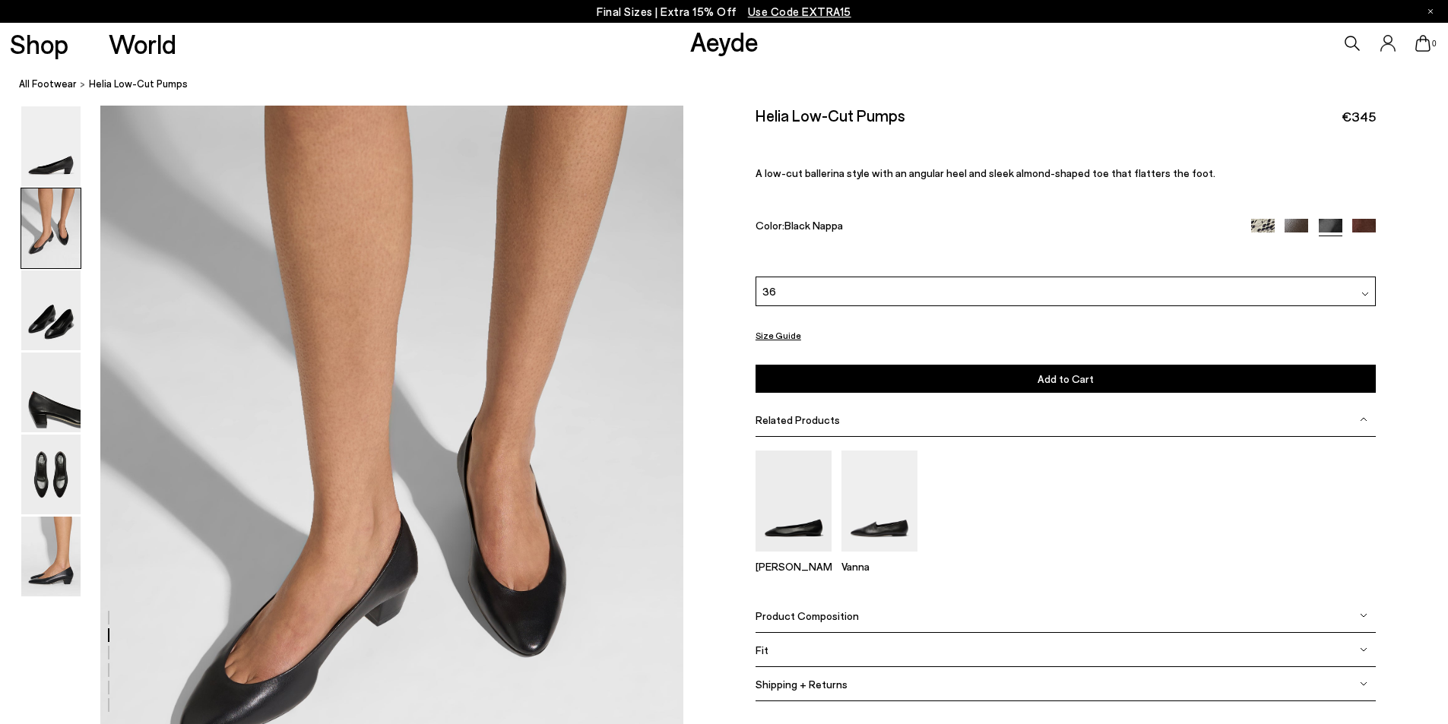
click at [775, 336] on button "Size Guide" at bounding box center [779, 335] width 46 height 19
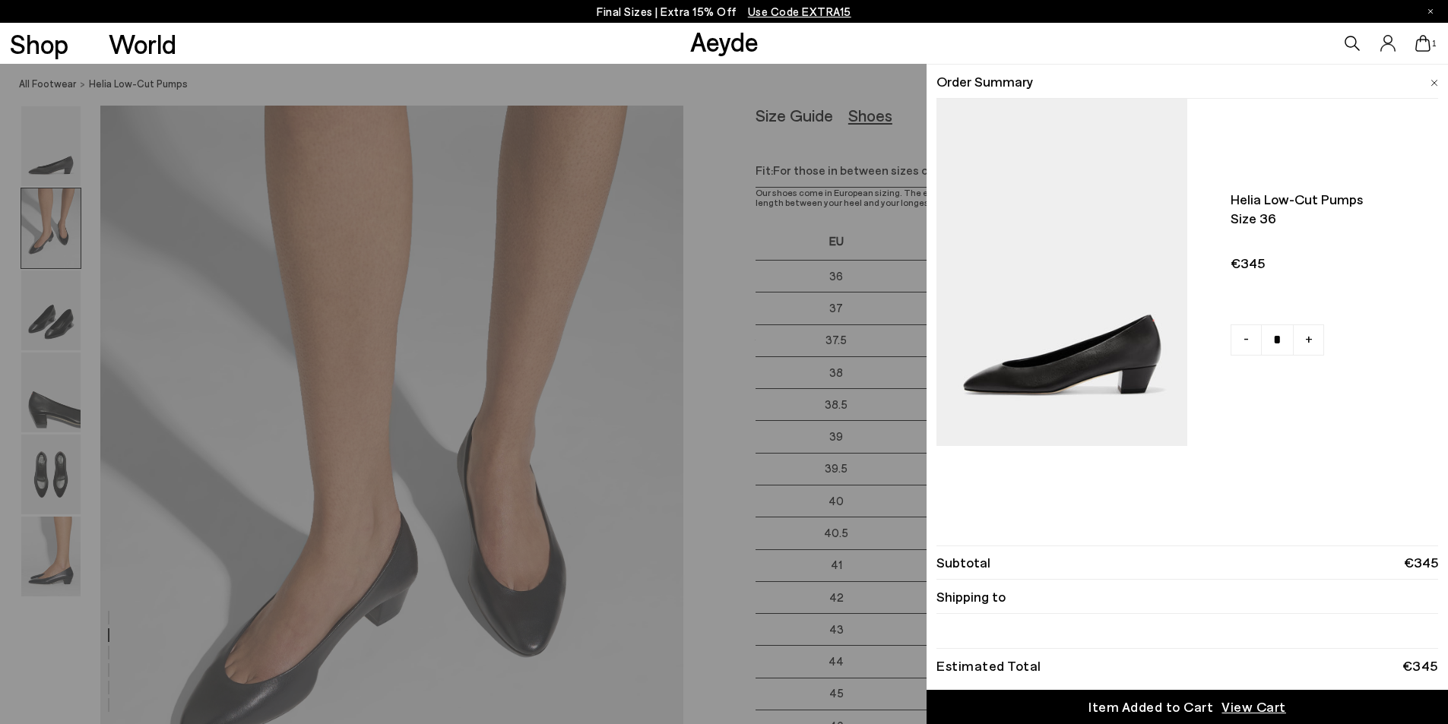
click at [1428, 78] on li "Order Summary" at bounding box center [1188, 82] width 502 height 34
click at [1428, 81] on li "Order Summary" at bounding box center [1188, 82] width 502 height 34
click at [1433, 81] on img at bounding box center [1435, 83] width 8 height 7
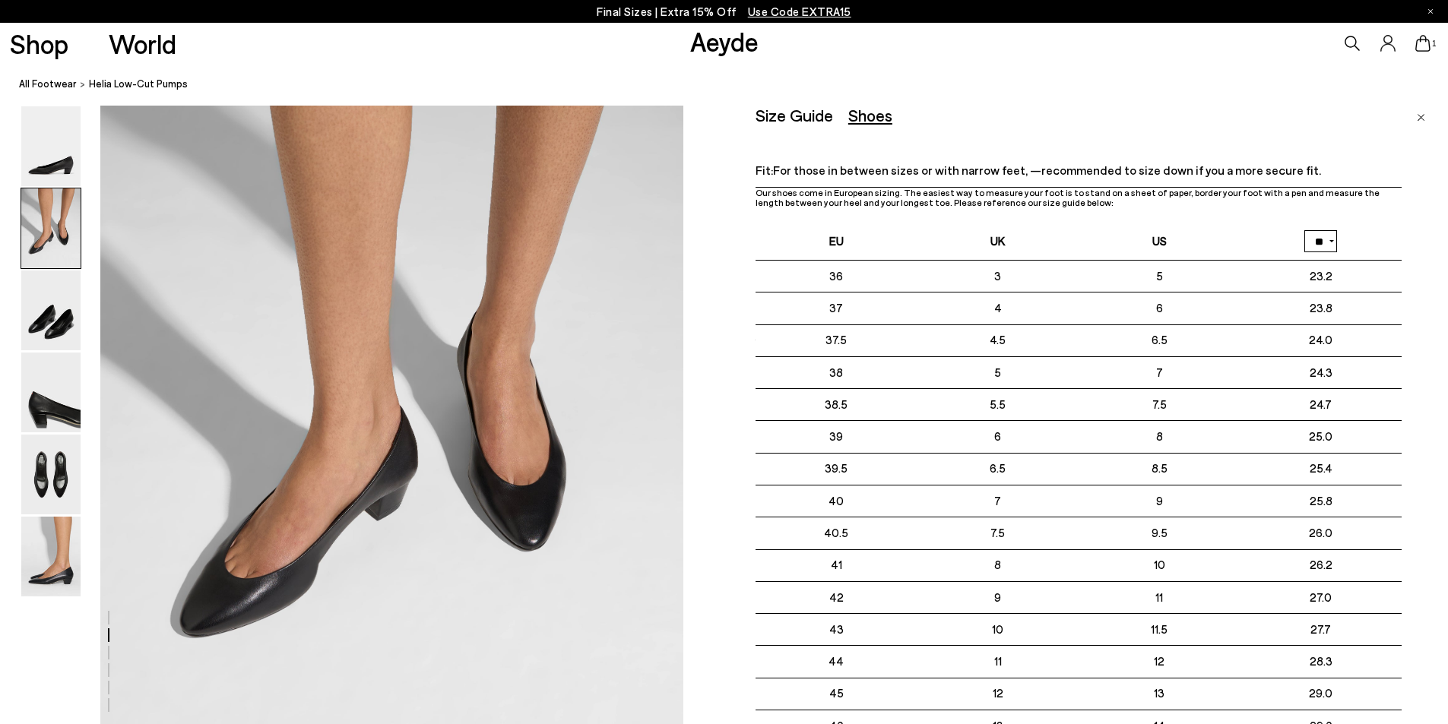
scroll to position [699, 0]
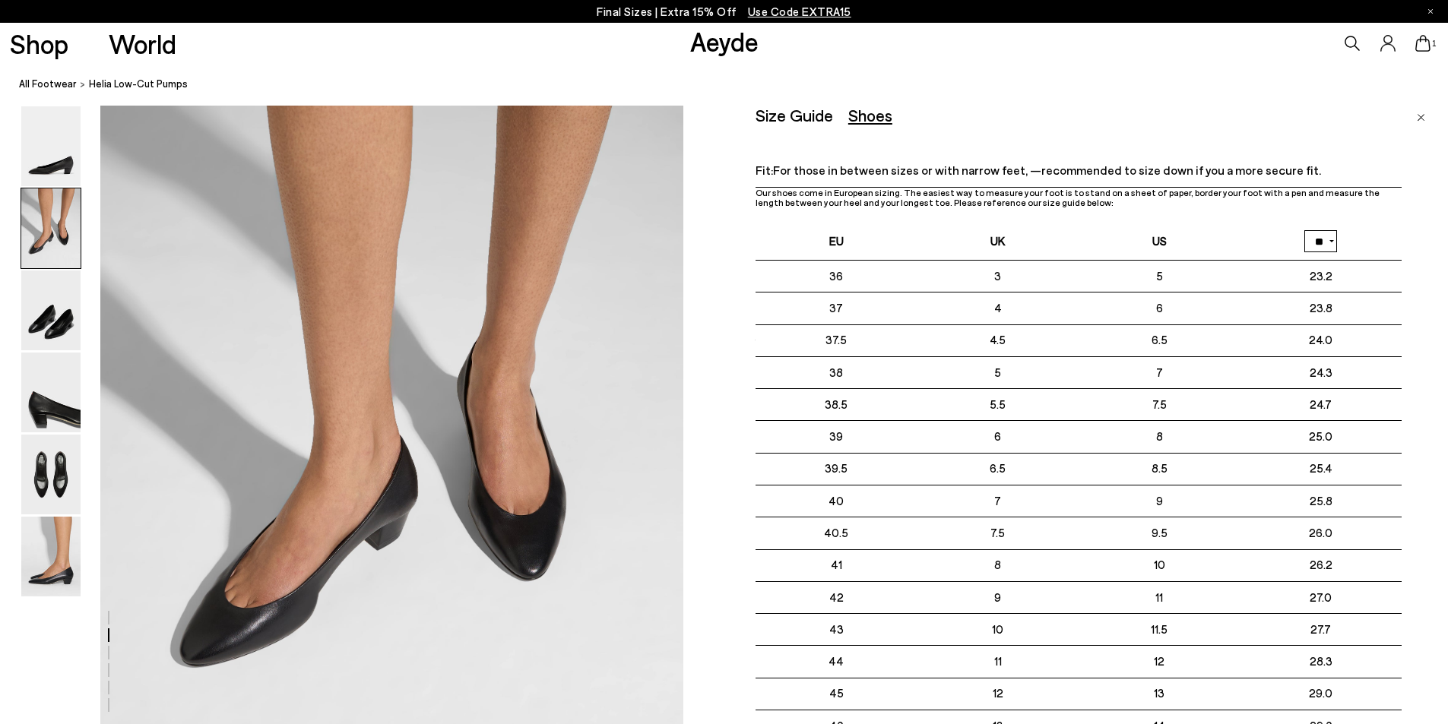
click at [1421, 116] on img "Close" at bounding box center [1421, 118] width 8 height 8
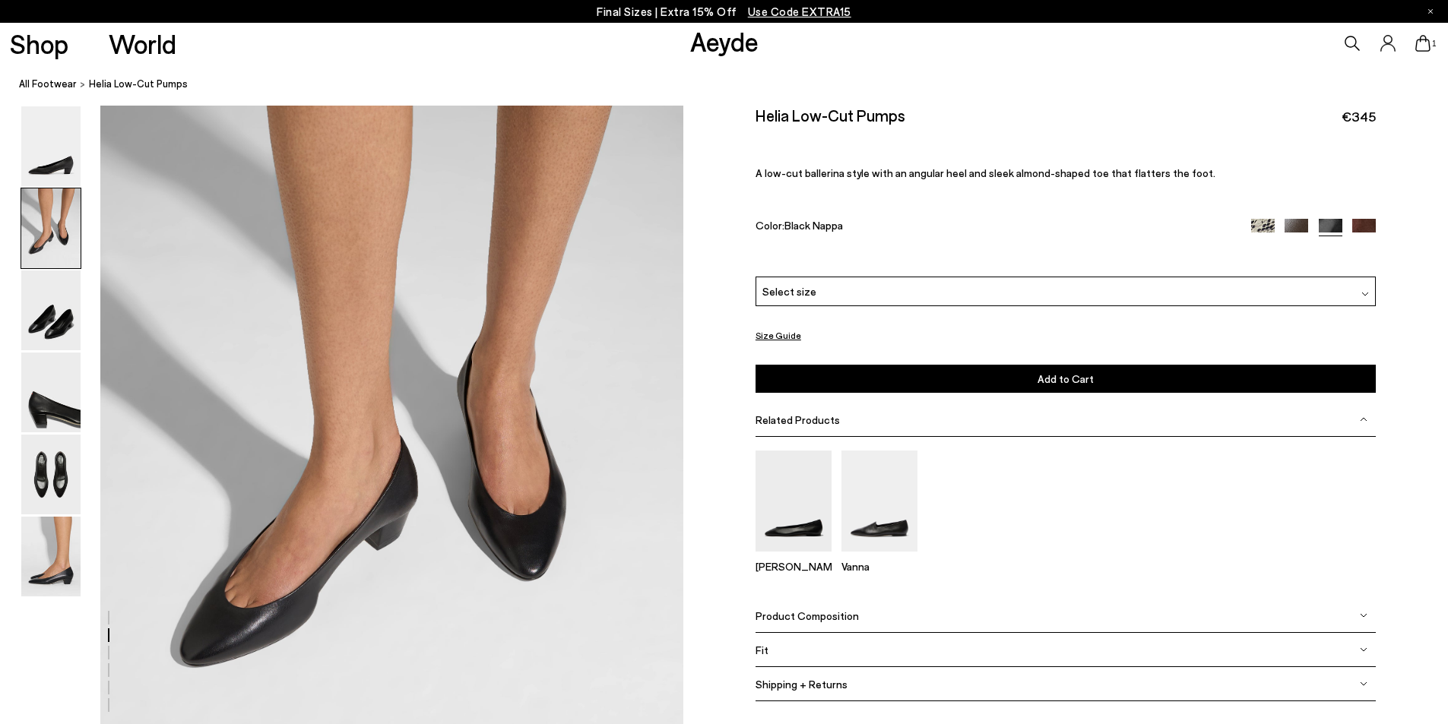
click at [1363, 290] on div at bounding box center [1366, 292] width 8 height 16
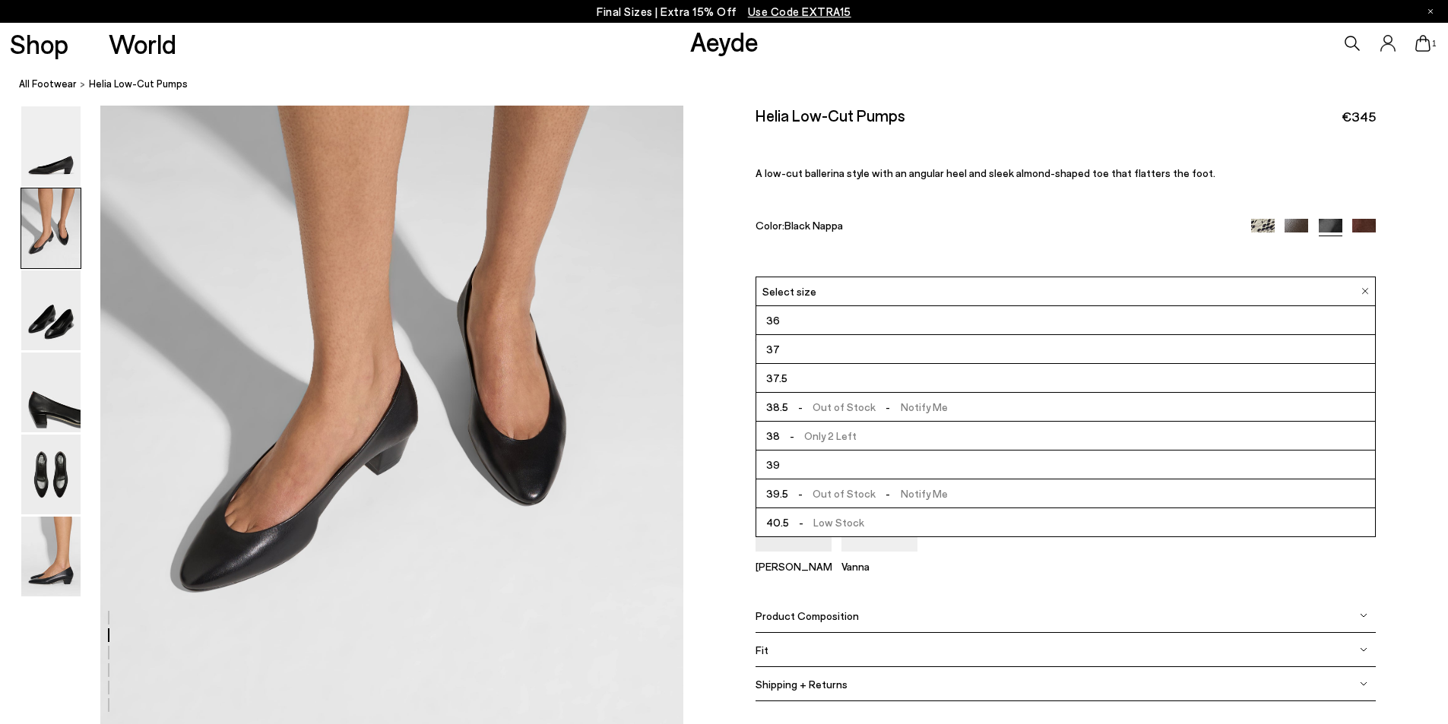
scroll to position [927, 0]
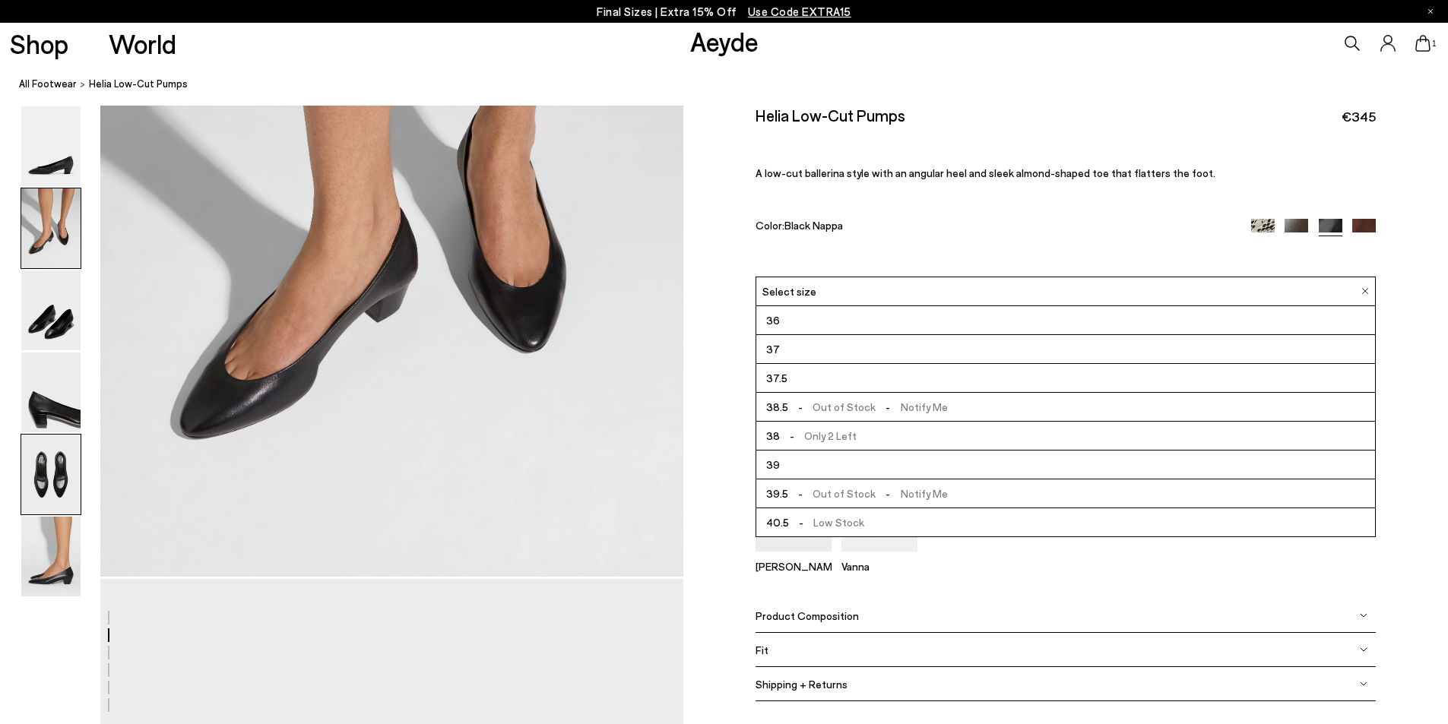
click at [60, 477] on img at bounding box center [50, 475] width 59 height 80
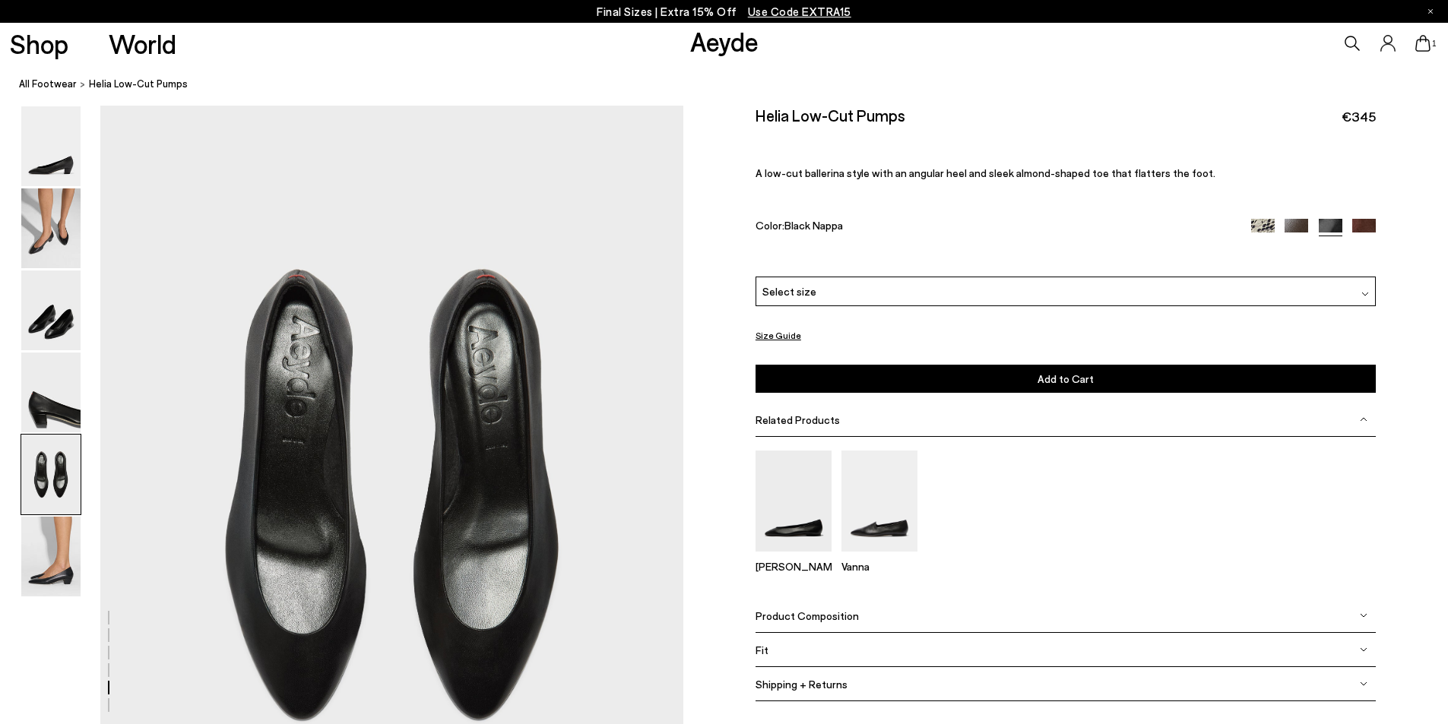
scroll to position [2960, 0]
click at [49, 572] on img at bounding box center [50, 557] width 59 height 80
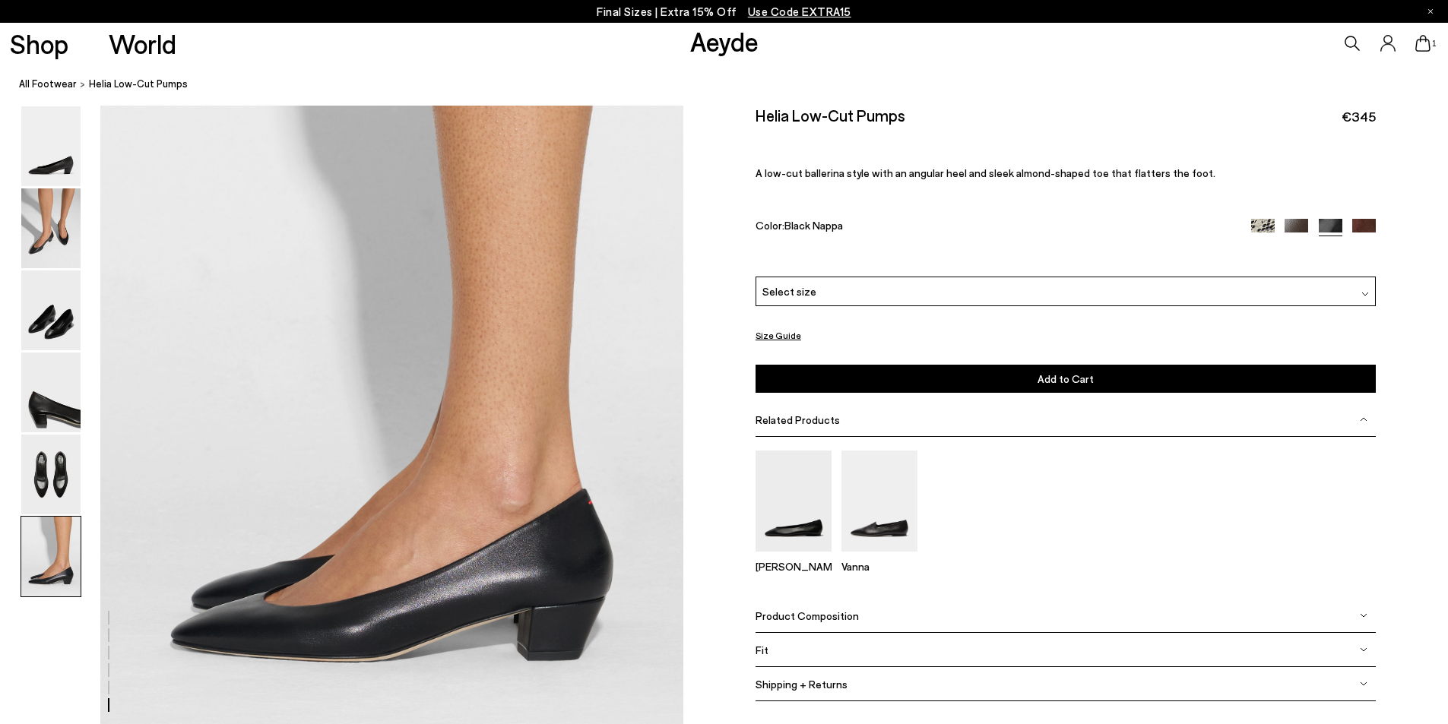
scroll to position [3844, 0]
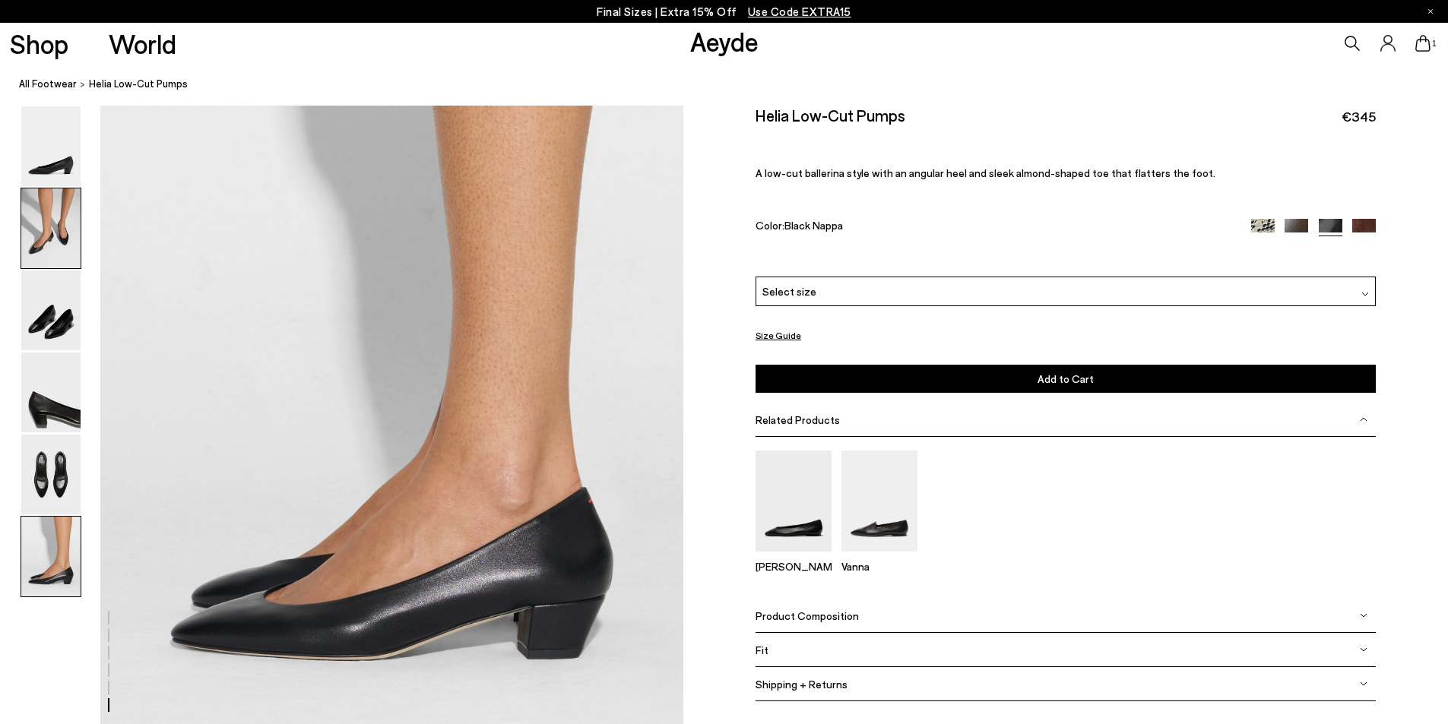
click at [46, 233] on img at bounding box center [50, 229] width 59 height 80
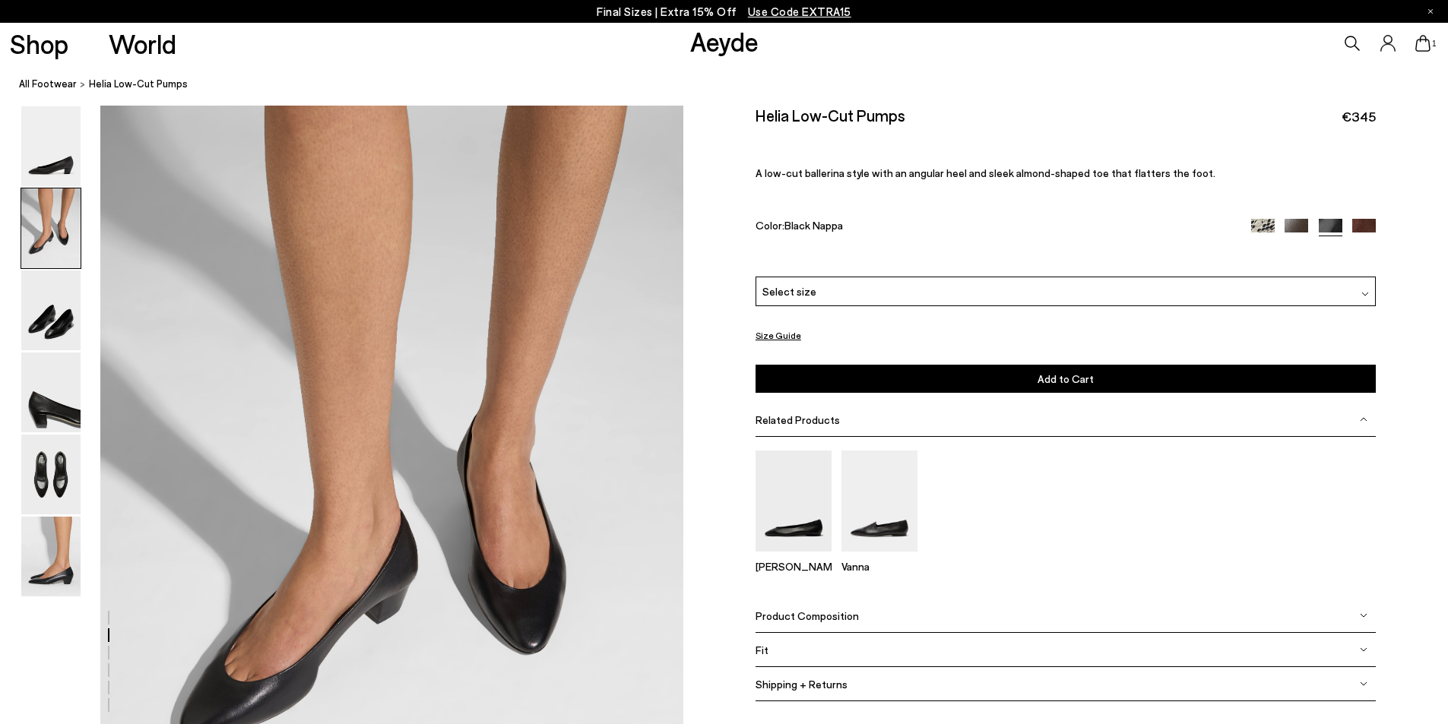
scroll to position [623, 0]
click at [47, 573] on img at bounding box center [50, 557] width 59 height 80
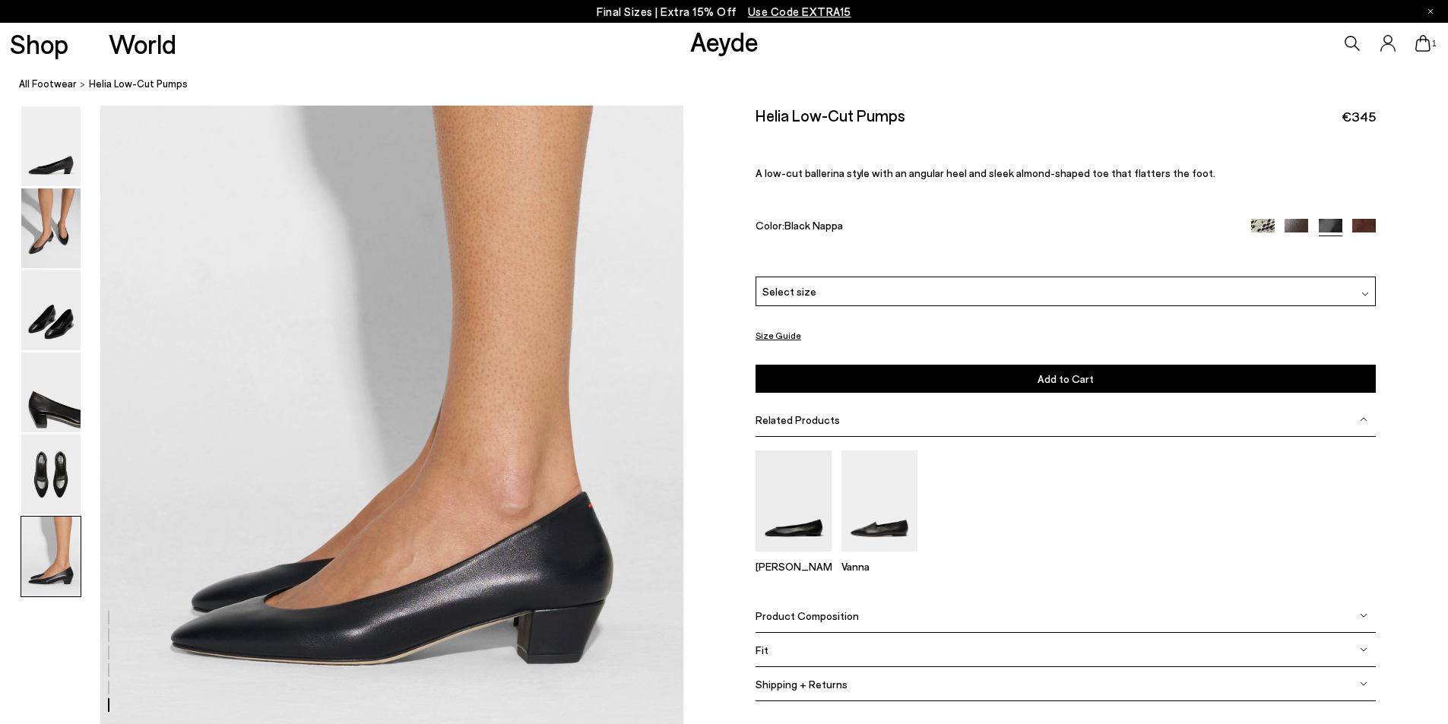
scroll to position [3844, 0]
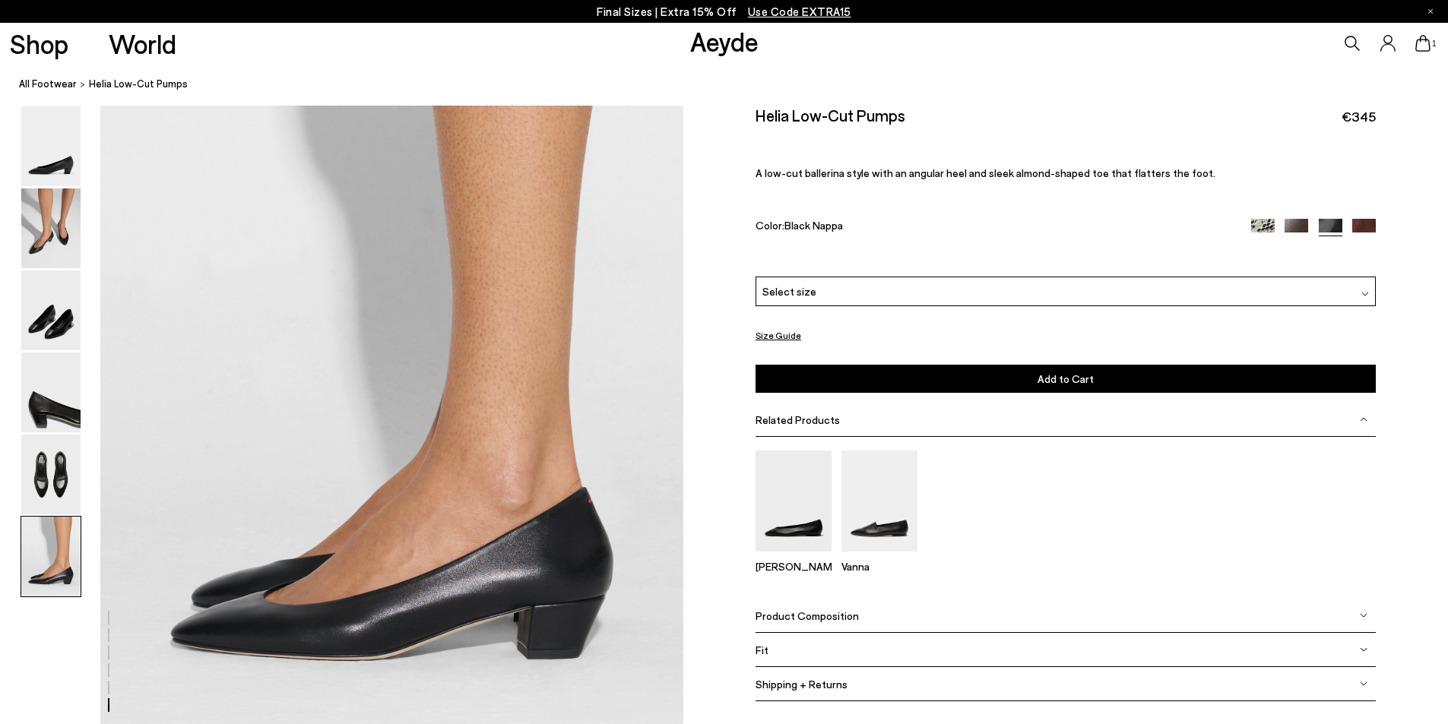
click at [1424, 39] on icon at bounding box center [1422, 43] width 15 height 17
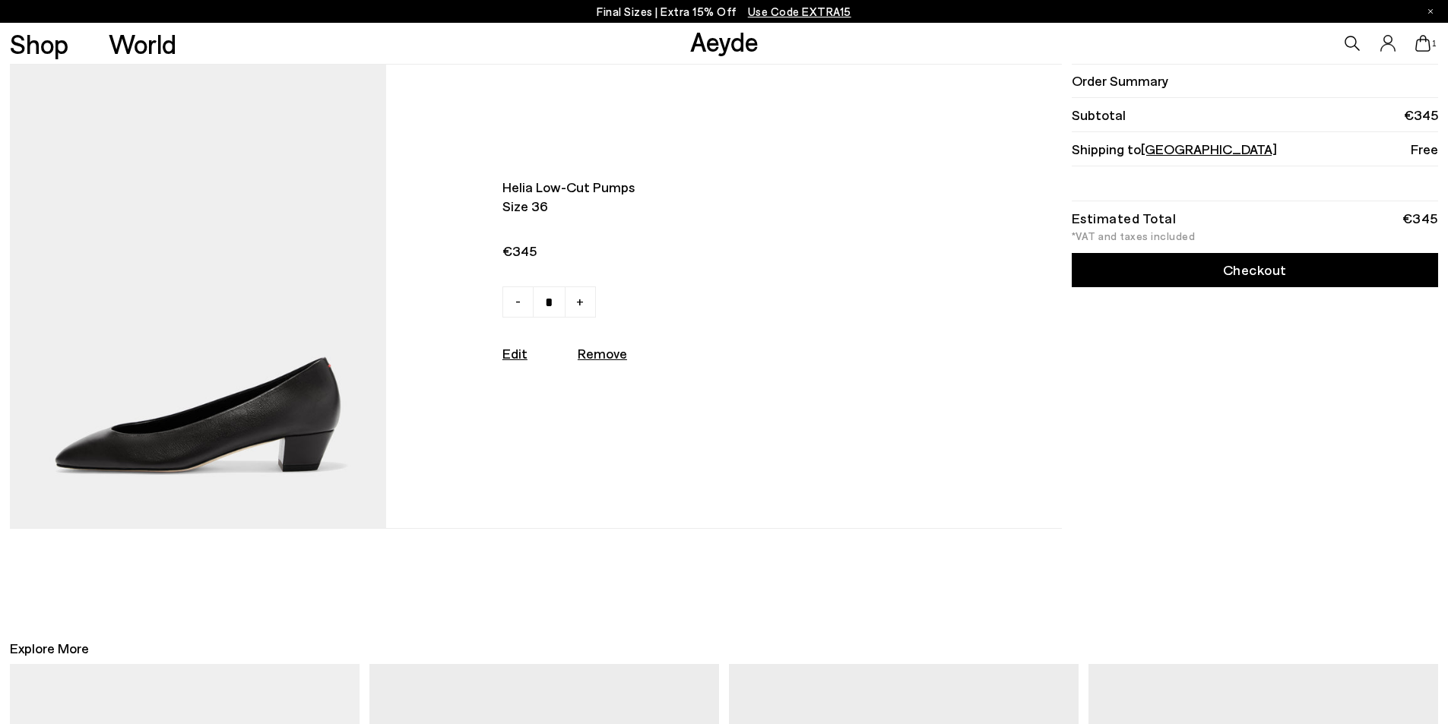
click at [1254, 271] on link "Checkout" at bounding box center [1255, 270] width 366 height 34
